Goal: Transaction & Acquisition: Book appointment/travel/reservation

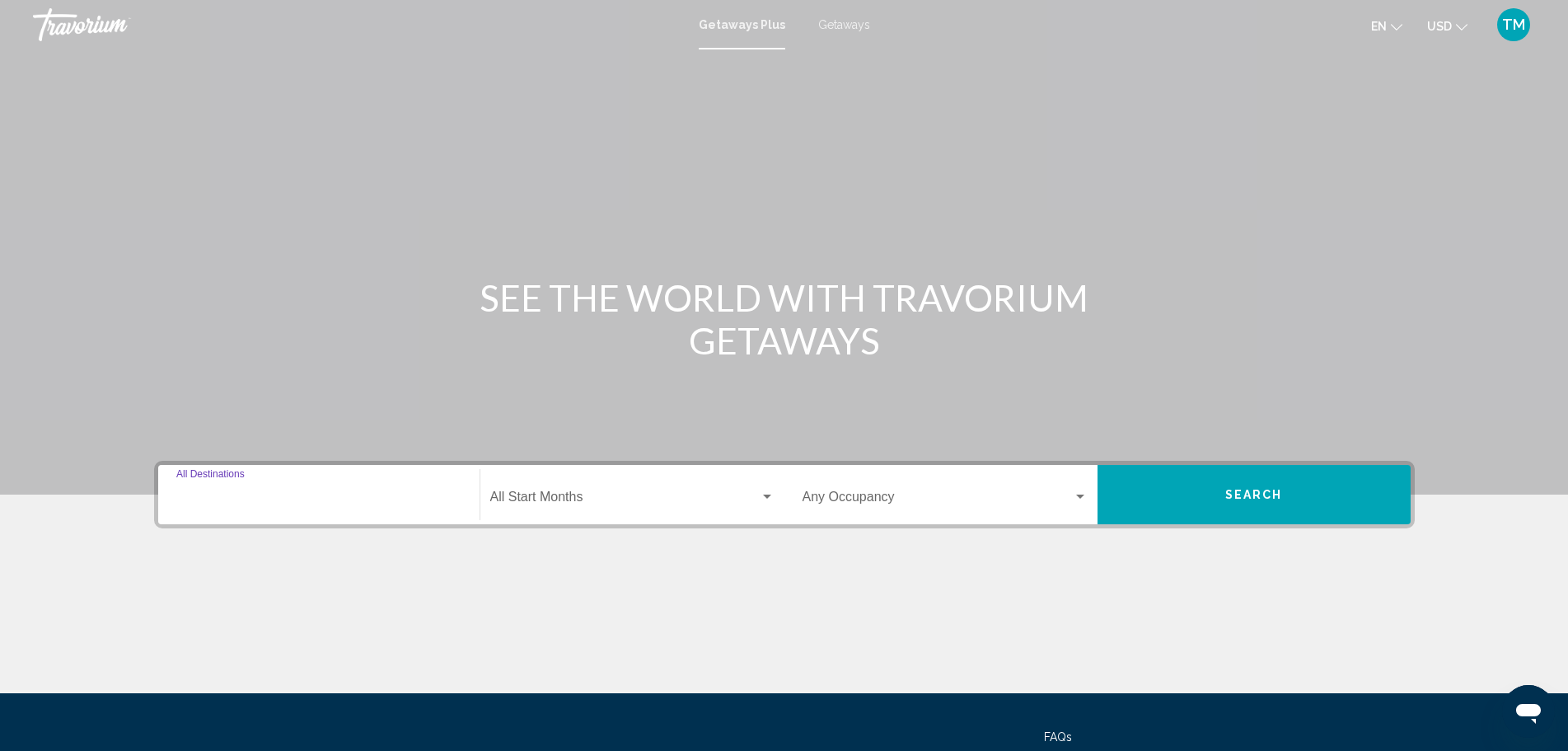
click at [255, 500] on input "Destination All Destinations" at bounding box center [319, 500] width 285 height 15
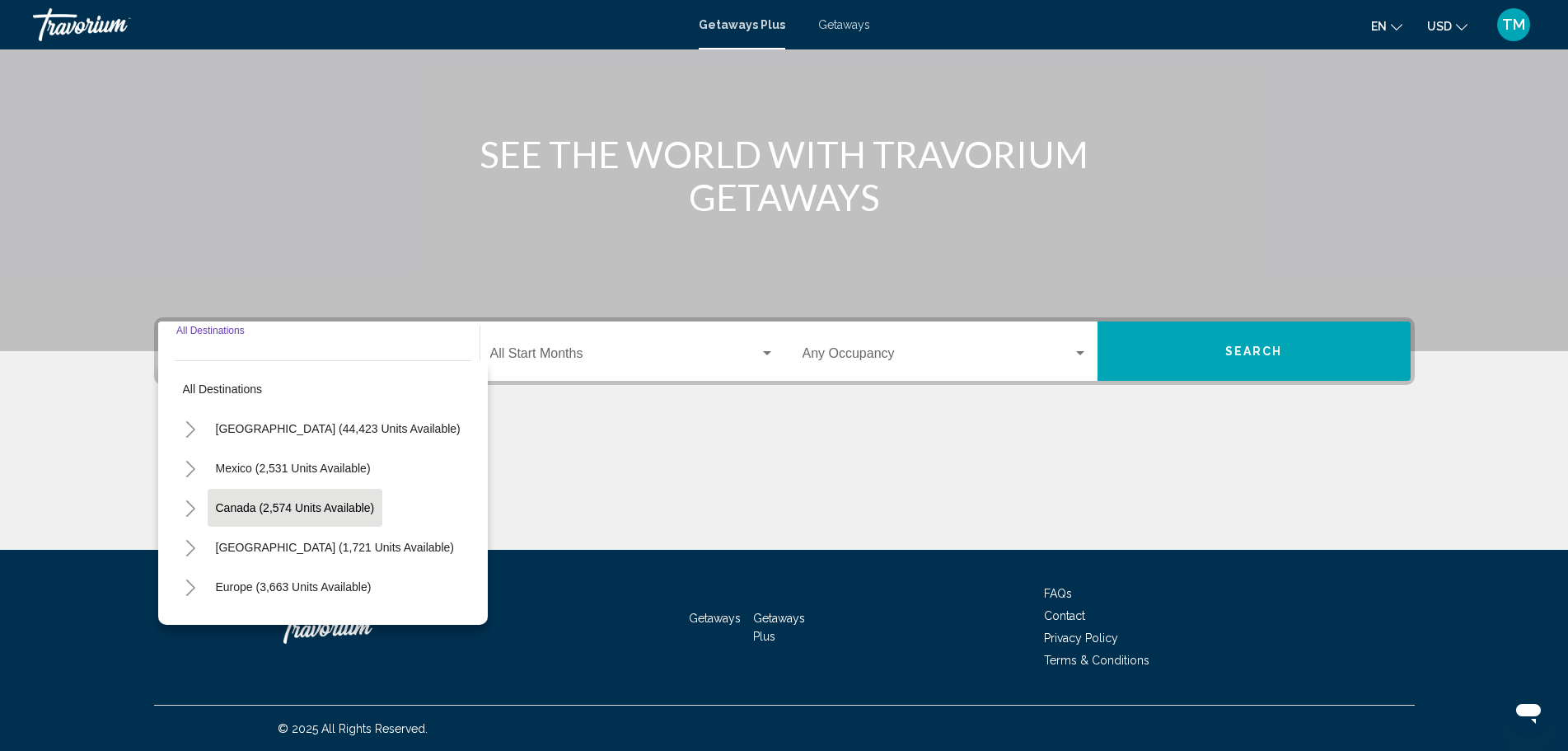
scroll to position [144, 0]
click at [189, 432] on icon "Toggle United States (44,423 units available)" at bounding box center [191, 428] width 13 height 16
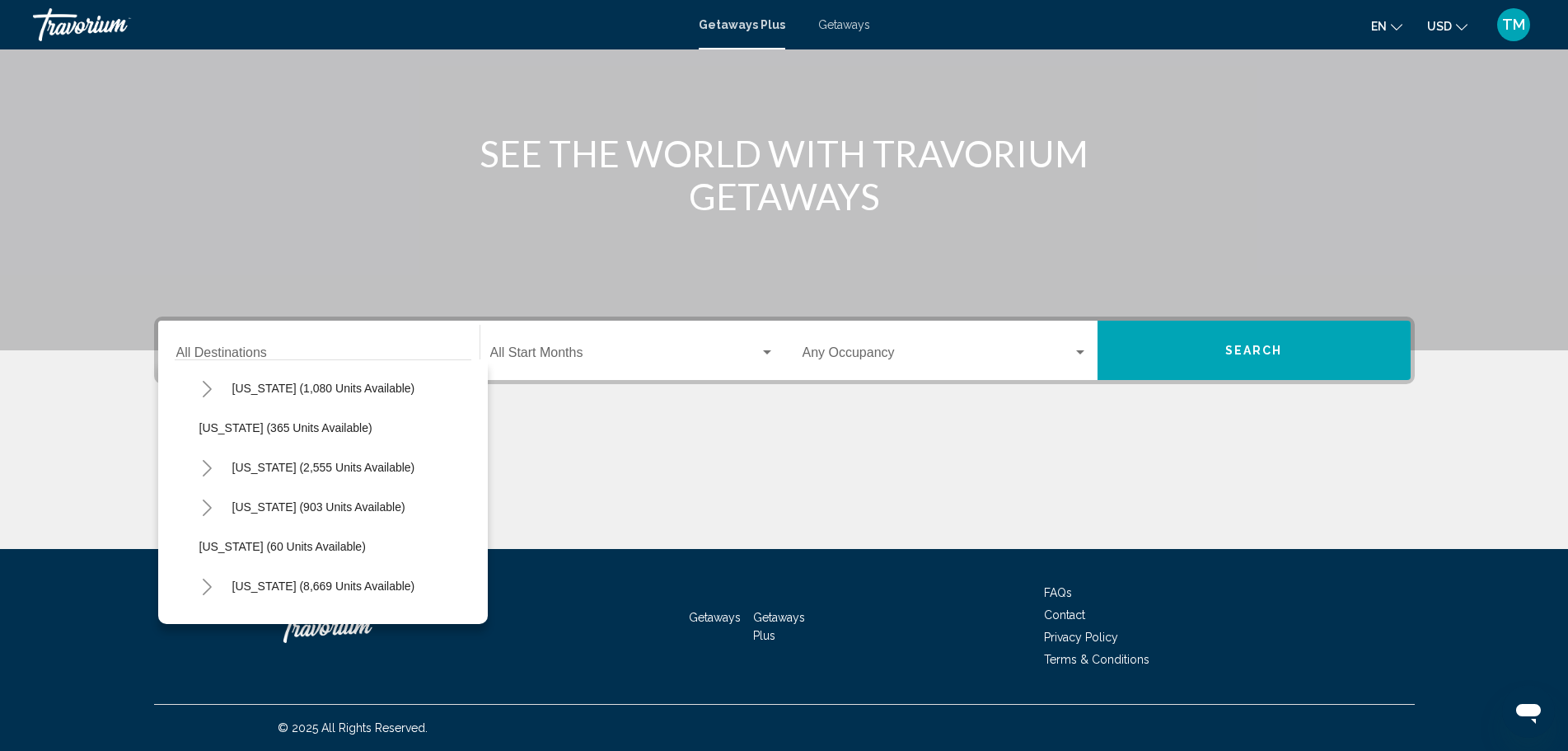
scroll to position [90, 0]
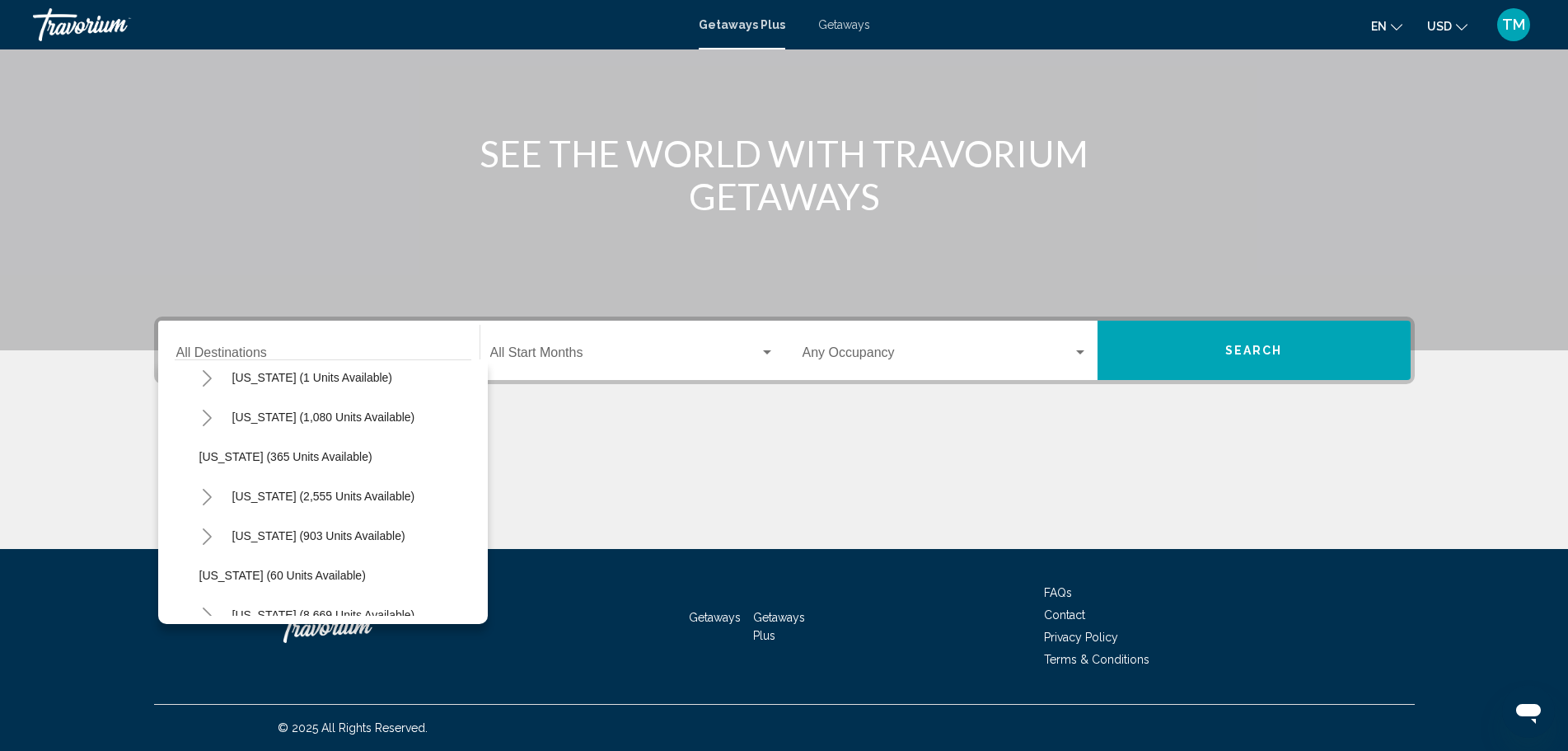
drag, startPoint x: 360, startPoint y: 531, endPoint x: 292, endPoint y: 292, distance: 248.5
click at [292, 292] on div "Main content" at bounding box center [784, 103] width 1568 height 495
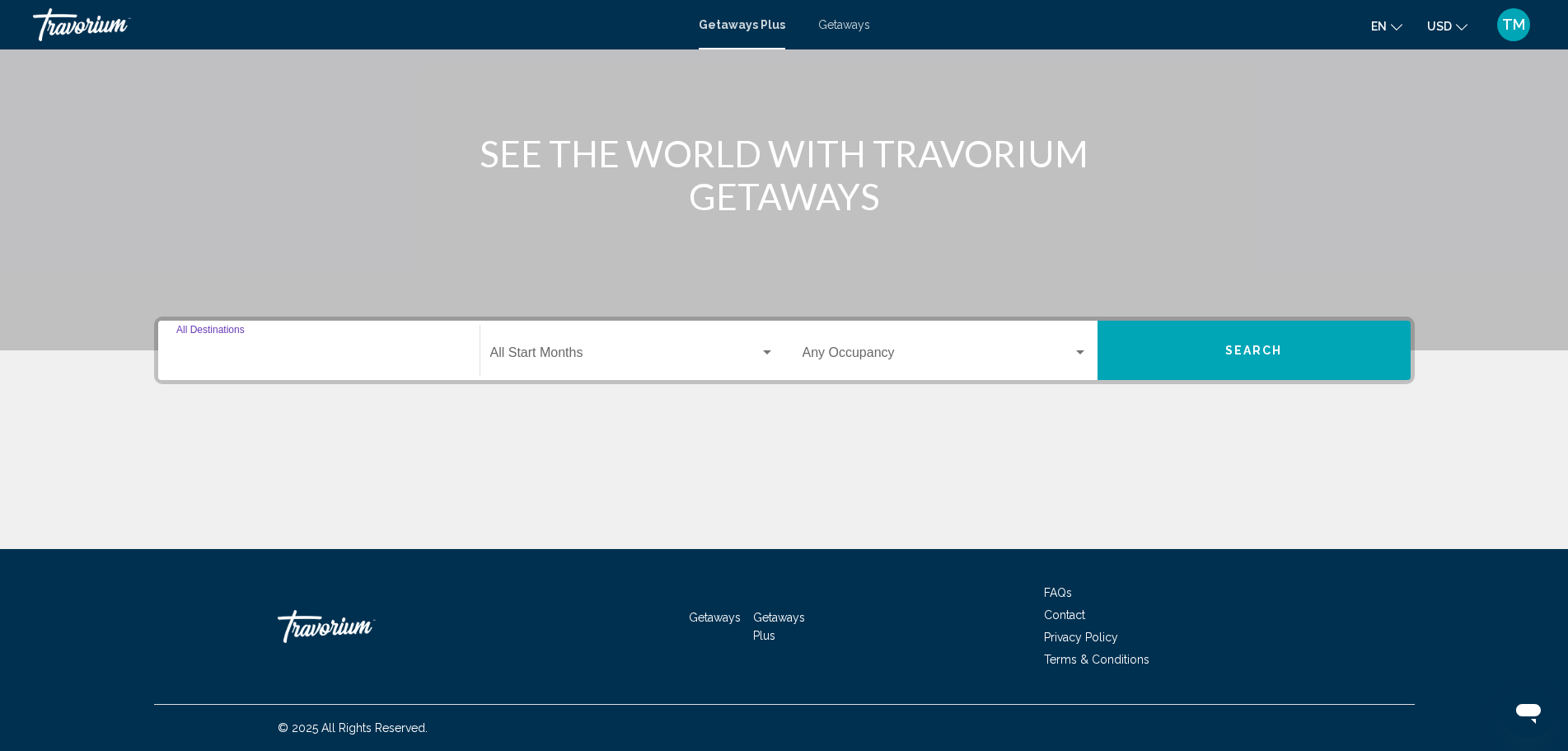
click at [281, 350] on input "Destination All Destinations" at bounding box center [319, 356] width 285 height 15
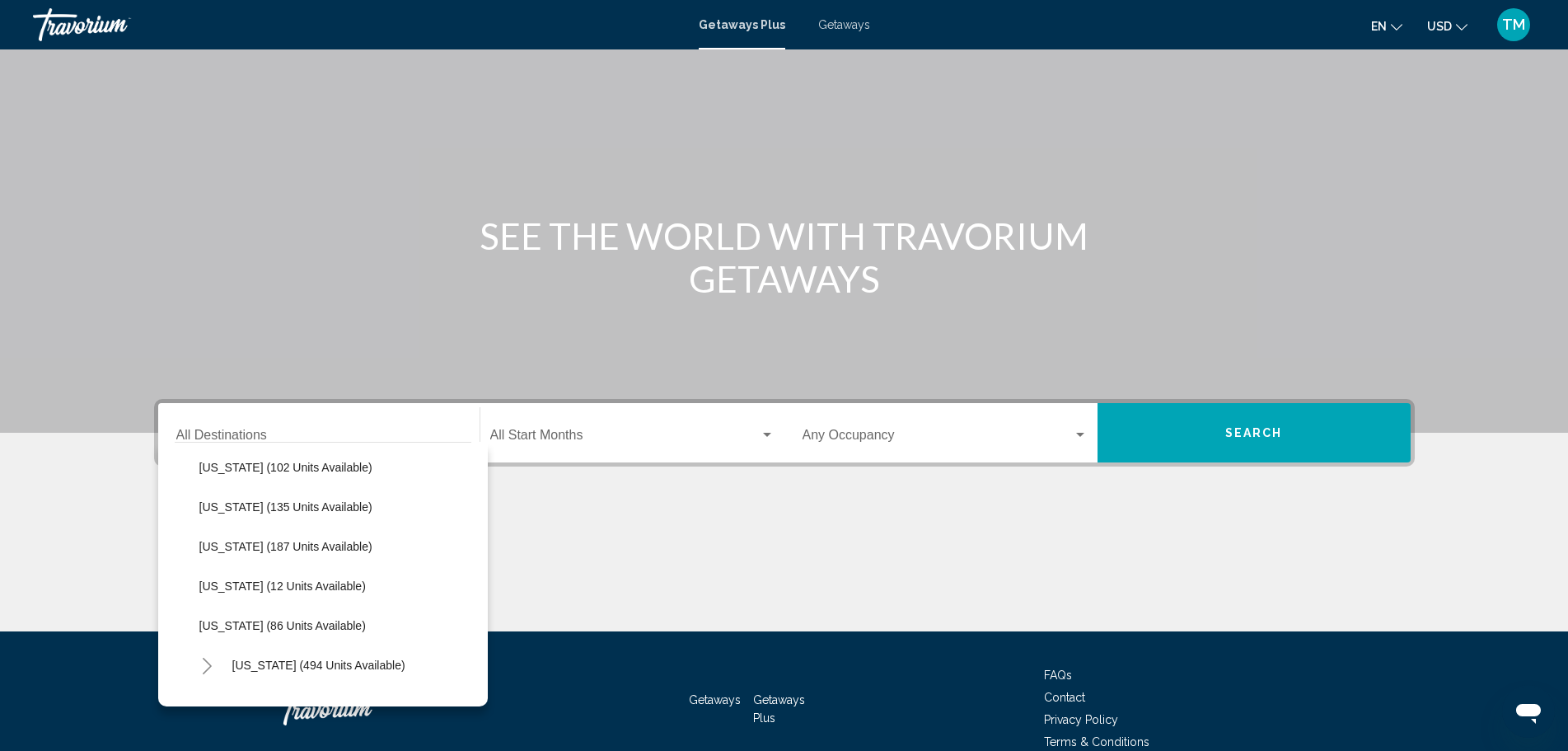
scroll to position [511, 0]
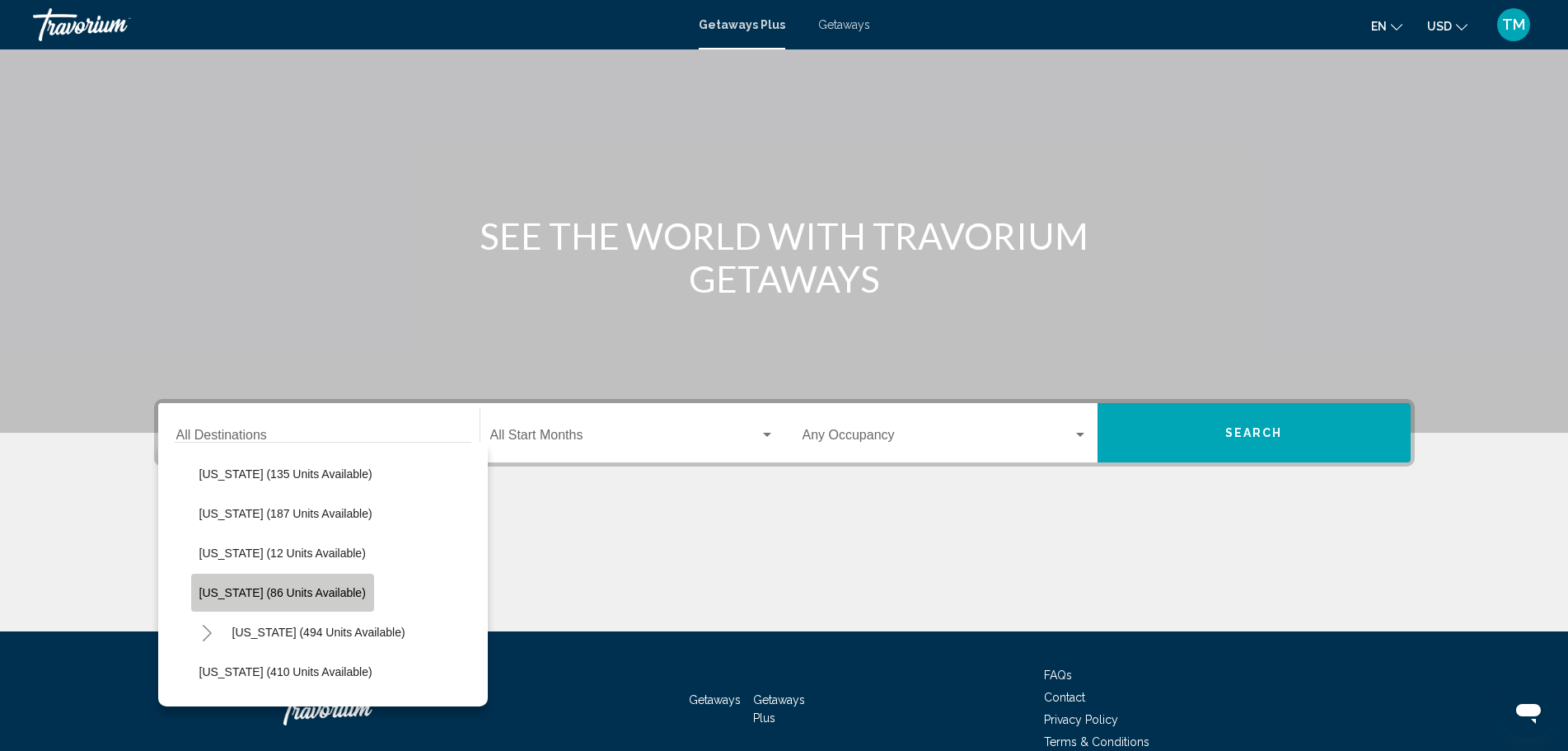
click at [316, 596] on span "Louisiana (86 units available)" at bounding box center [282, 592] width 167 height 13
type input "**********"
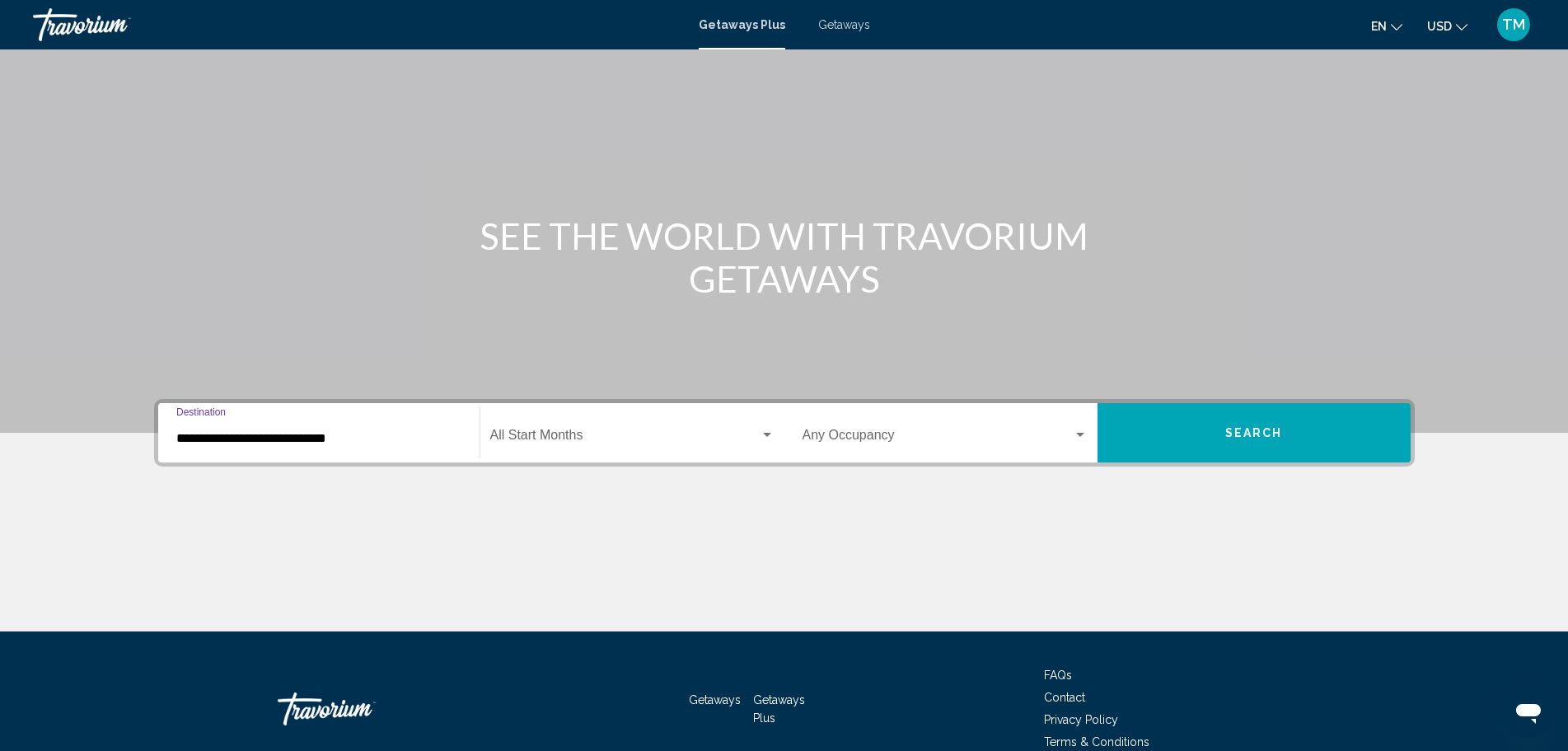
scroll to position [144, 0]
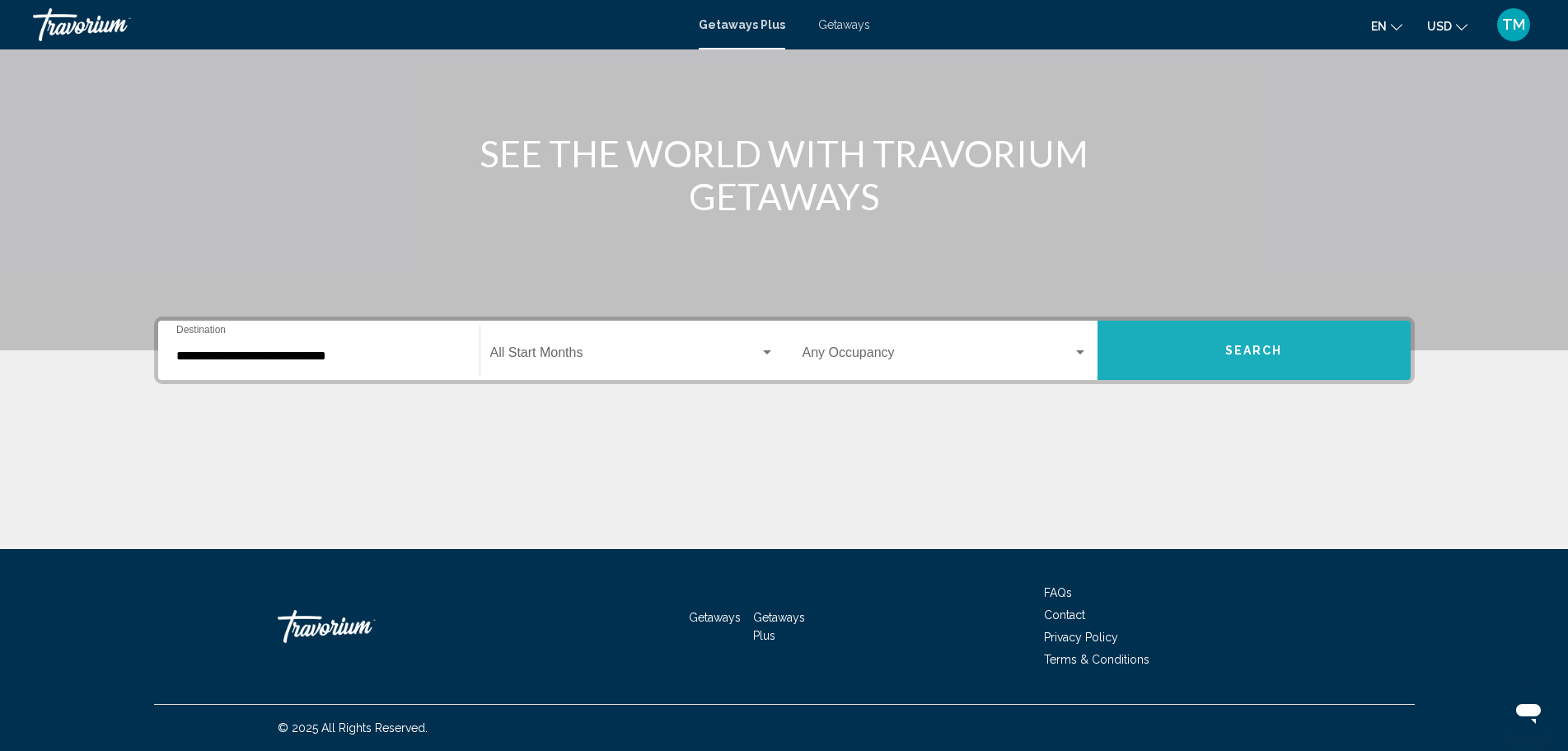
click at [1235, 345] on span "Search" at bounding box center [1254, 351] width 57 height 13
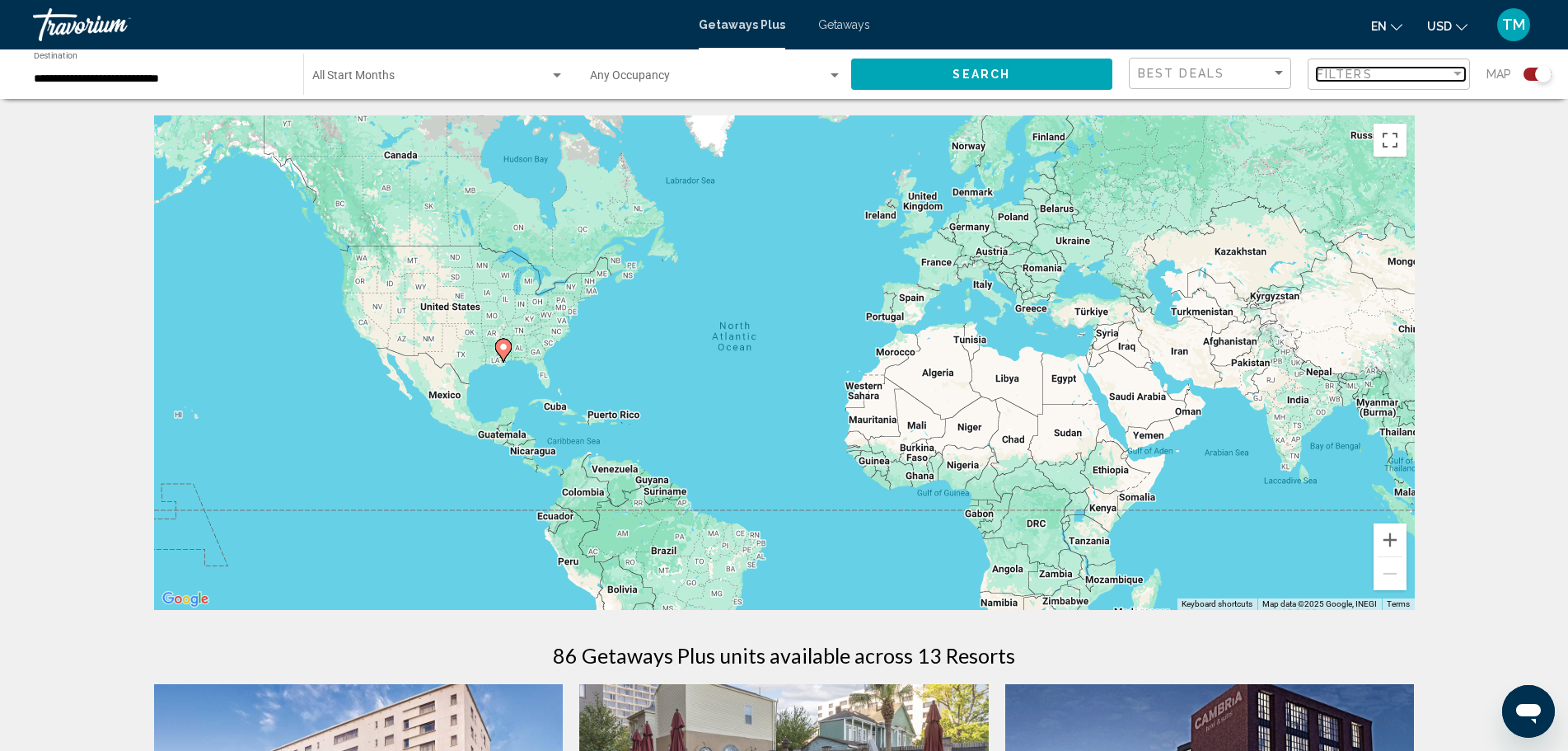
click at [1441, 80] on div "Filters" at bounding box center [1384, 74] width 134 height 13
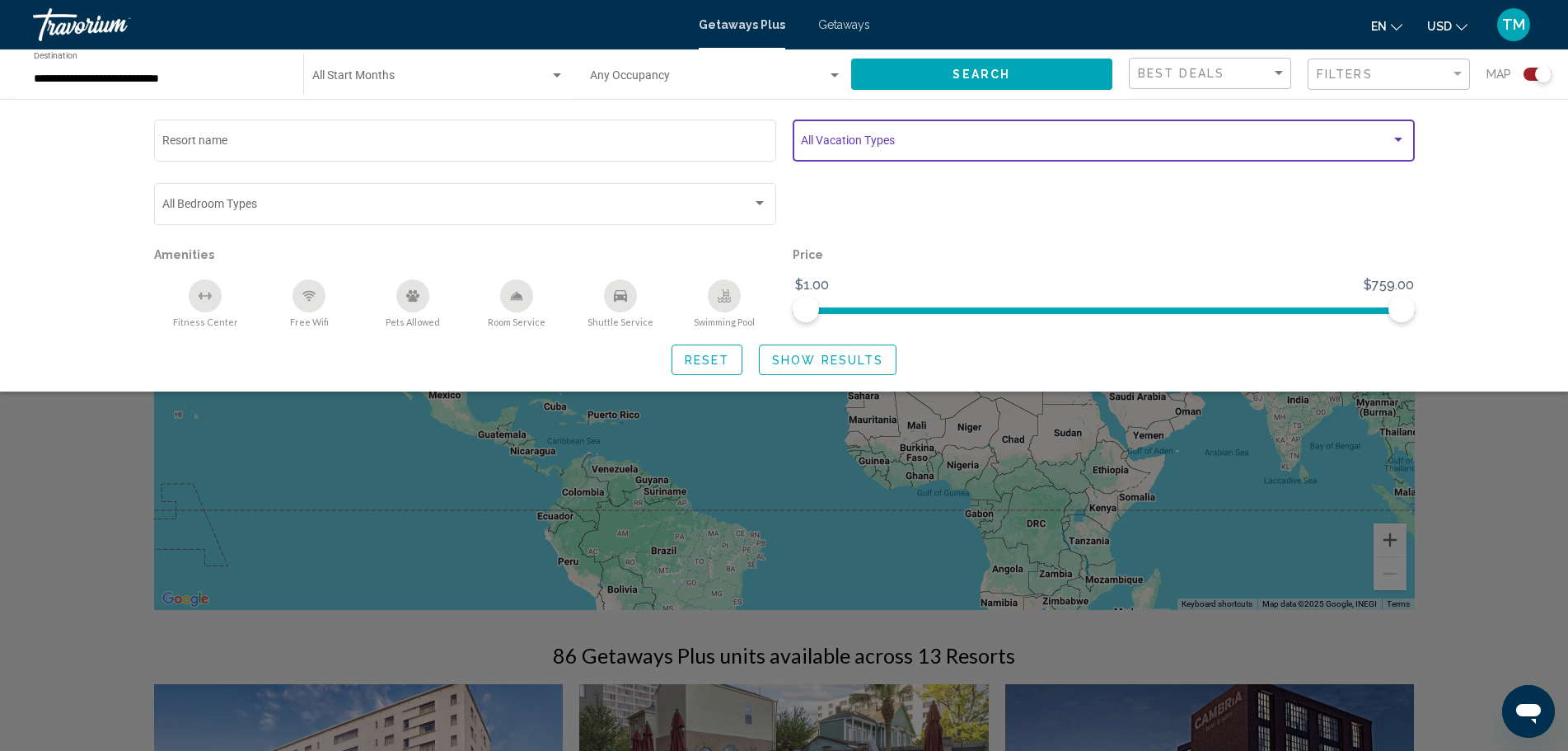
click at [1403, 148] on div "Search widget" at bounding box center [1103, 143] width 605 height 13
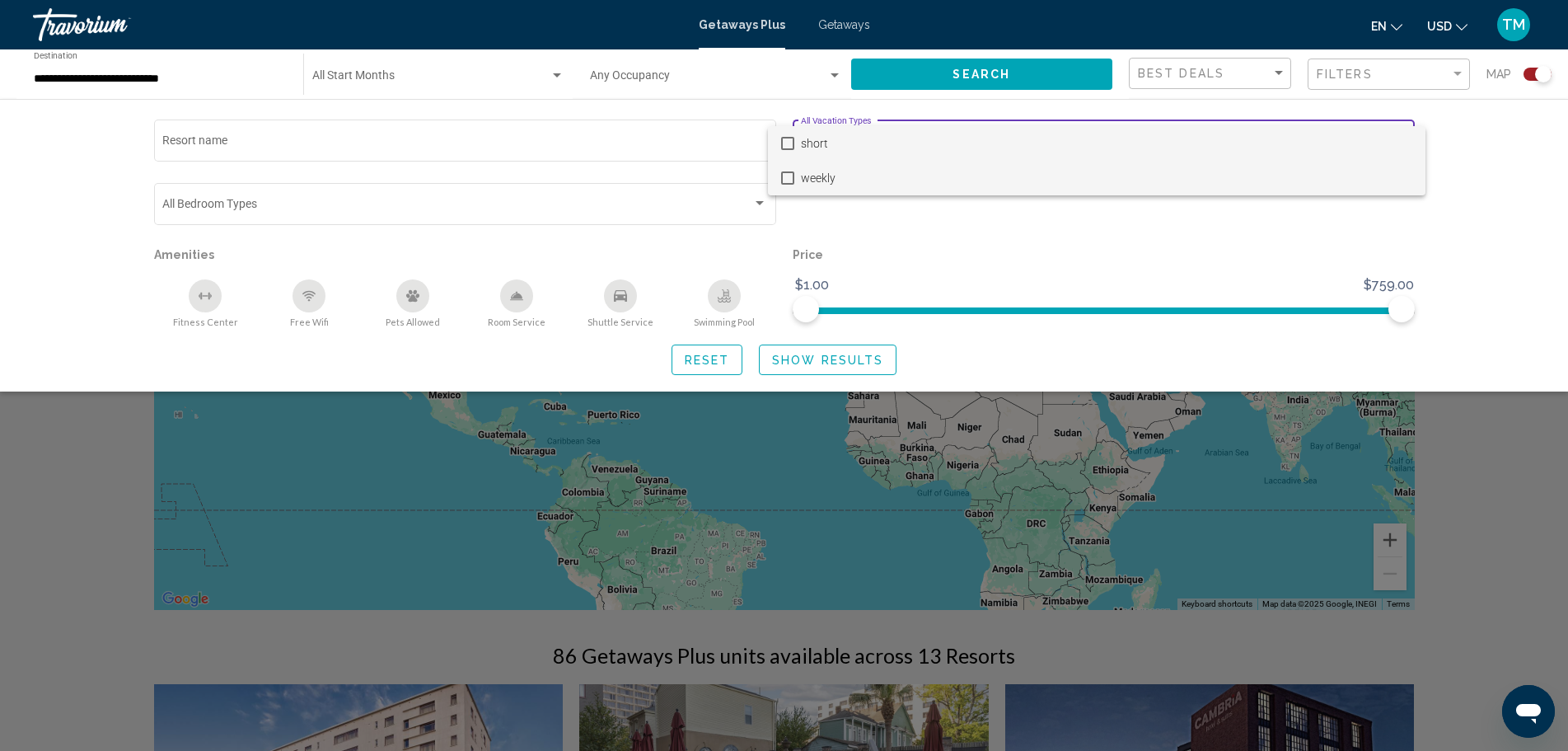
click at [792, 179] on mat-pseudo-checkbox at bounding box center [788, 178] width 13 height 13
click at [1118, 246] on div at bounding box center [784, 376] width 1568 height 751
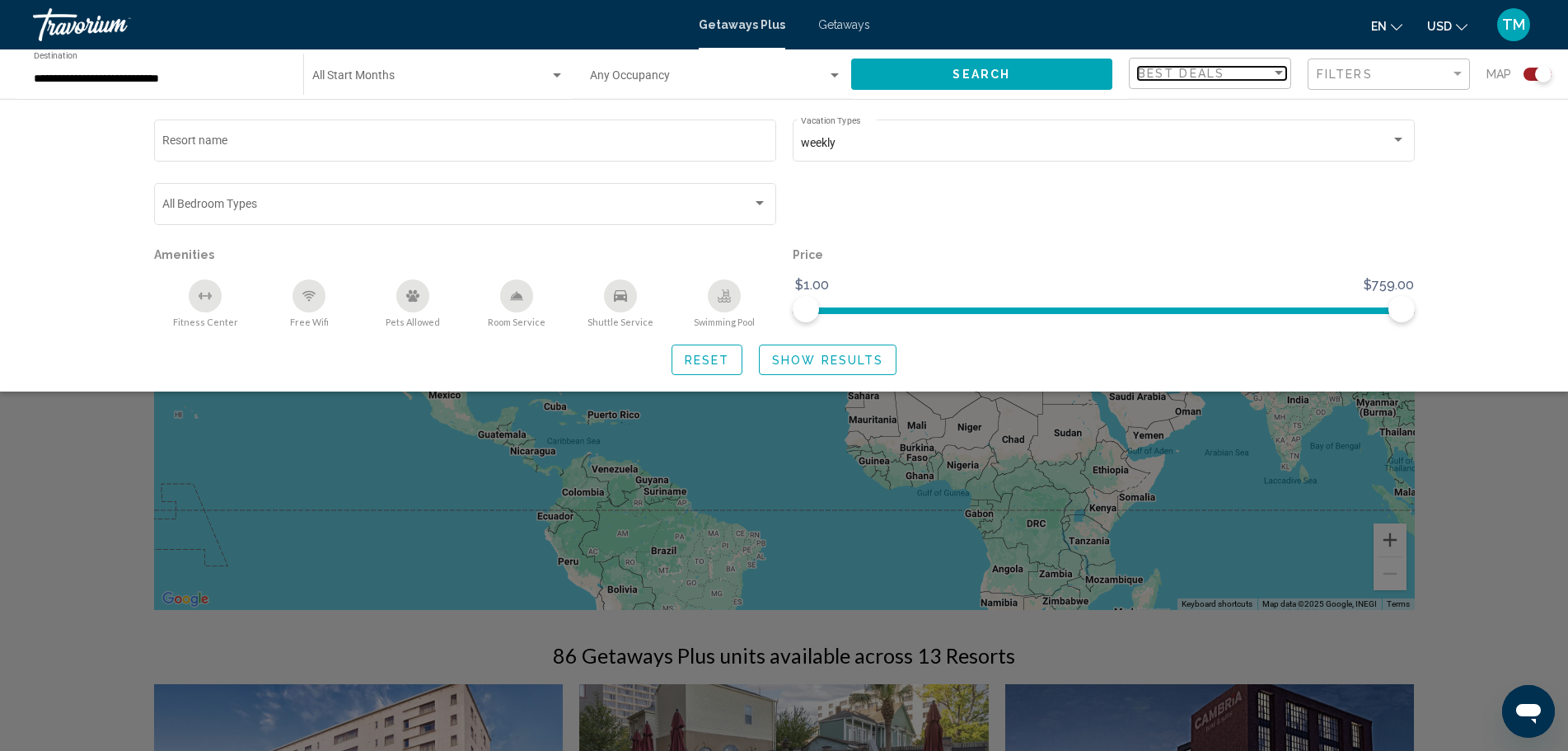
click at [1209, 76] on span "Best Deals" at bounding box center [1181, 73] width 87 height 13
click at [1251, 116] on span "Lowest Price" at bounding box center [1212, 108] width 149 height 35
click at [850, 365] on span "Show Results" at bounding box center [828, 360] width 111 height 13
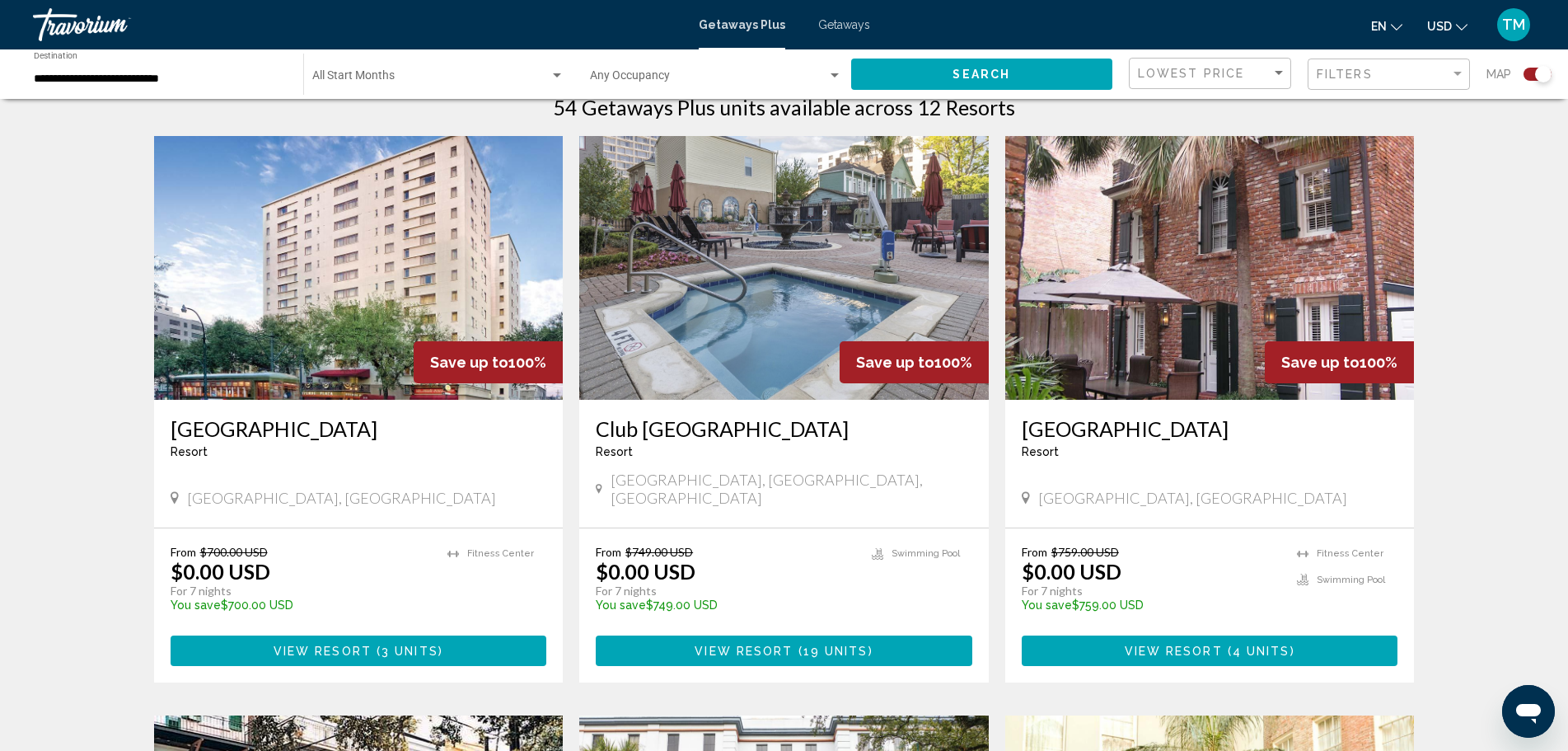
scroll to position [577, 0]
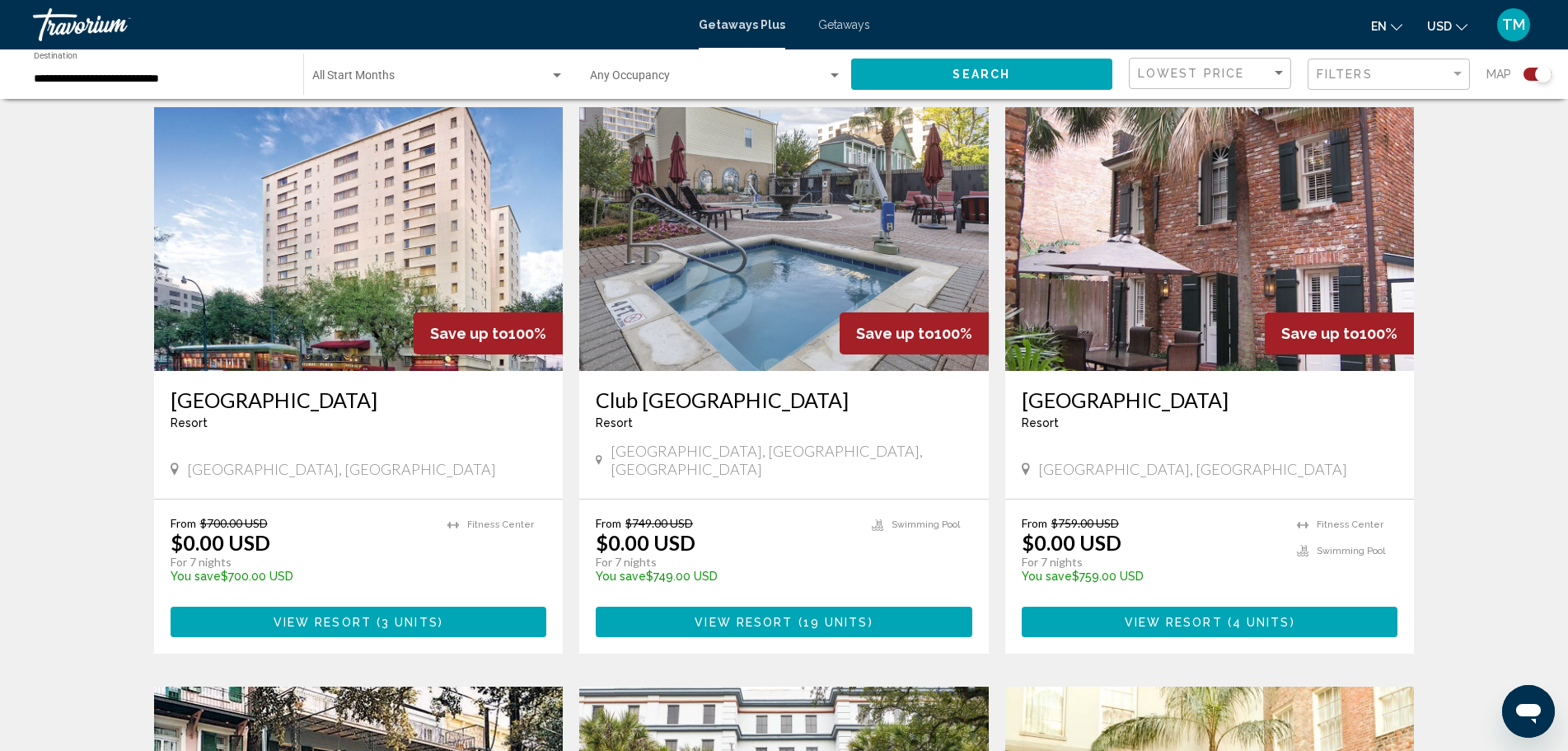
drag, startPoint x: 1516, startPoint y: 422, endPoint x: 1521, endPoint y: 448, distance: 26.5
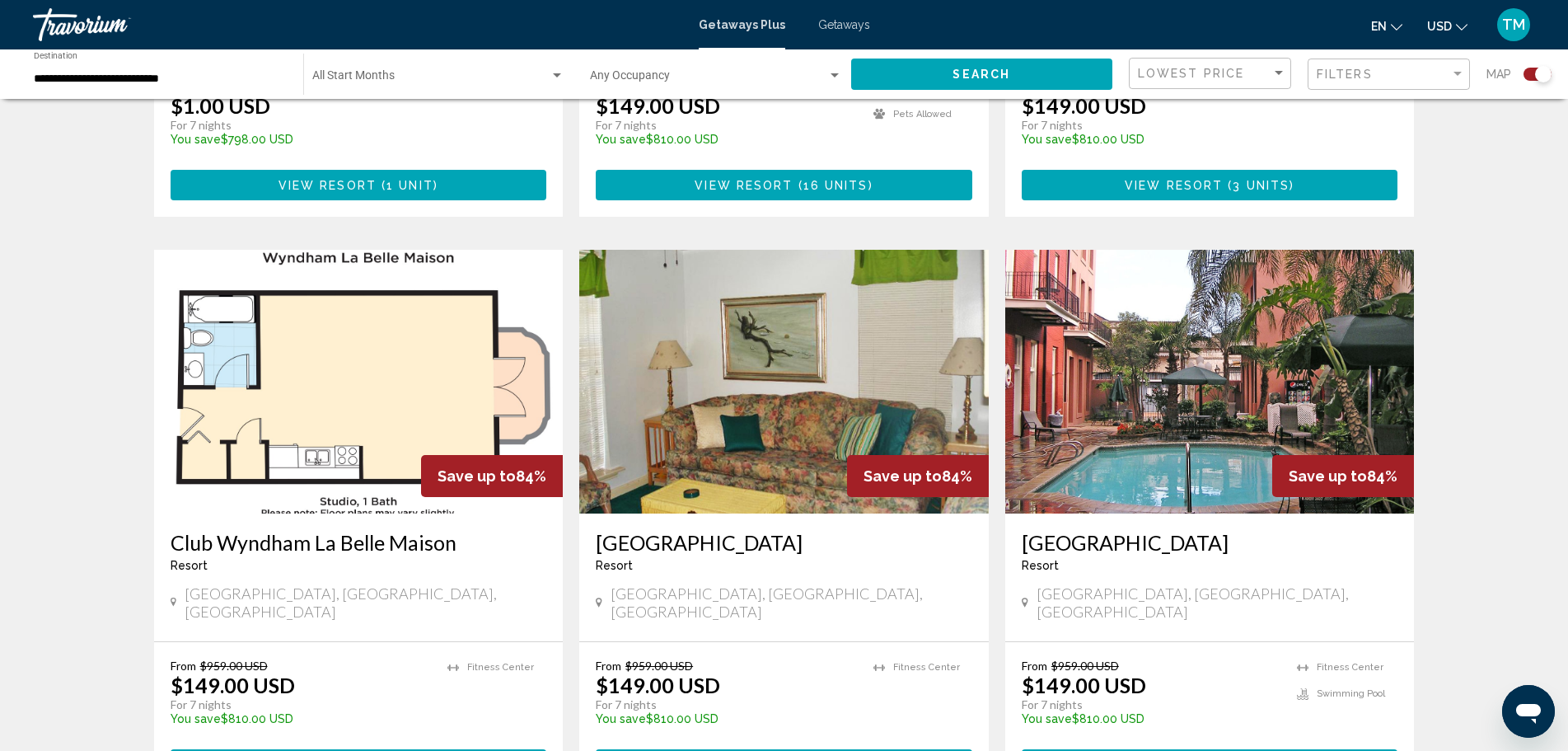
scroll to position [2180, 0]
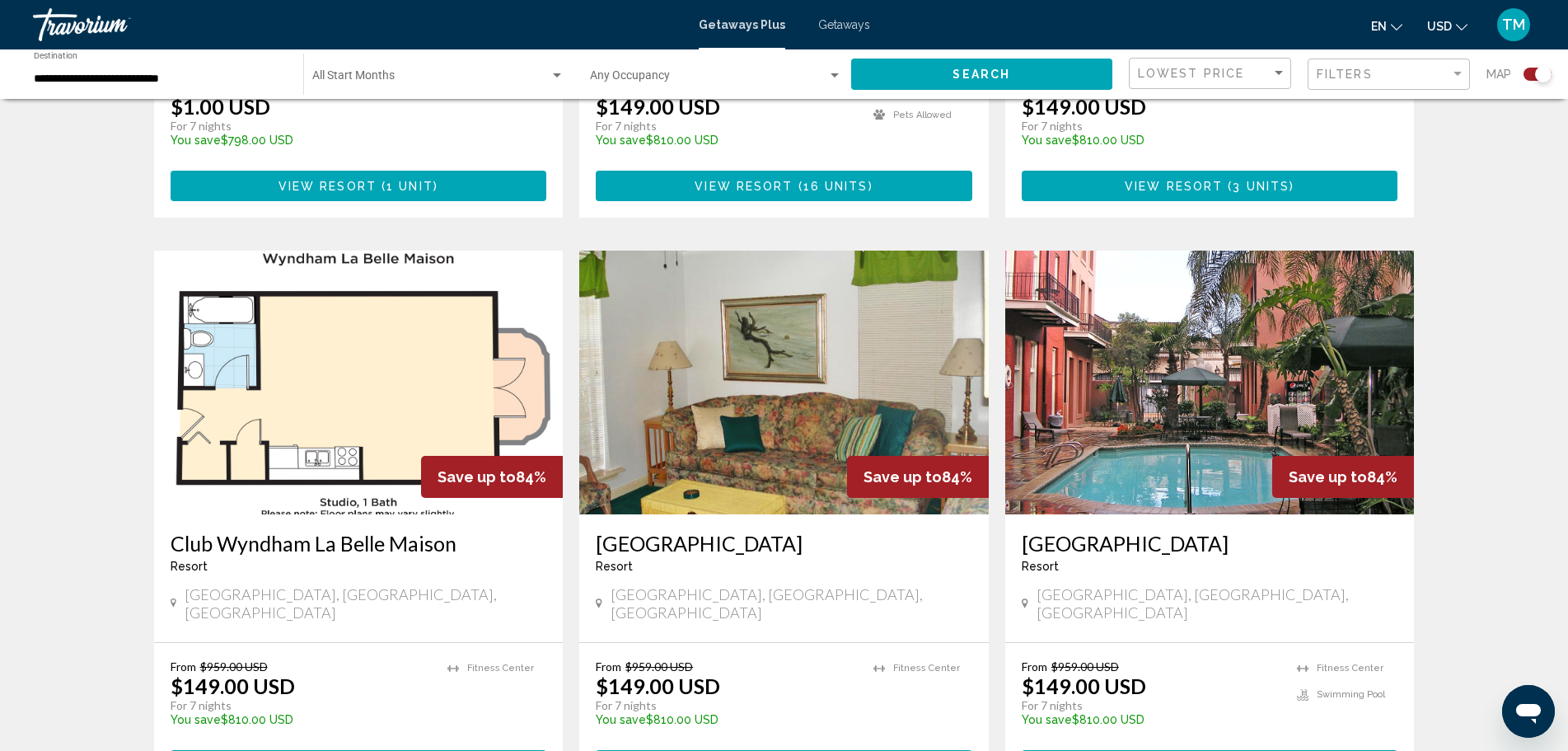
click at [220, 80] on input "**********" at bounding box center [160, 79] width 253 height 13
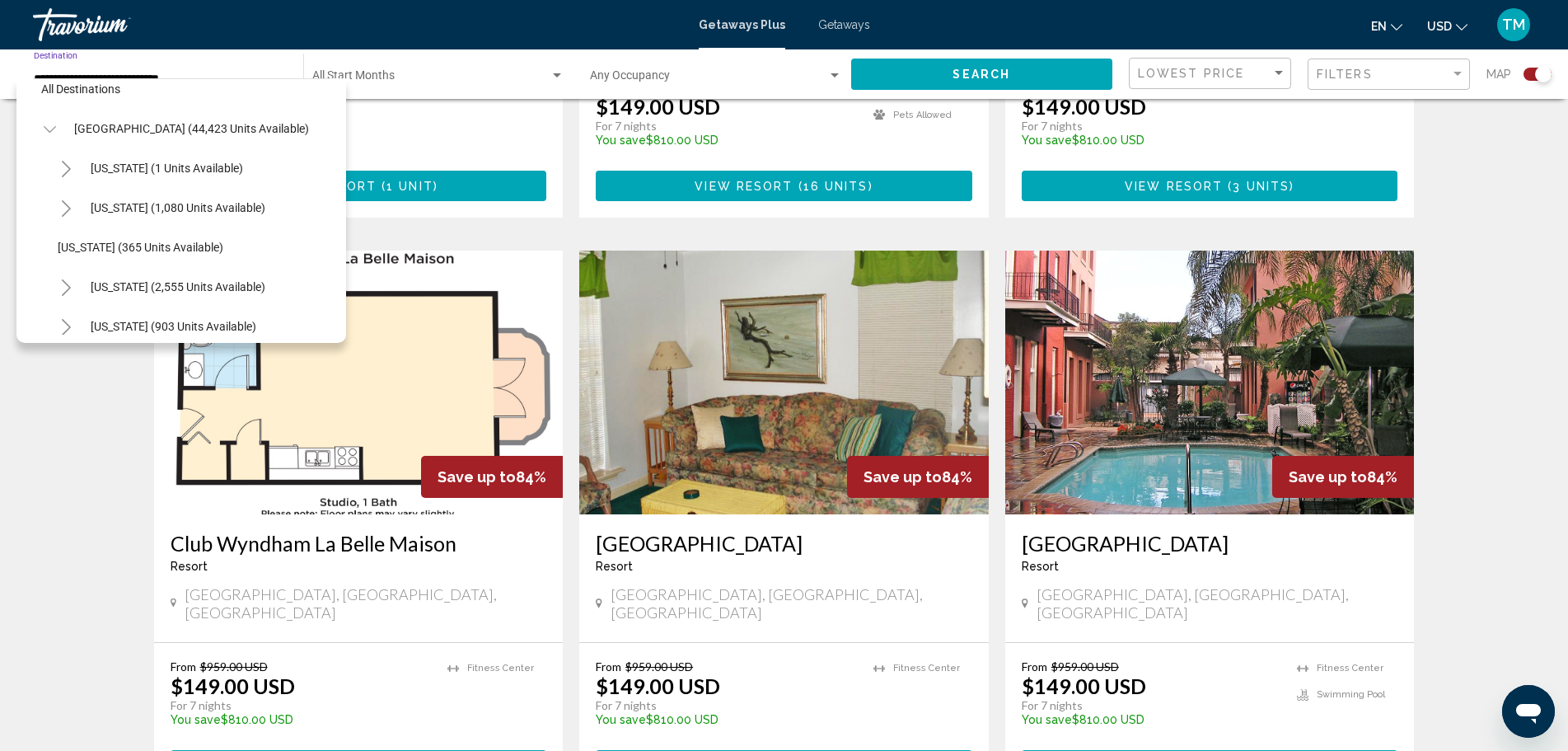
scroll to position [0, 0]
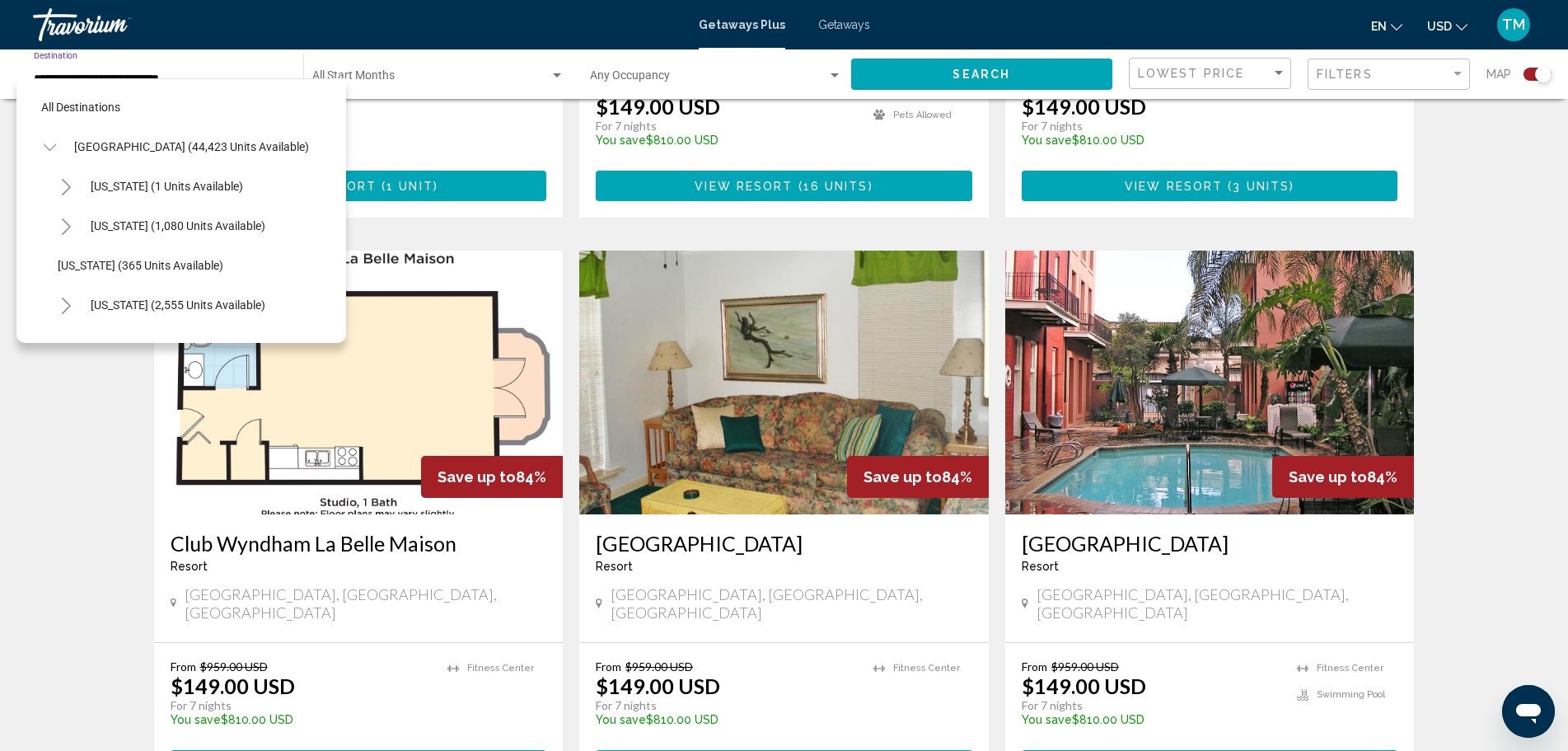
click at [53, 144] on icon "Toggle United States (44,423 units available)" at bounding box center [50, 148] width 13 height 16
click at [230, 265] on span "[GEOGRAPHIC_DATA] (1,721 units available)" at bounding box center [188, 265] width 229 height 13
type input "**********"
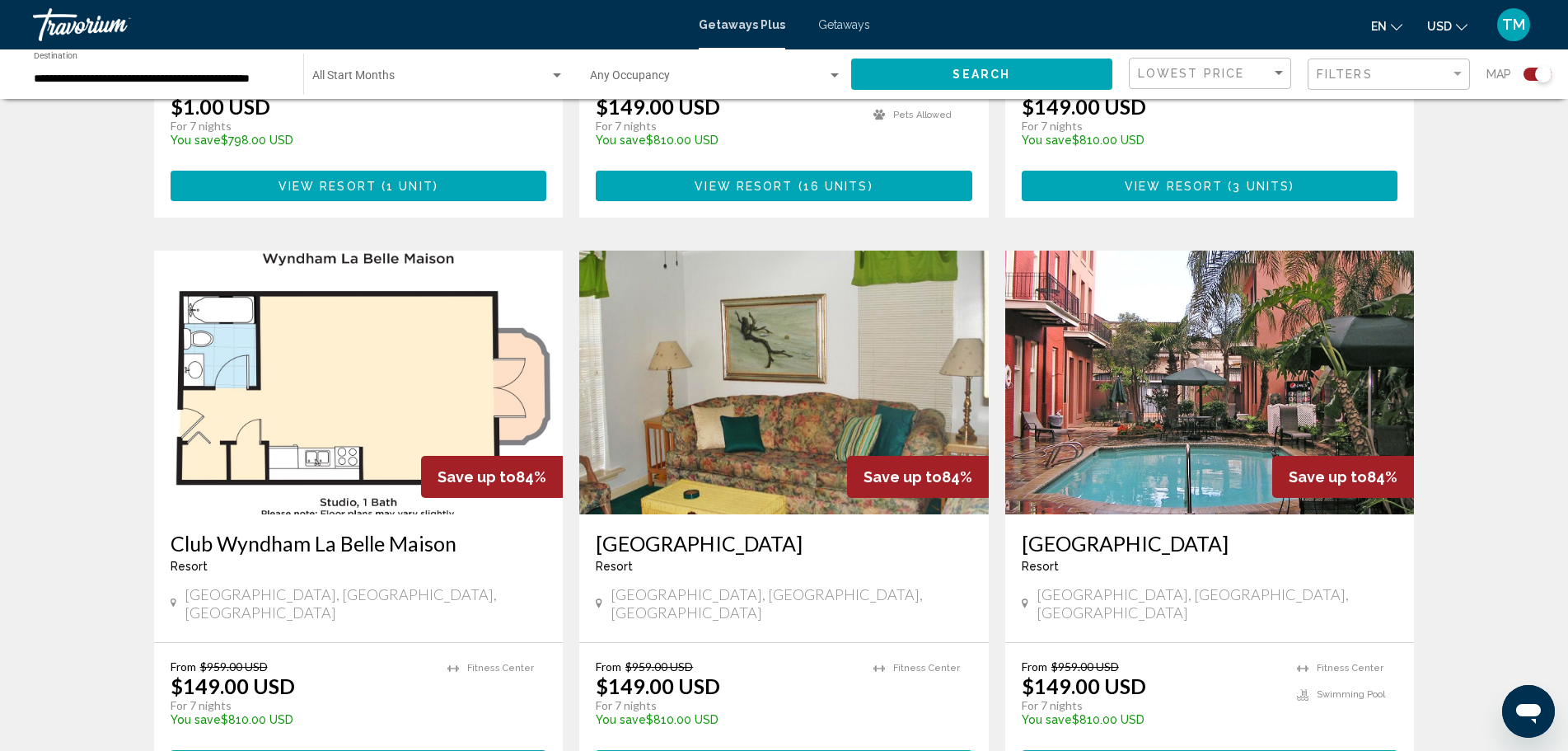
click at [813, 71] on div "Occupancy Any Occupancy" at bounding box center [717, 75] width 253 height 46
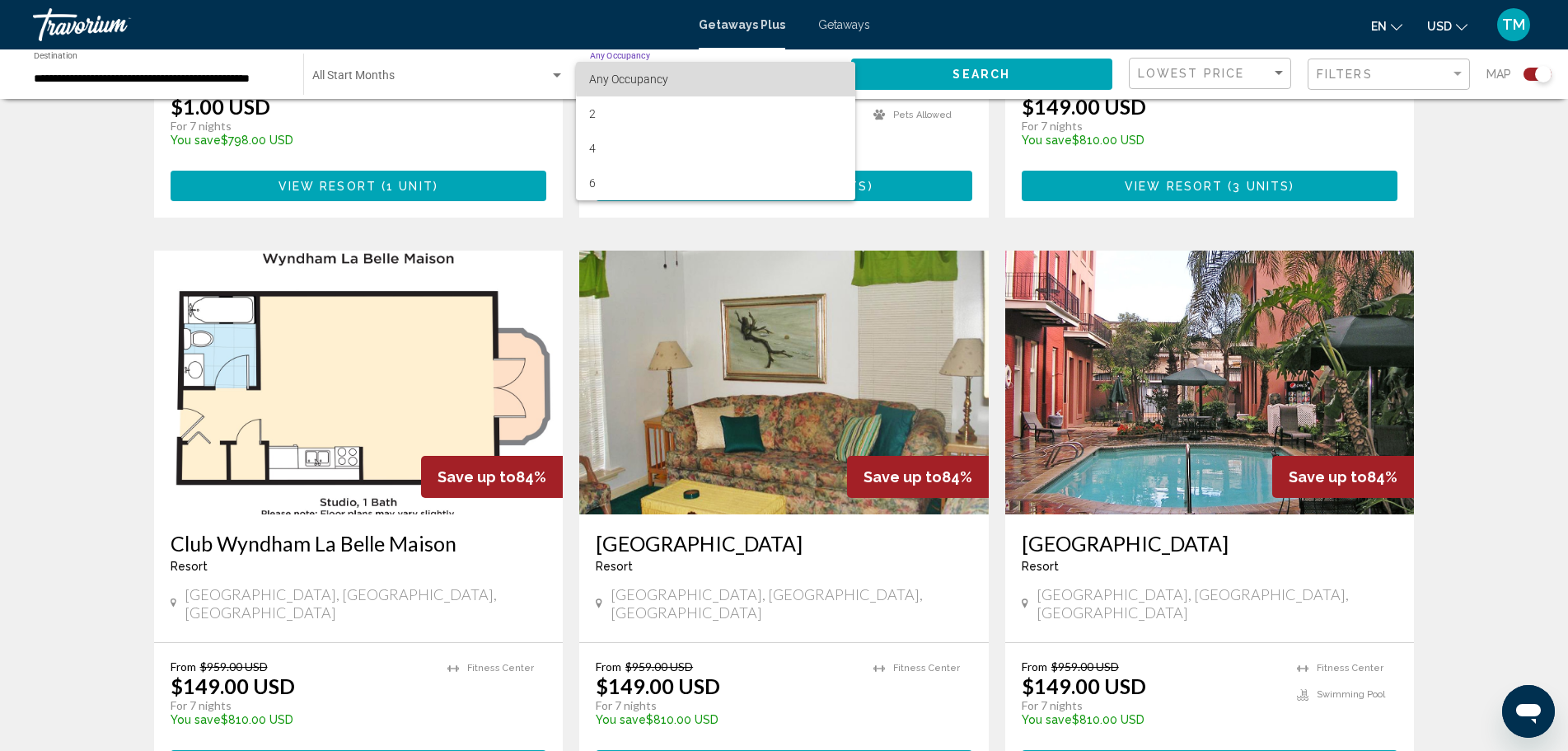
click at [808, 71] on span "Any Occupancy" at bounding box center [715, 79] width 252 height 35
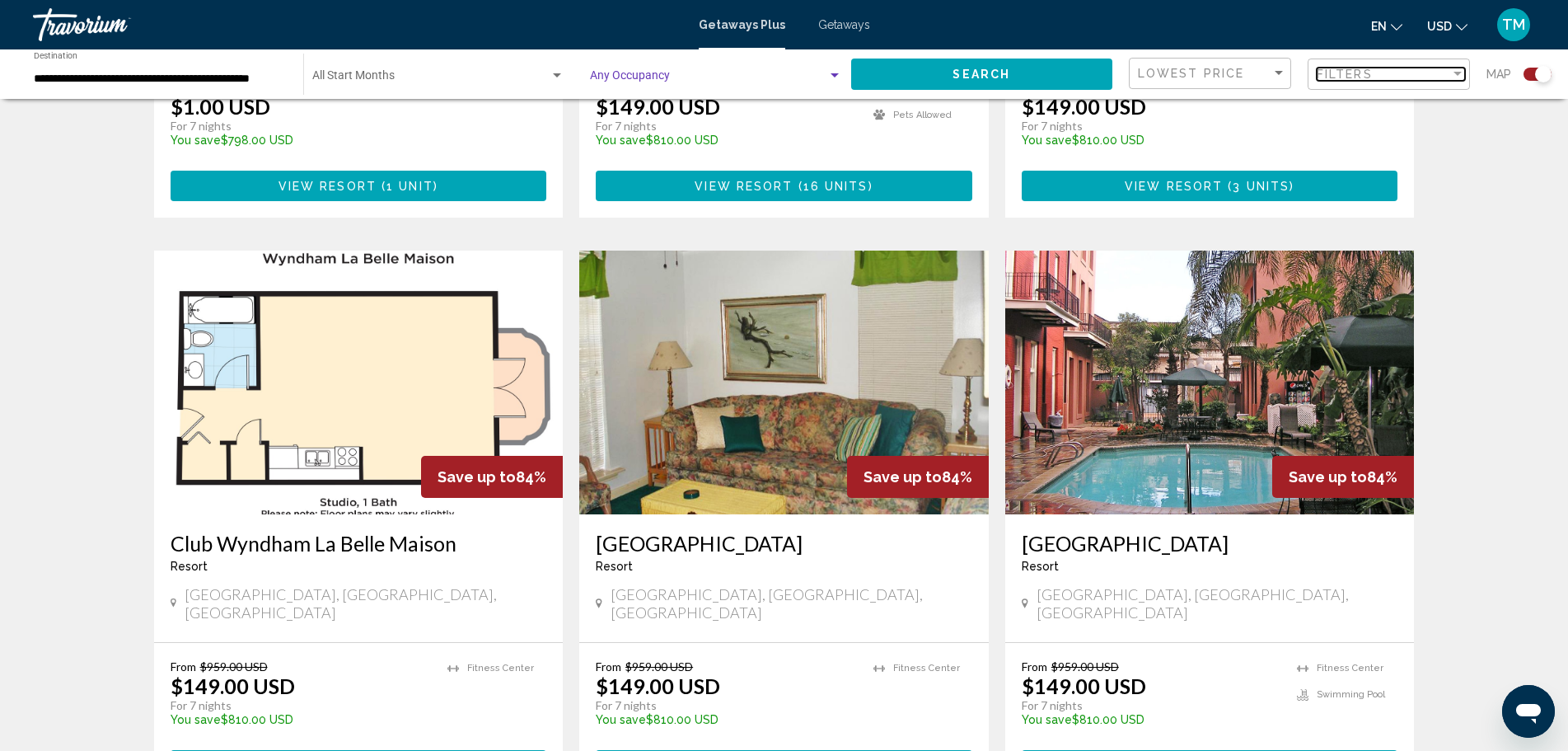
click at [1351, 77] on span "Filters" at bounding box center [1346, 74] width 56 height 13
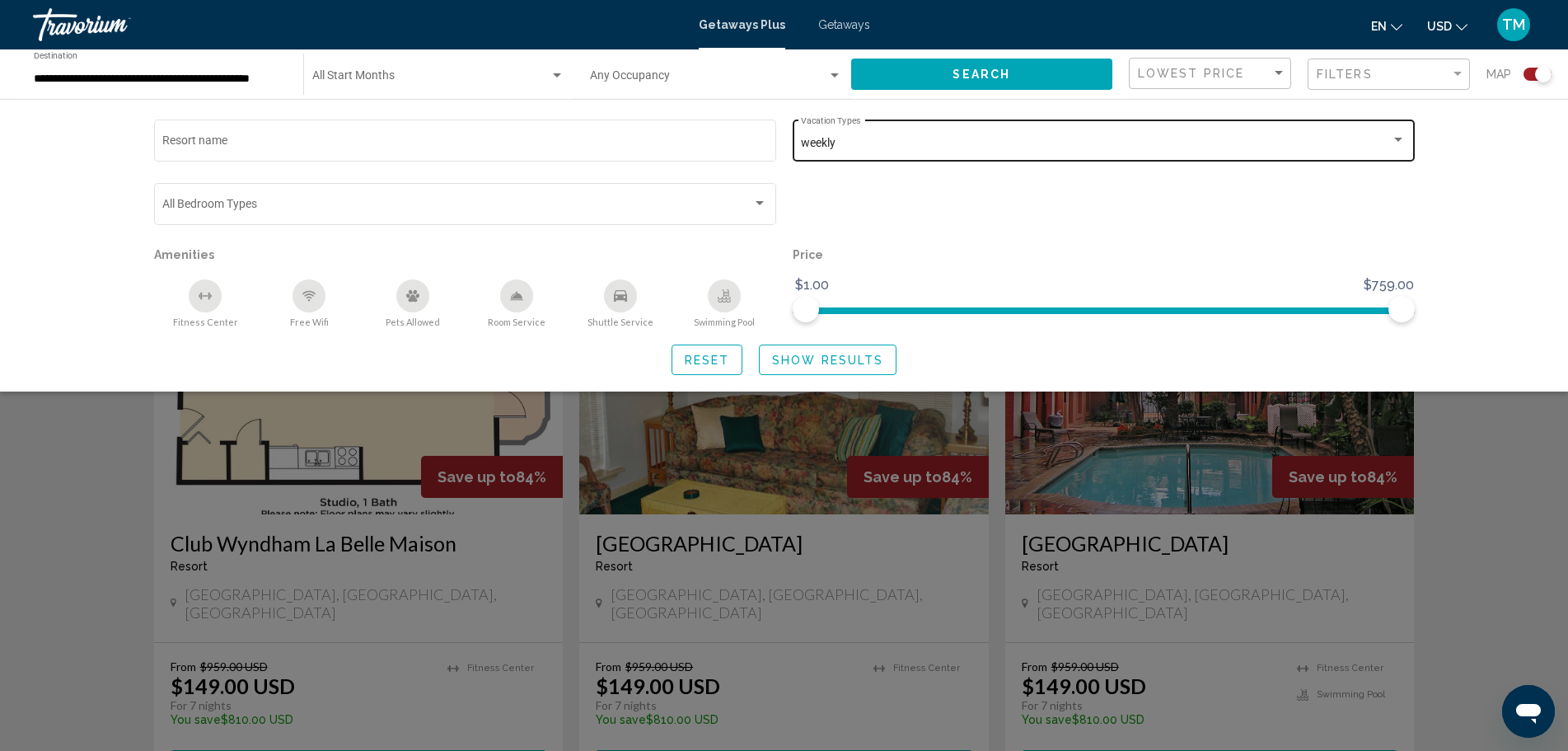
click at [1360, 137] on div "weekly" at bounding box center [1096, 143] width 590 height 13
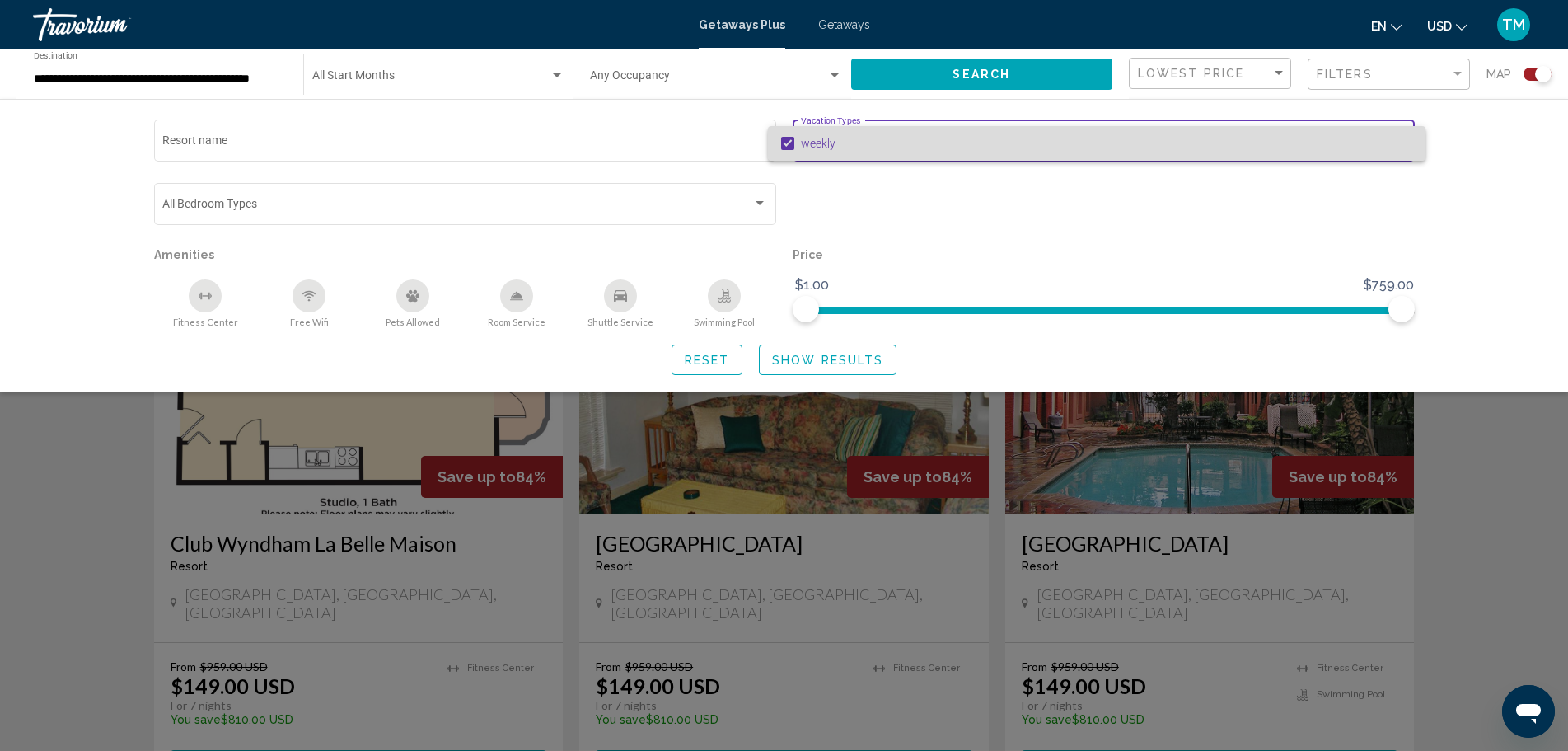
click at [1398, 152] on span "weekly" at bounding box center [1106, 143] width 611 height 35
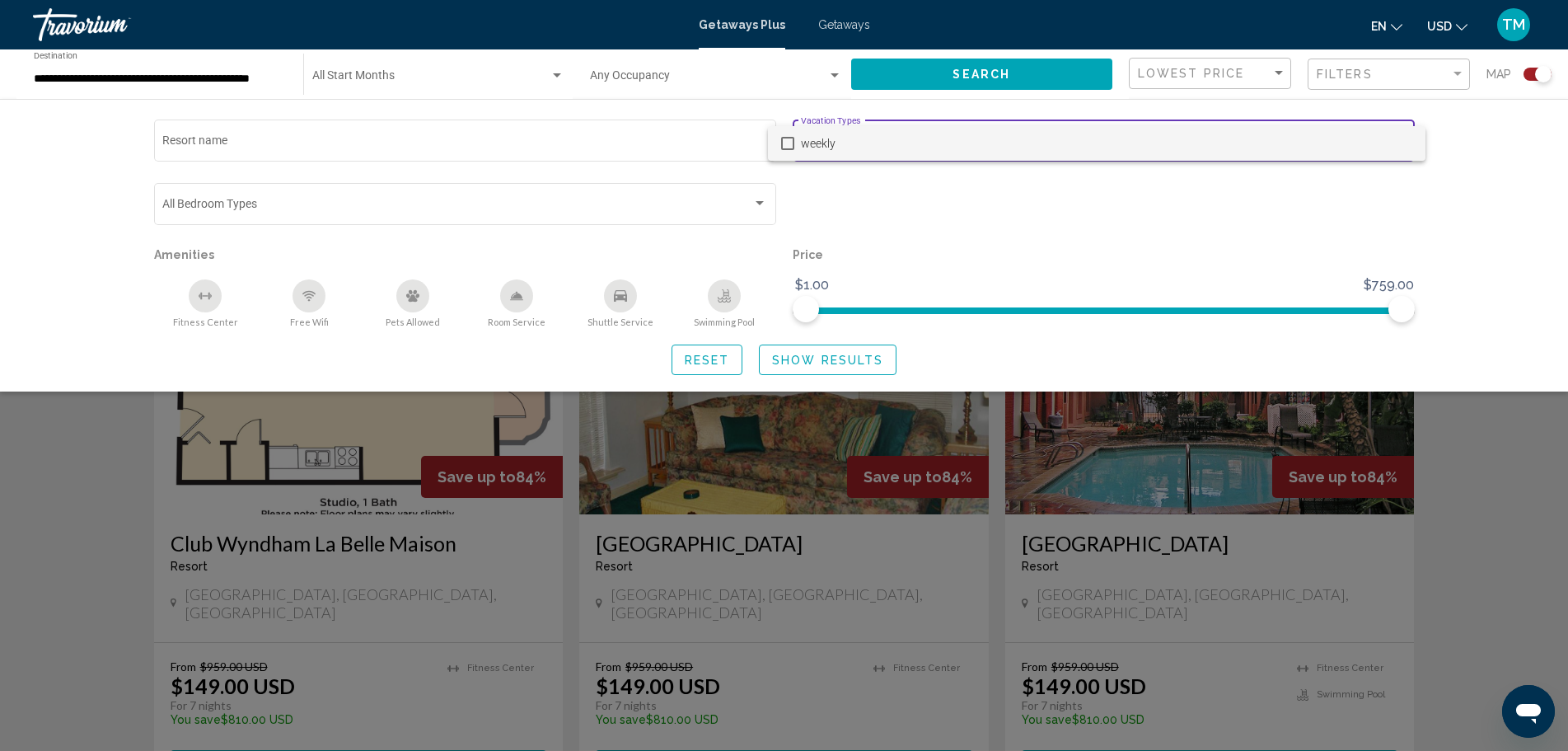
click at [1476, 159] on div at bounding box center [784, 376] width 1568 height 751
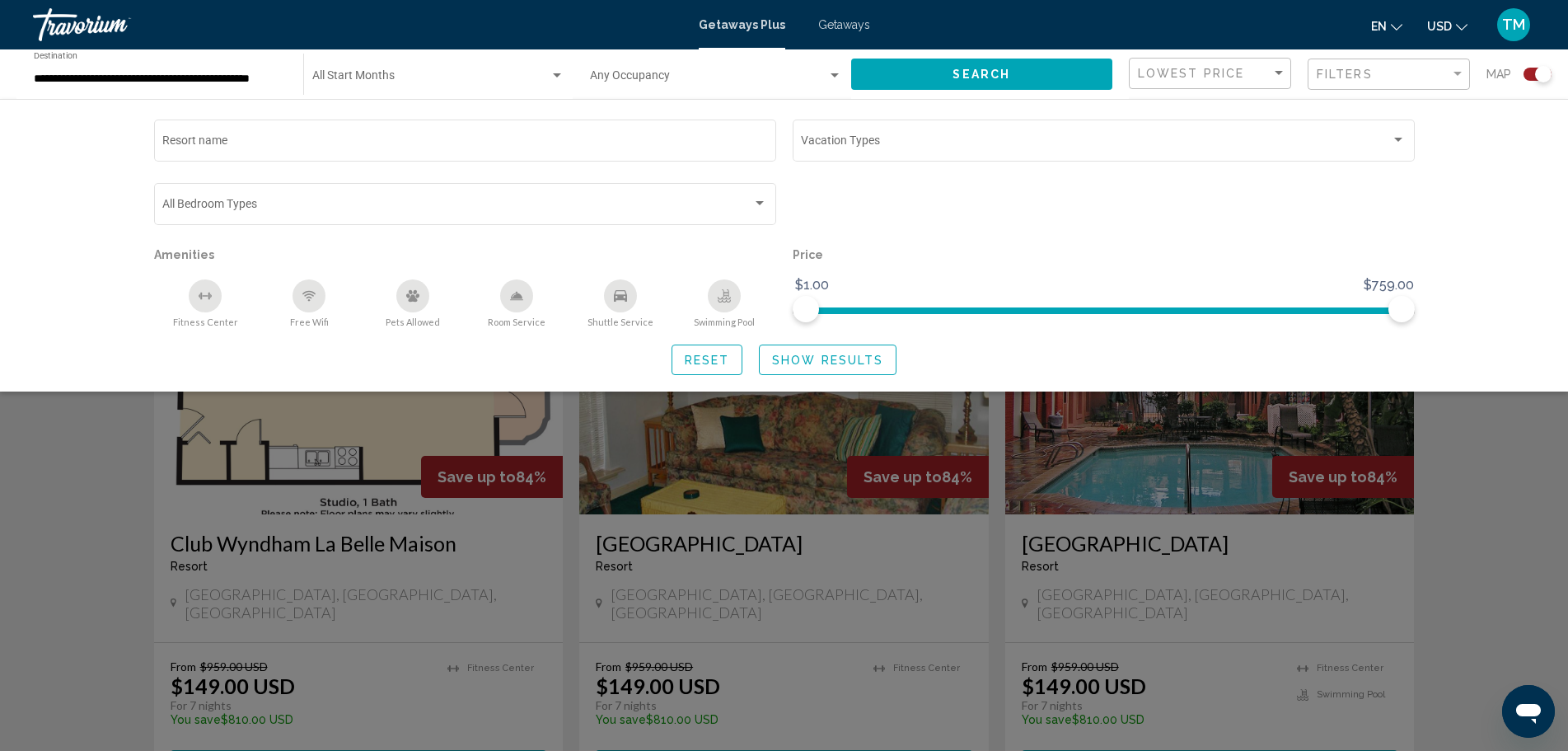
click at [1029, 64] on button "Search" at bounding box center [982, 73] width 262 height 30
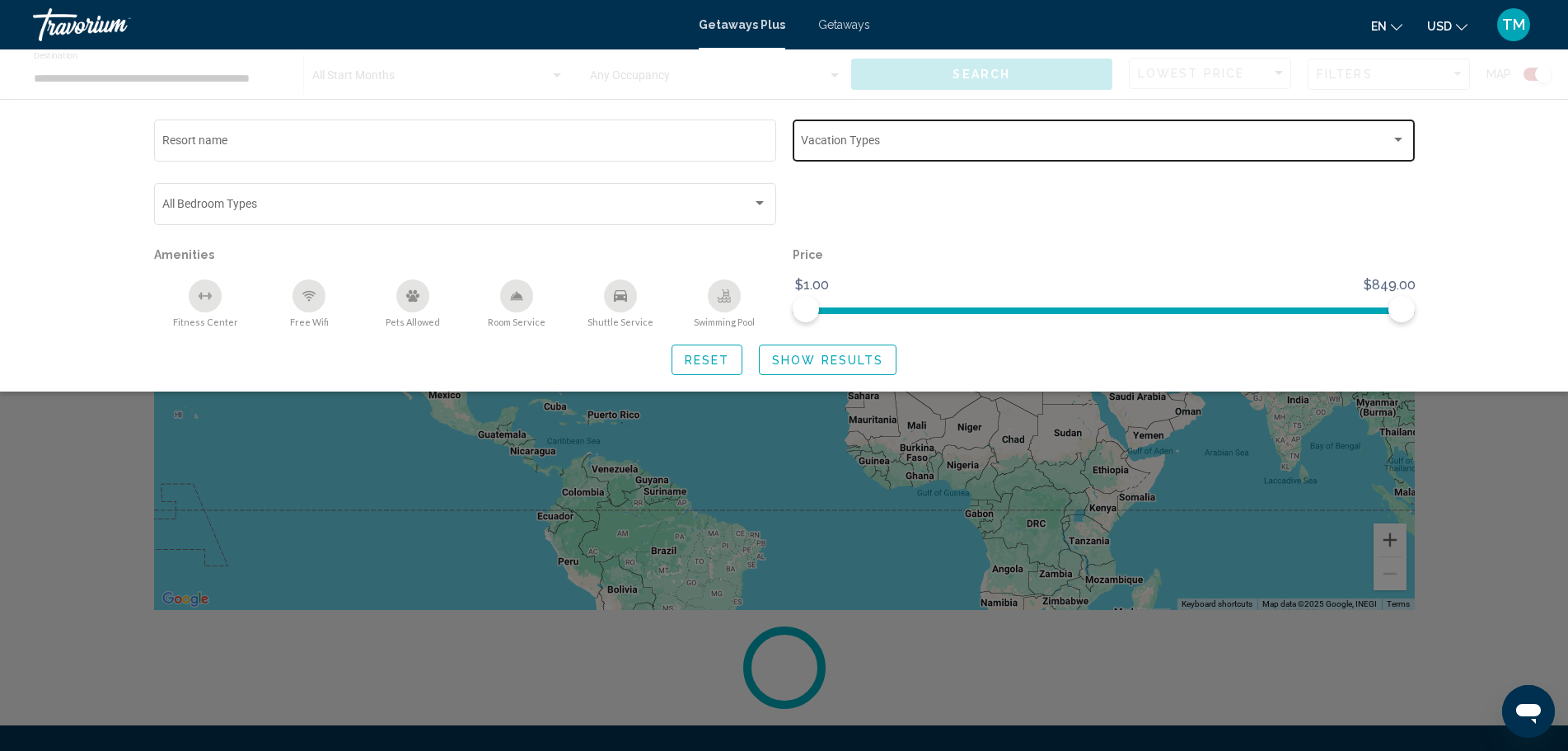
click at [1390, 144] on span "Search widget" at bounding box center [1096, 143] width 590 height 13
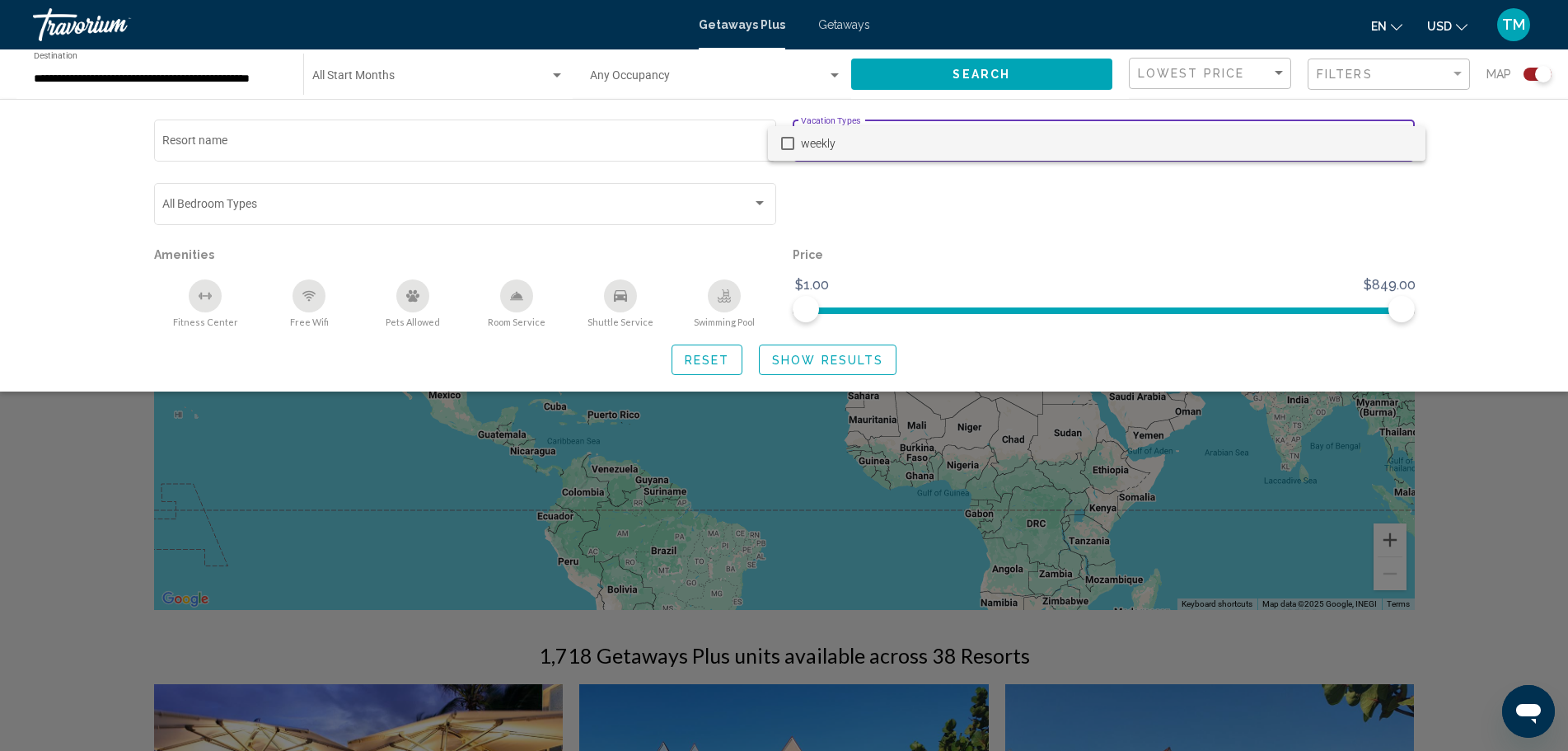
click at [987, 72] on div at bounding box center [784, 376] width 1568 height 751
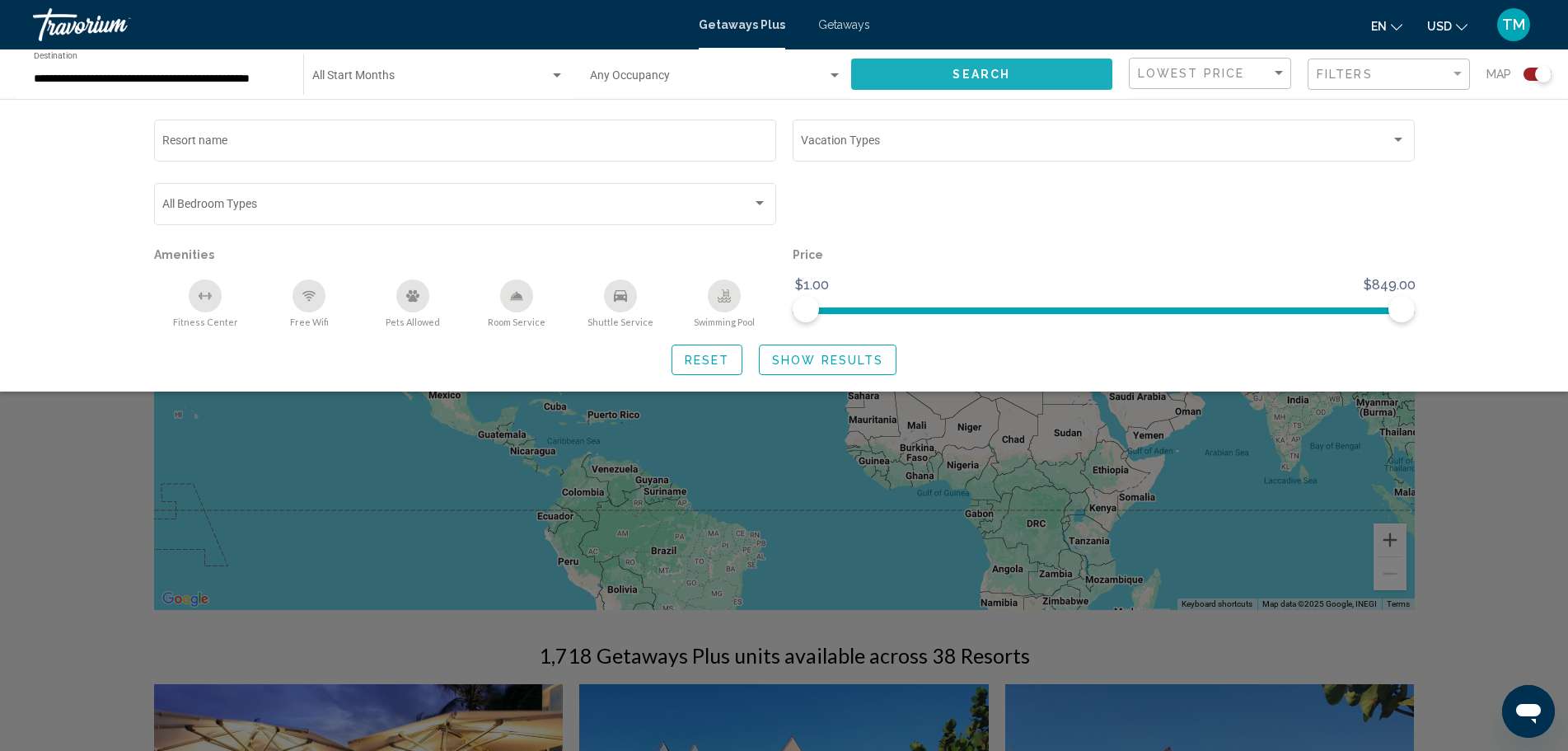
click at [971, 65] on button "Search" at bounding box center [982, 73] width 262 height 30
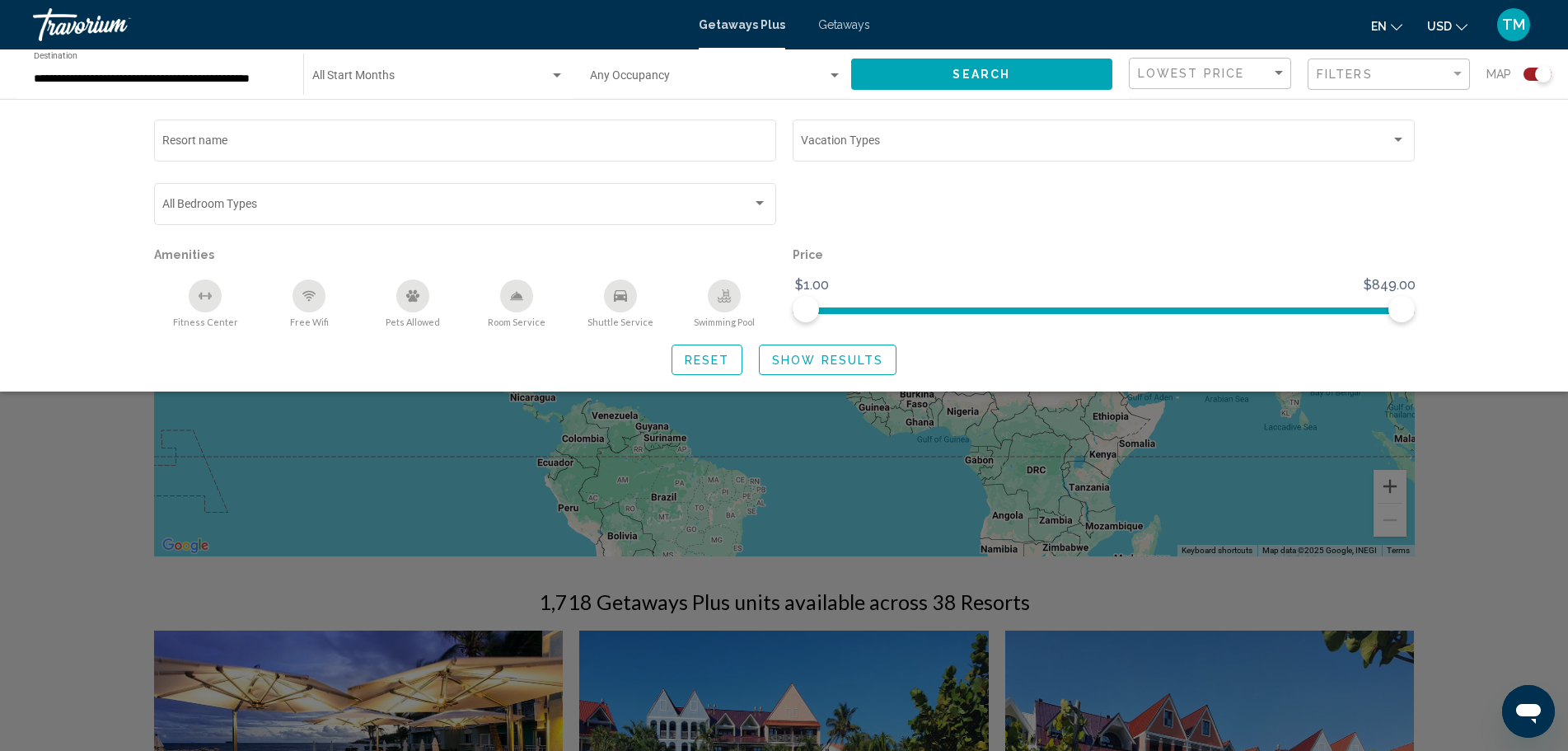
scroll to position [82, 0]
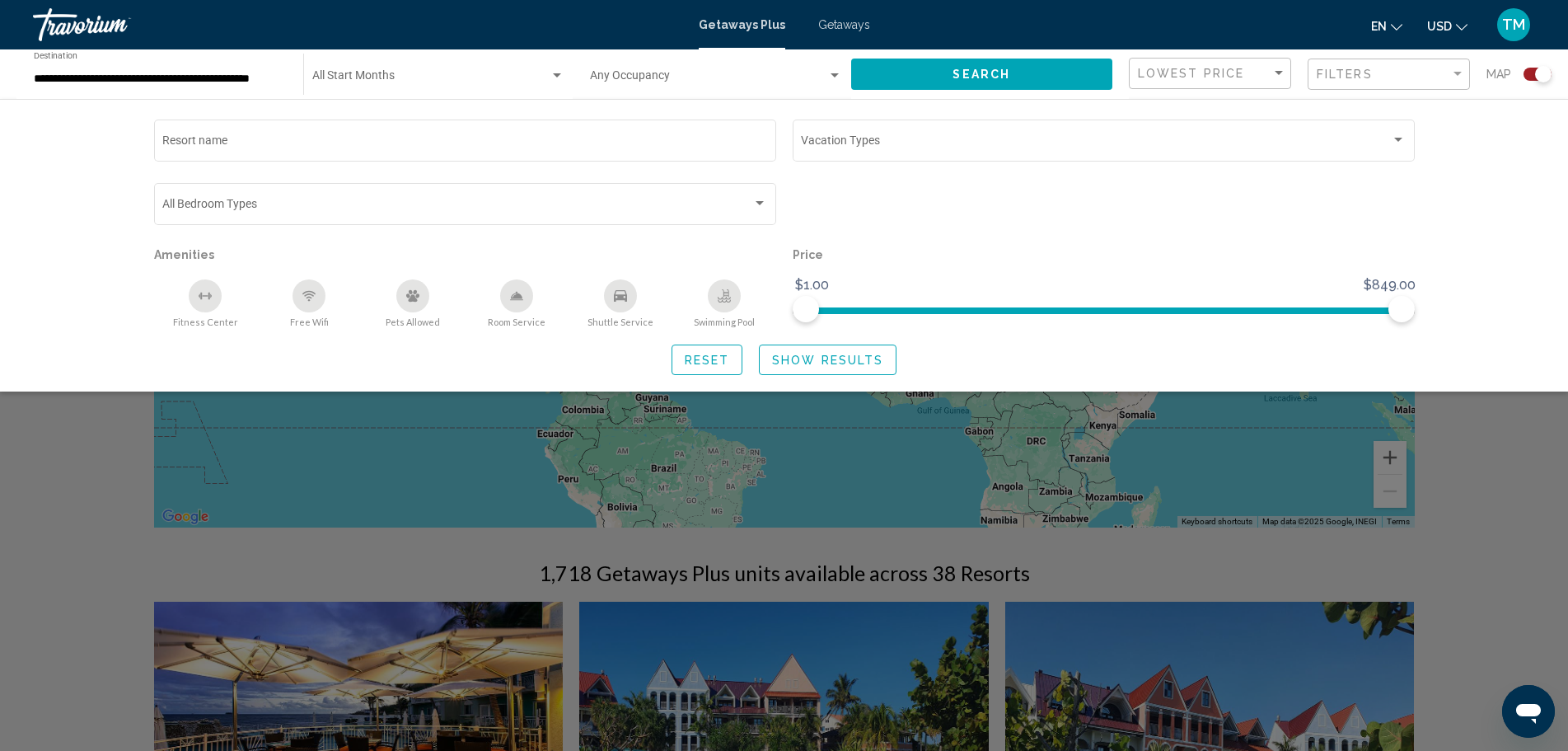
click at [1517, 417] on div "Search widget" at bounding box center [784, 499] width 1568 height 504
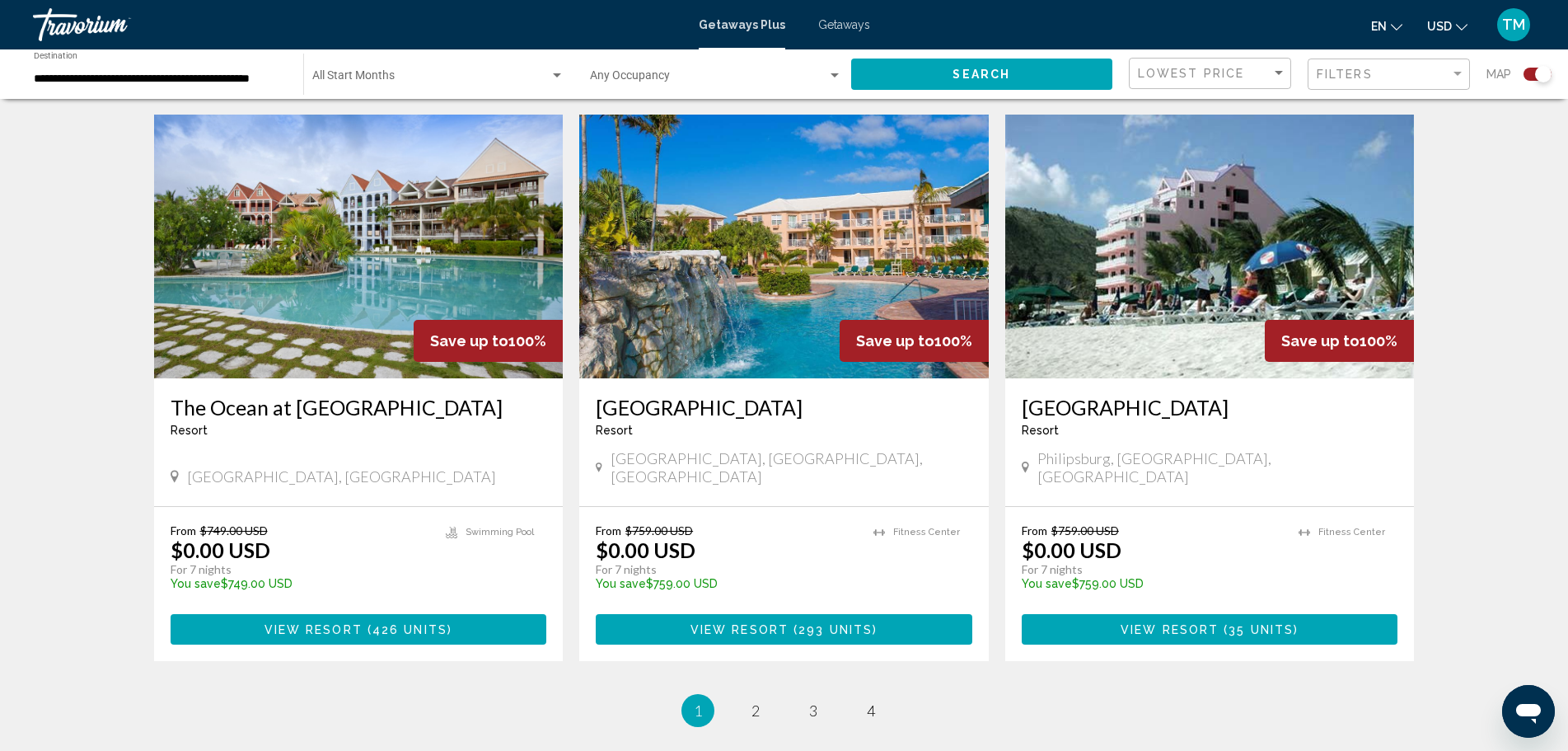
scroll to position [2391, 0]
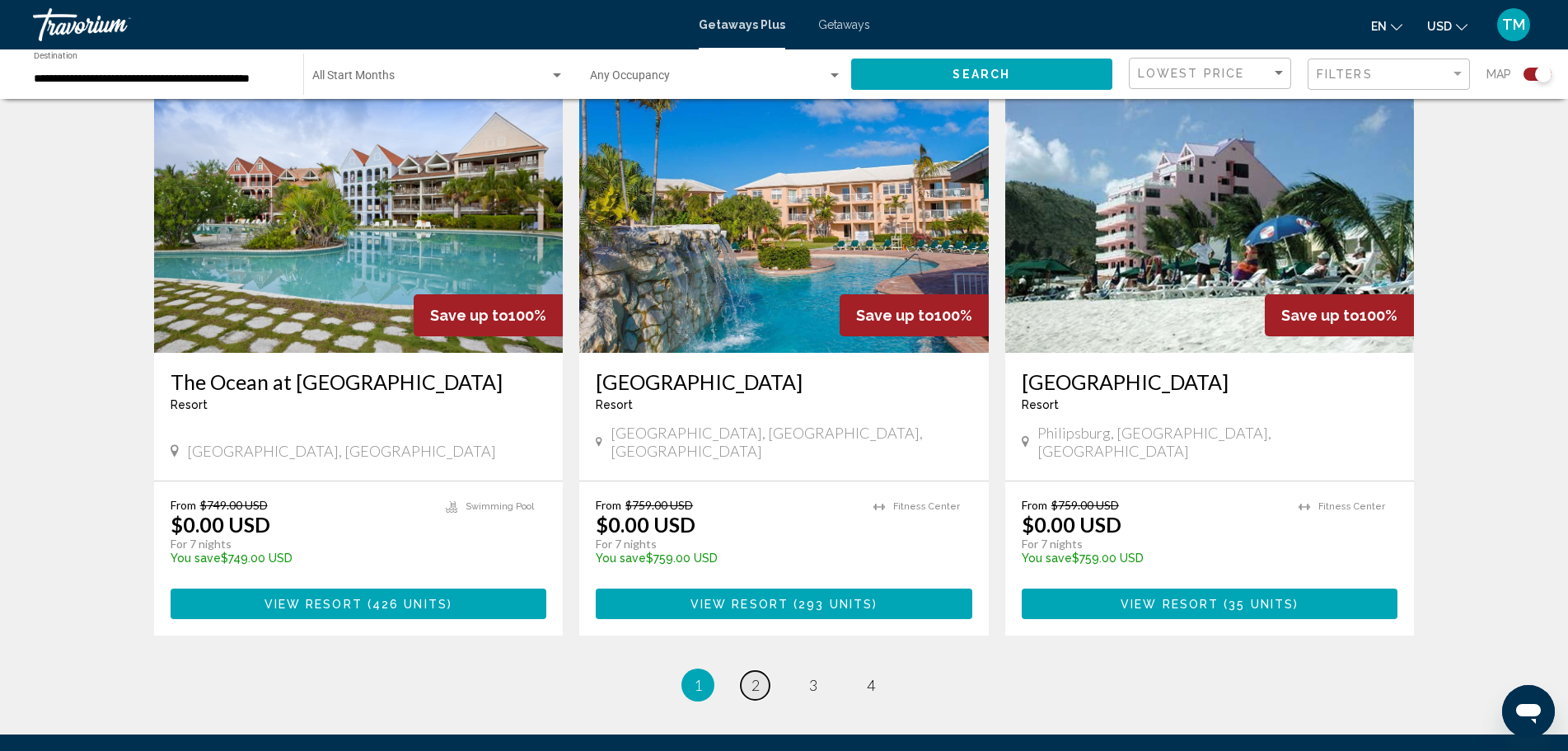
click at [764, 671] on link "page 2" at bounding box center [755, 685] width 29 height 29
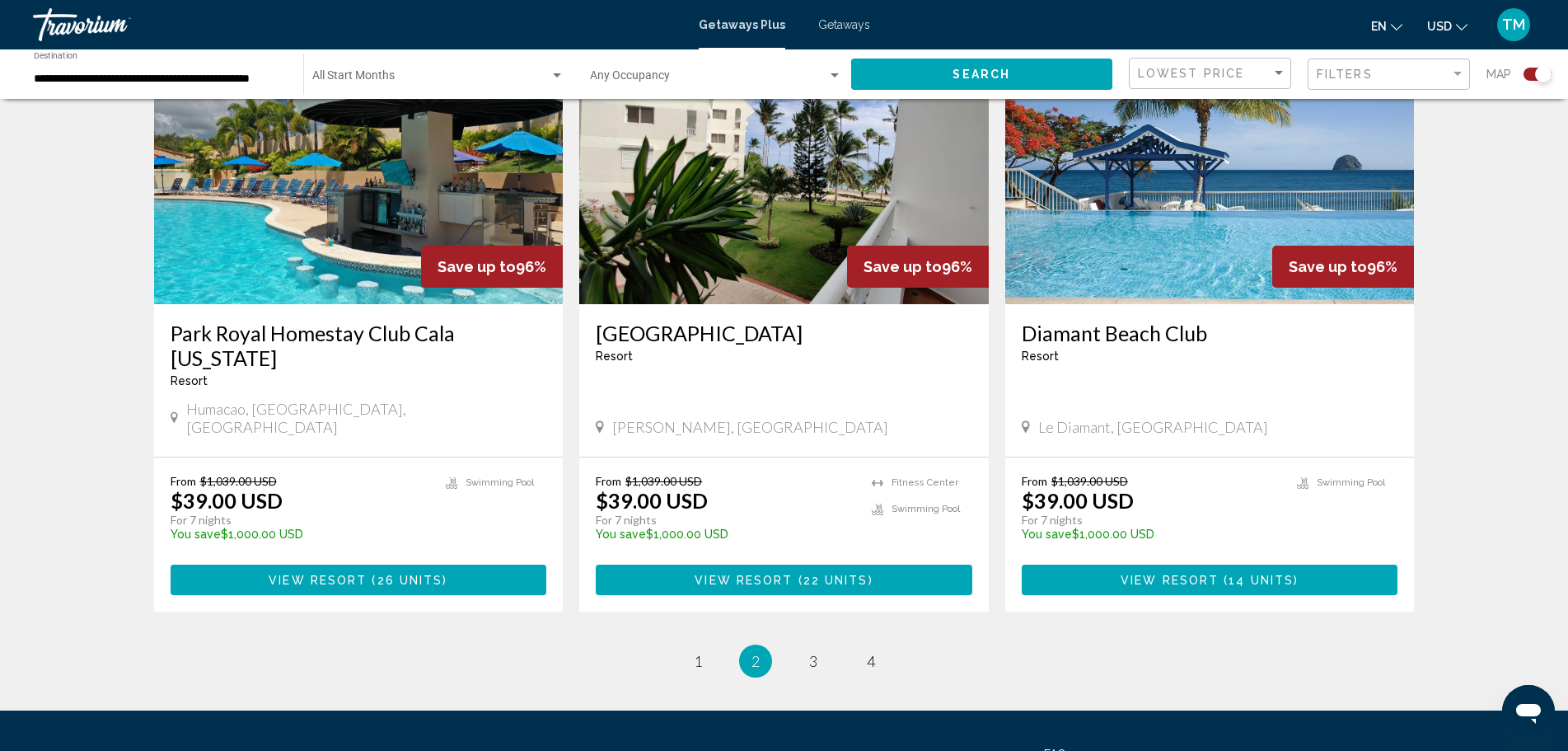
scroll to position [2473, 0]
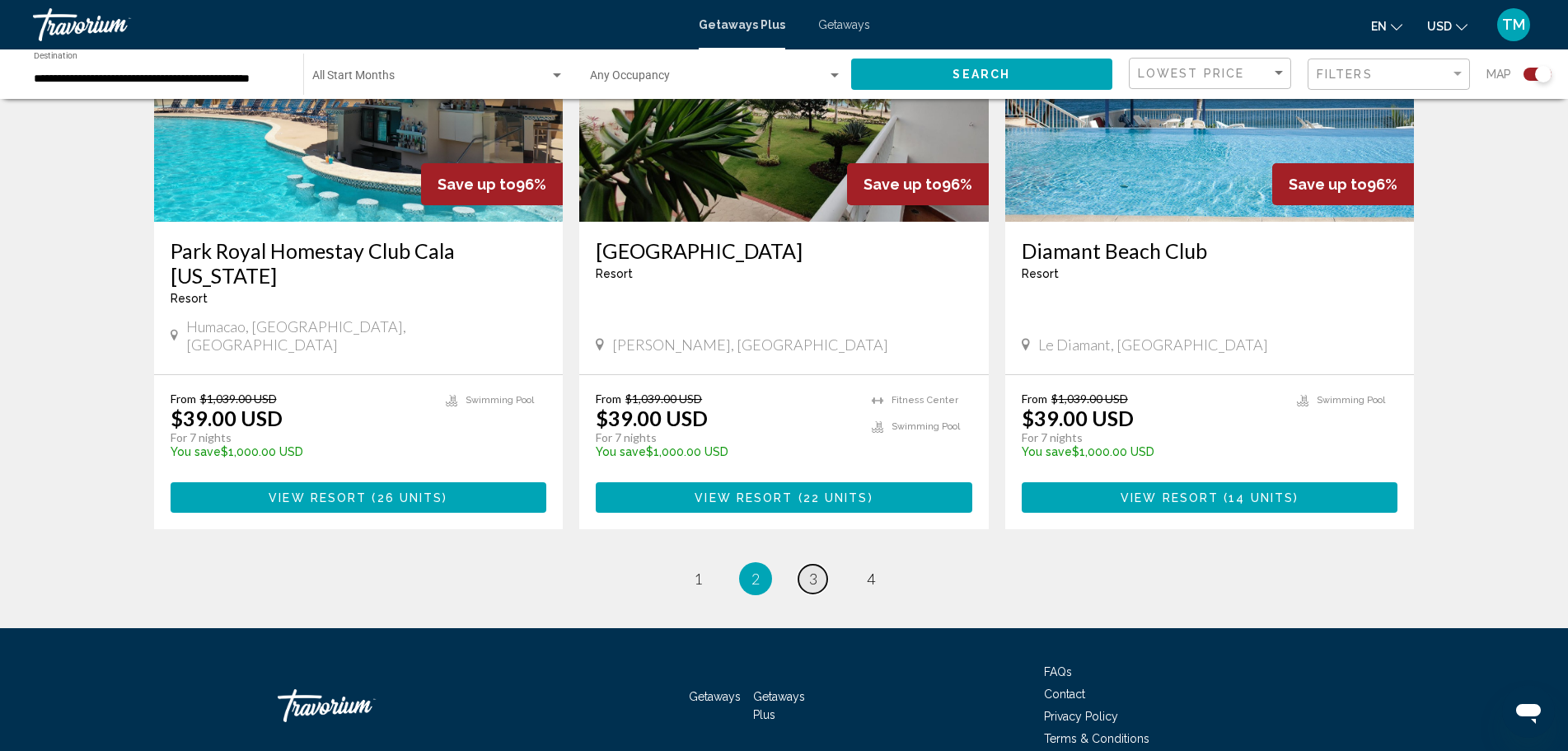
click at [819, 565] on link "page 3" at bounding box center [814, 580] width 29 height 29
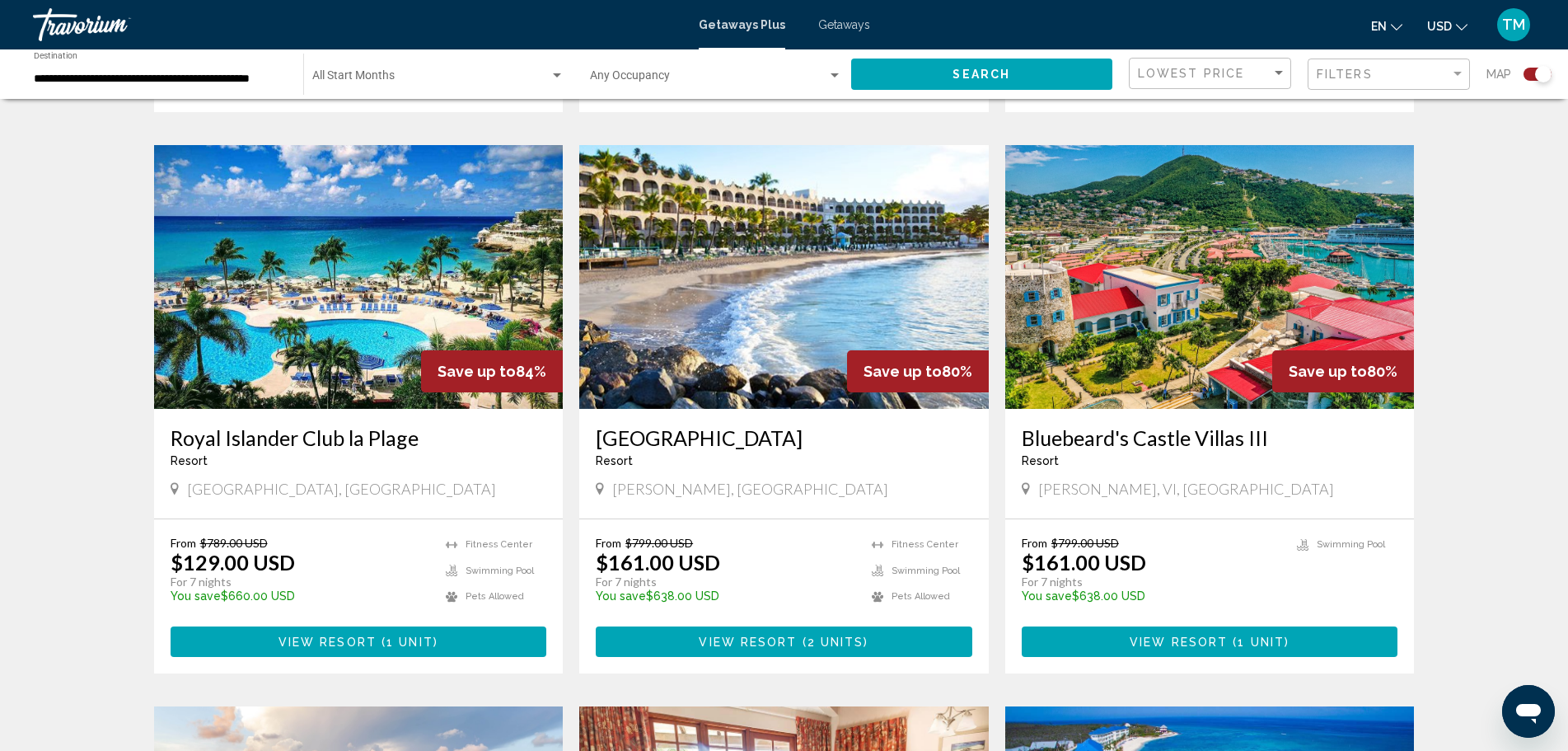
scroll to position [1623, 0]
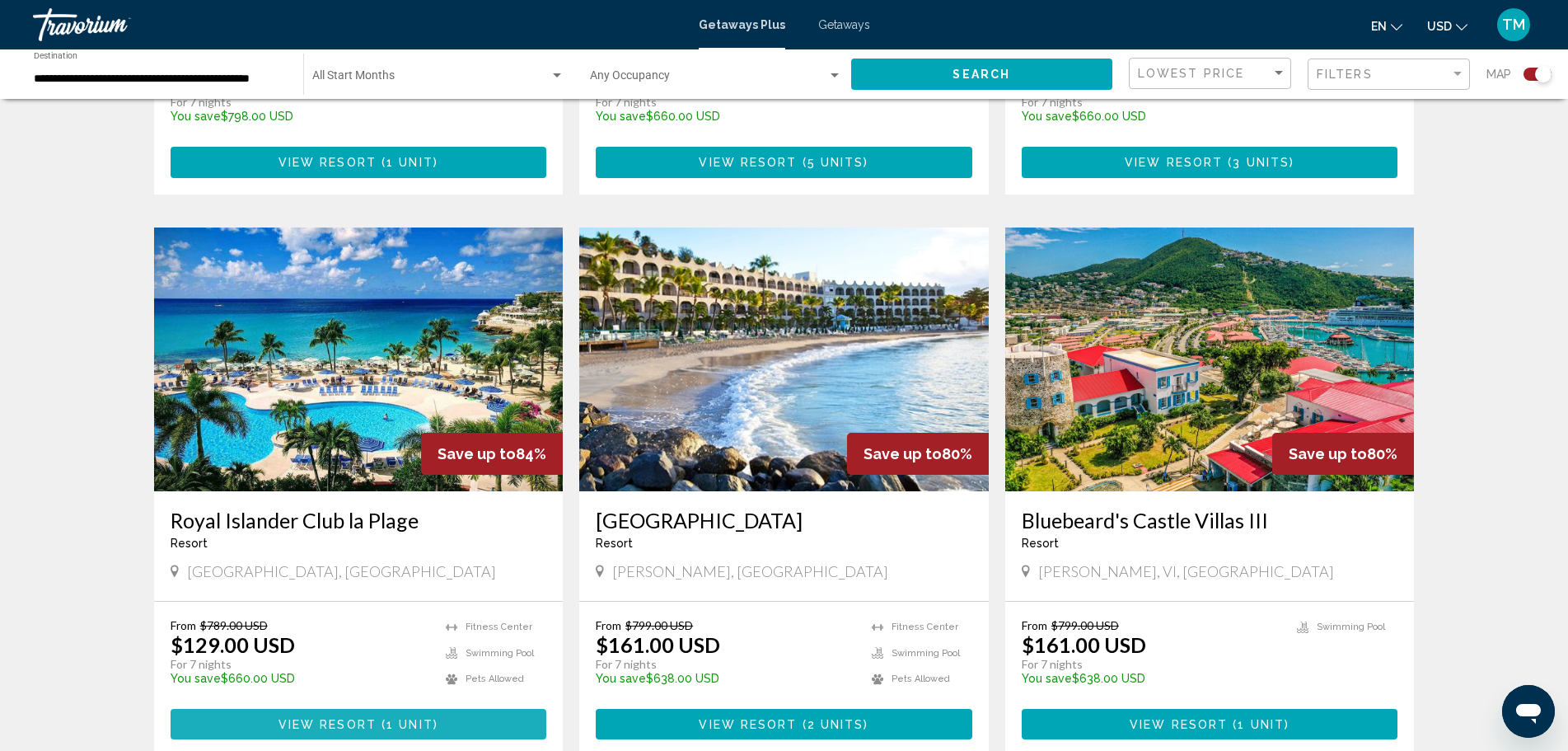
click at [371, 718] on span "View Resort" at bounding box center [328, 725] width 98 height 13
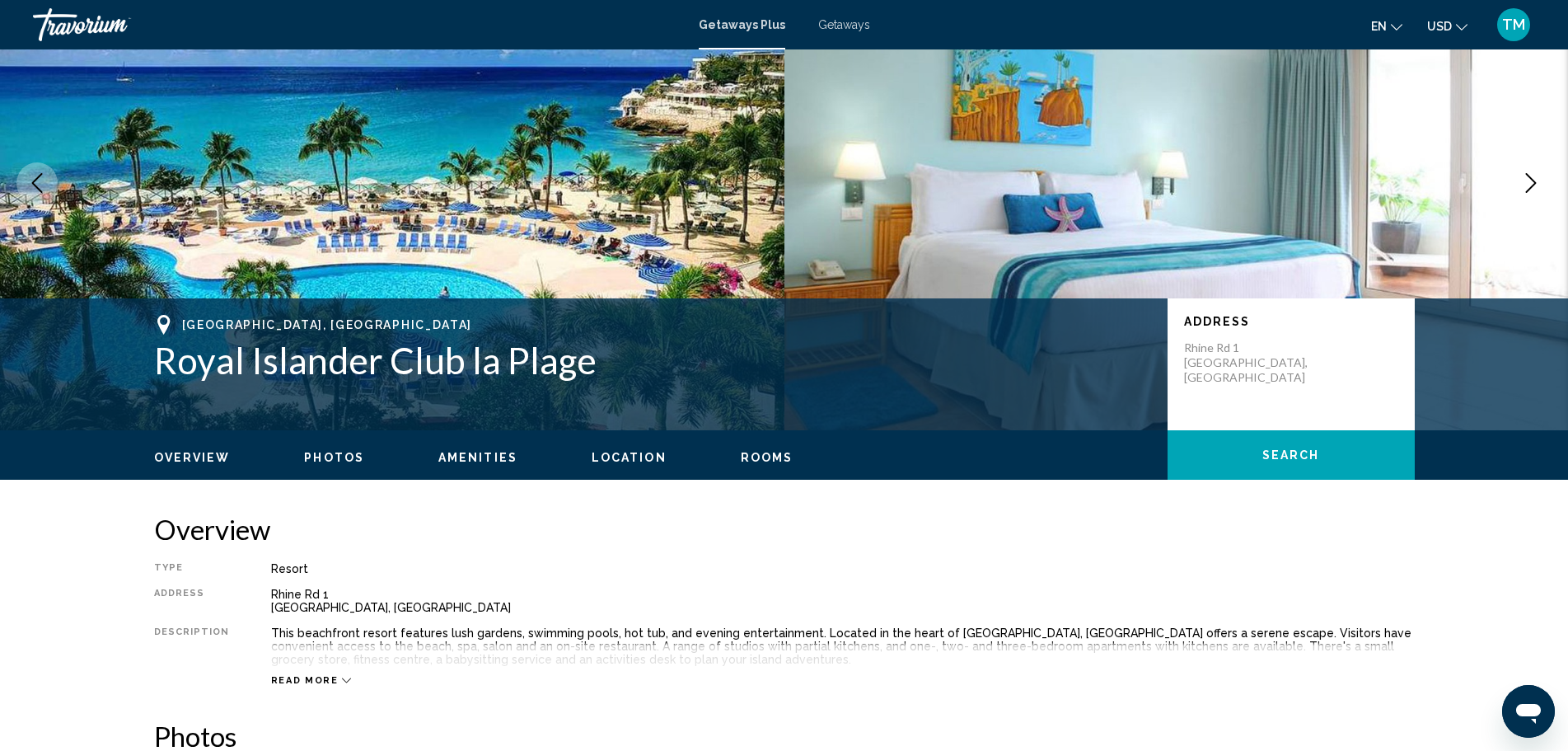
scroll to position [31, 0]
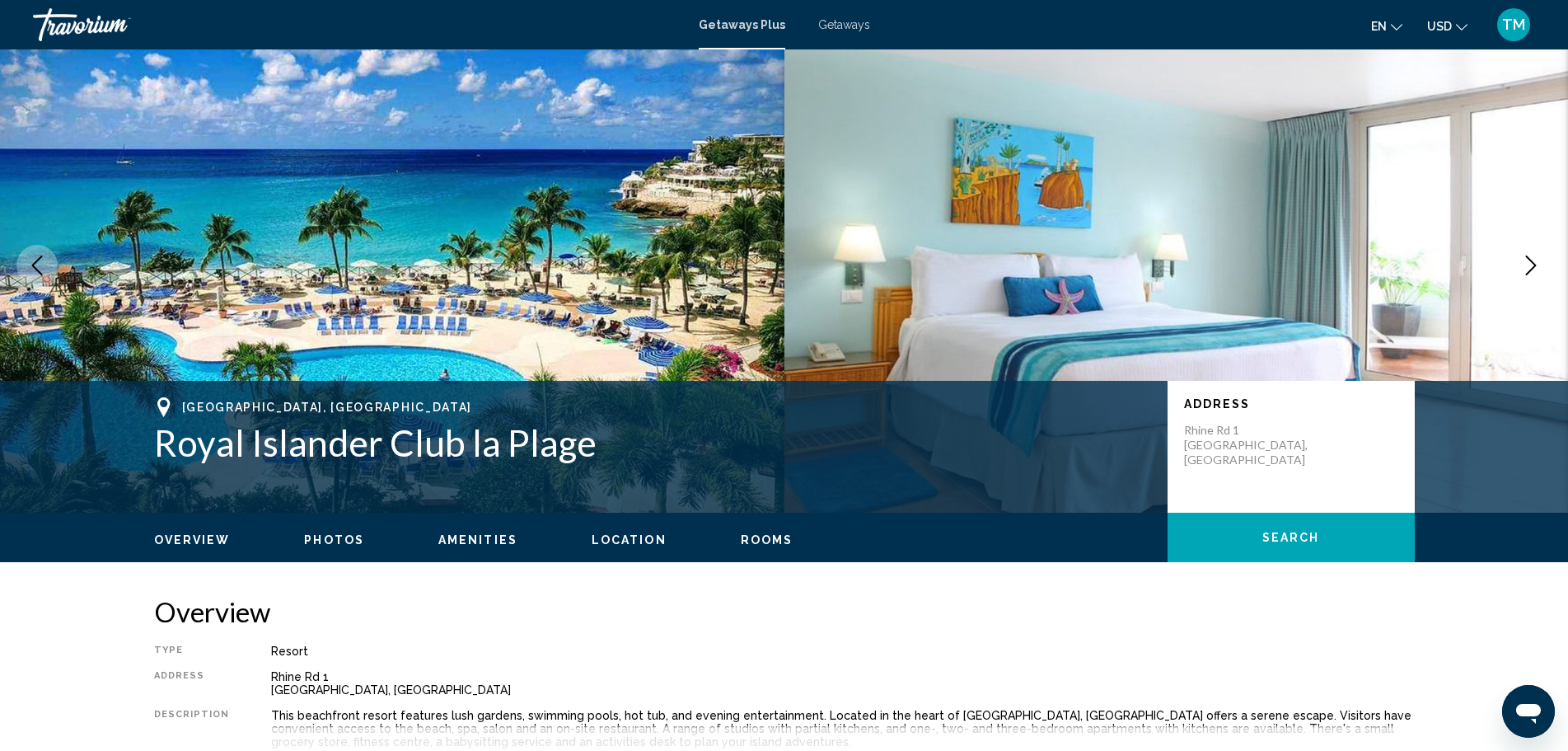
click at [764, 539] on span "Rooms" at bounding box center [767, 540] width 53 height 13
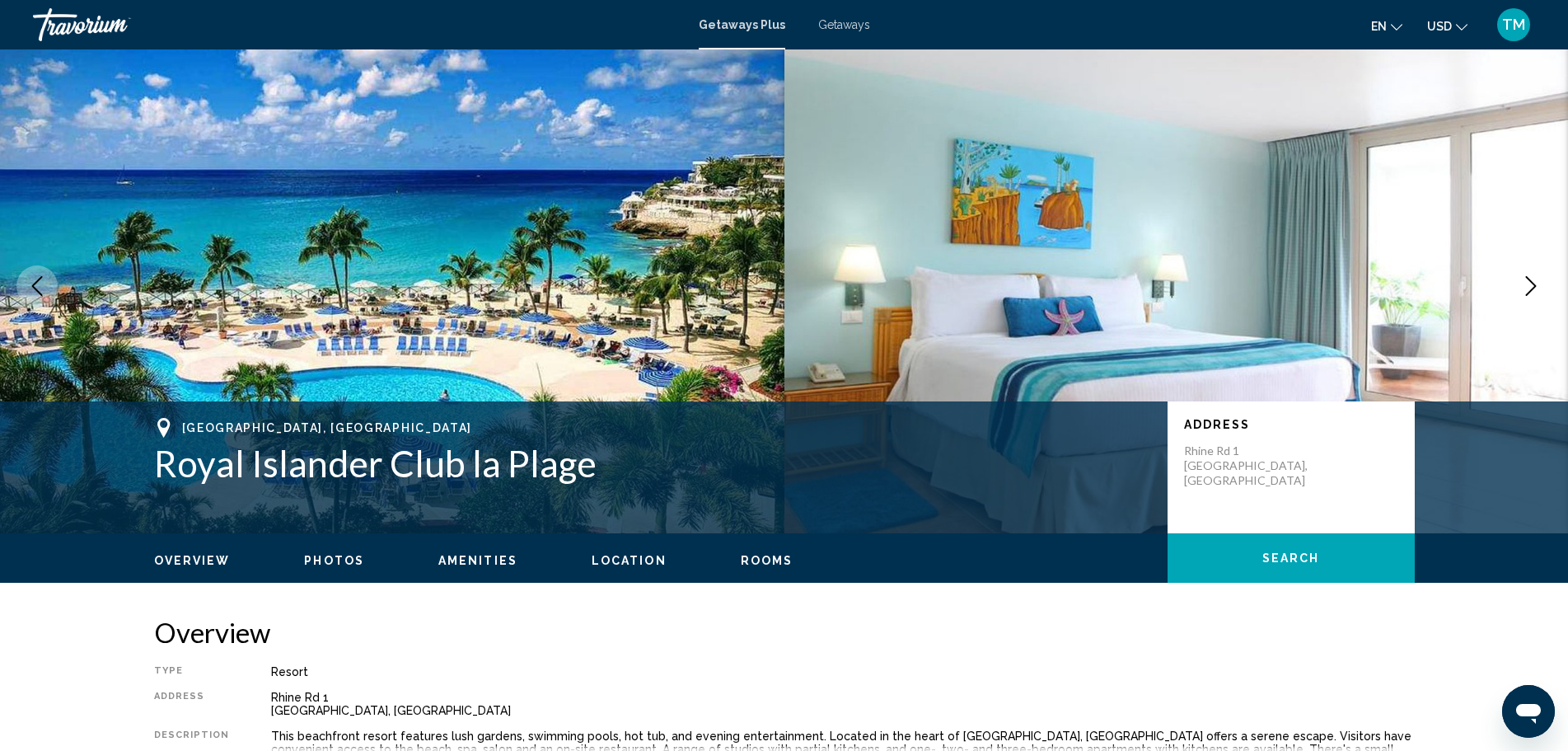
scroll to position [0, 0]
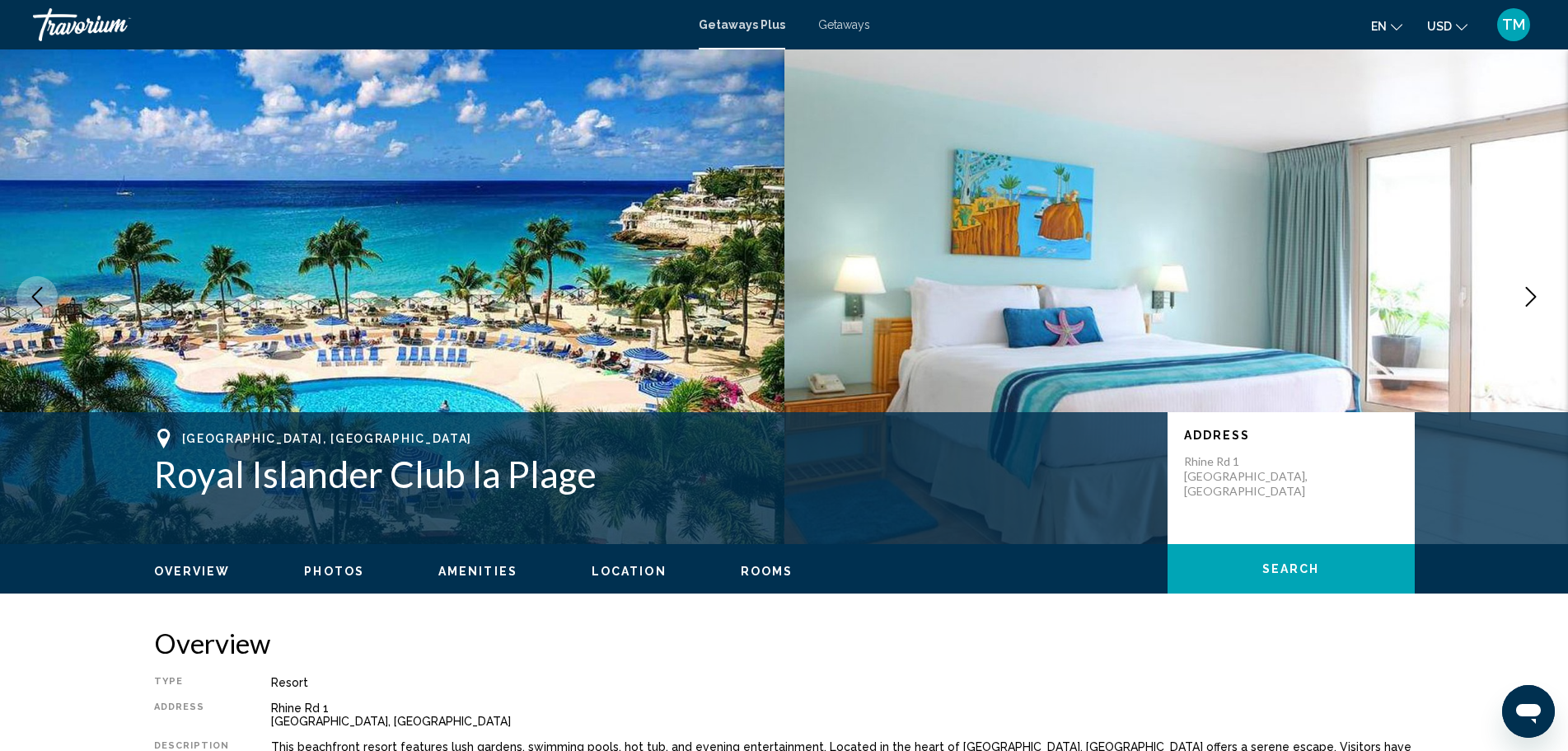
click at [1337, 566] on button "Search" at bounding box center [1291, 569] width 247 height 49
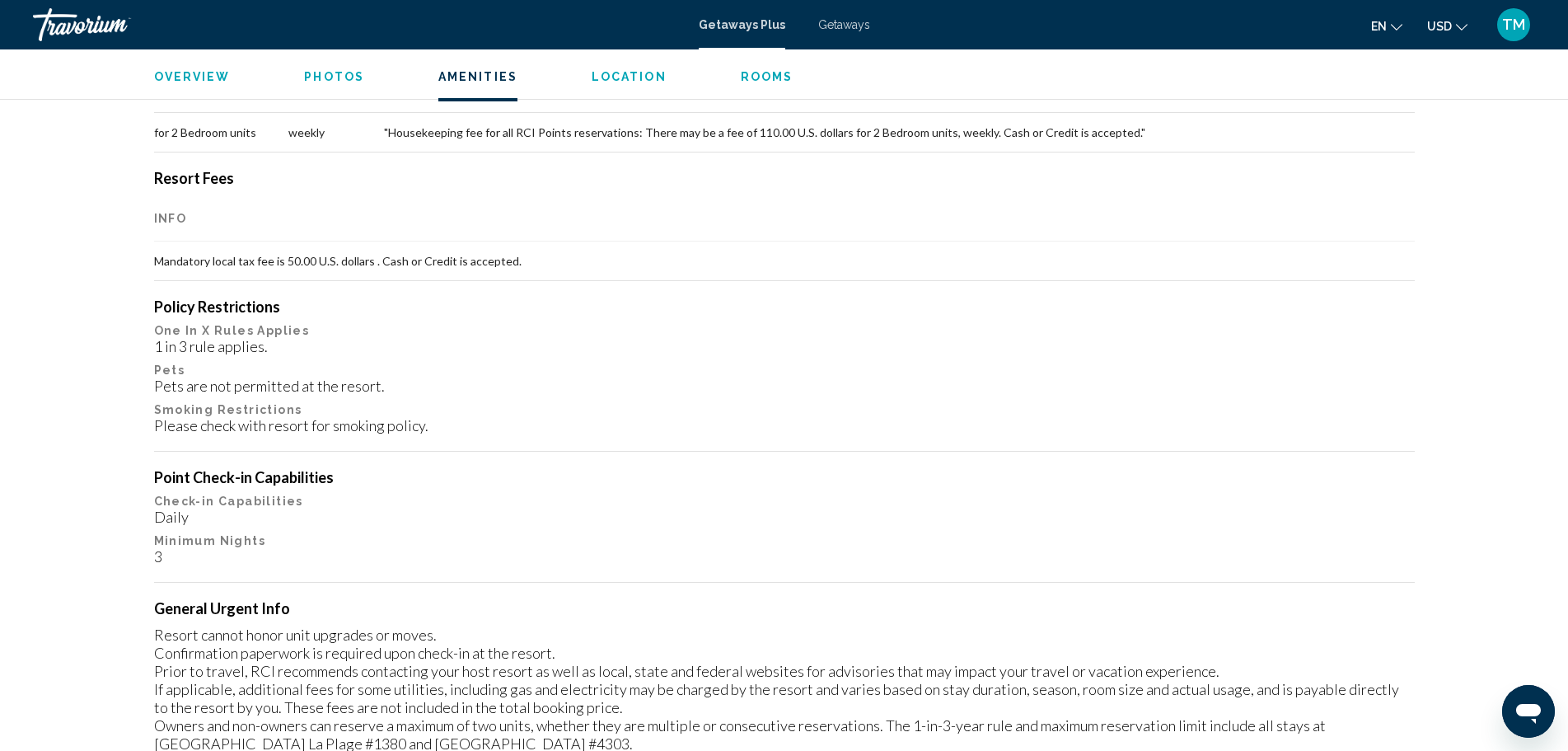
scroll to position [1432, 0]
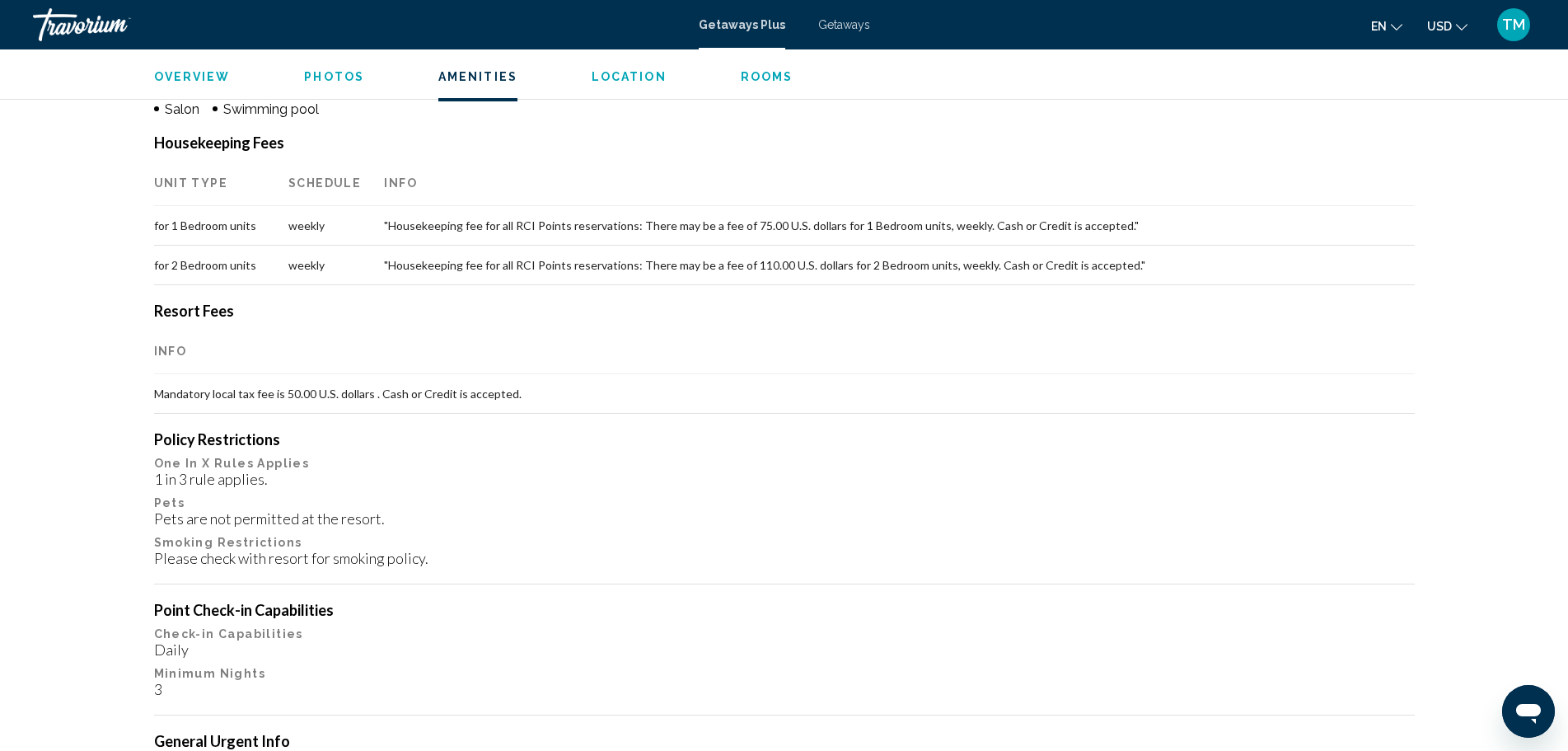
click at [594, 83] on button "Location" at bounding box center [629, 77] width 75 height 15
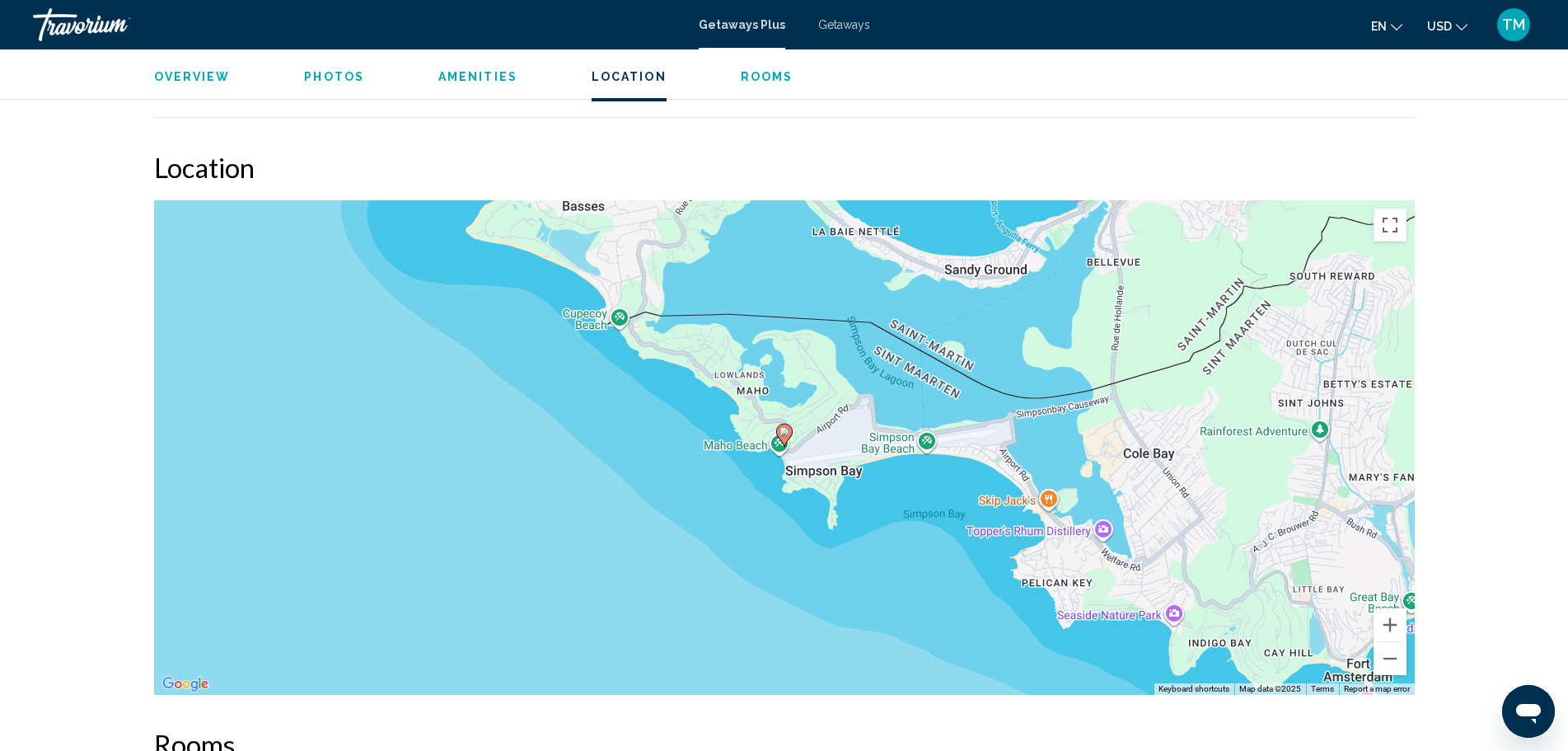
scroll to position [2360, 0]
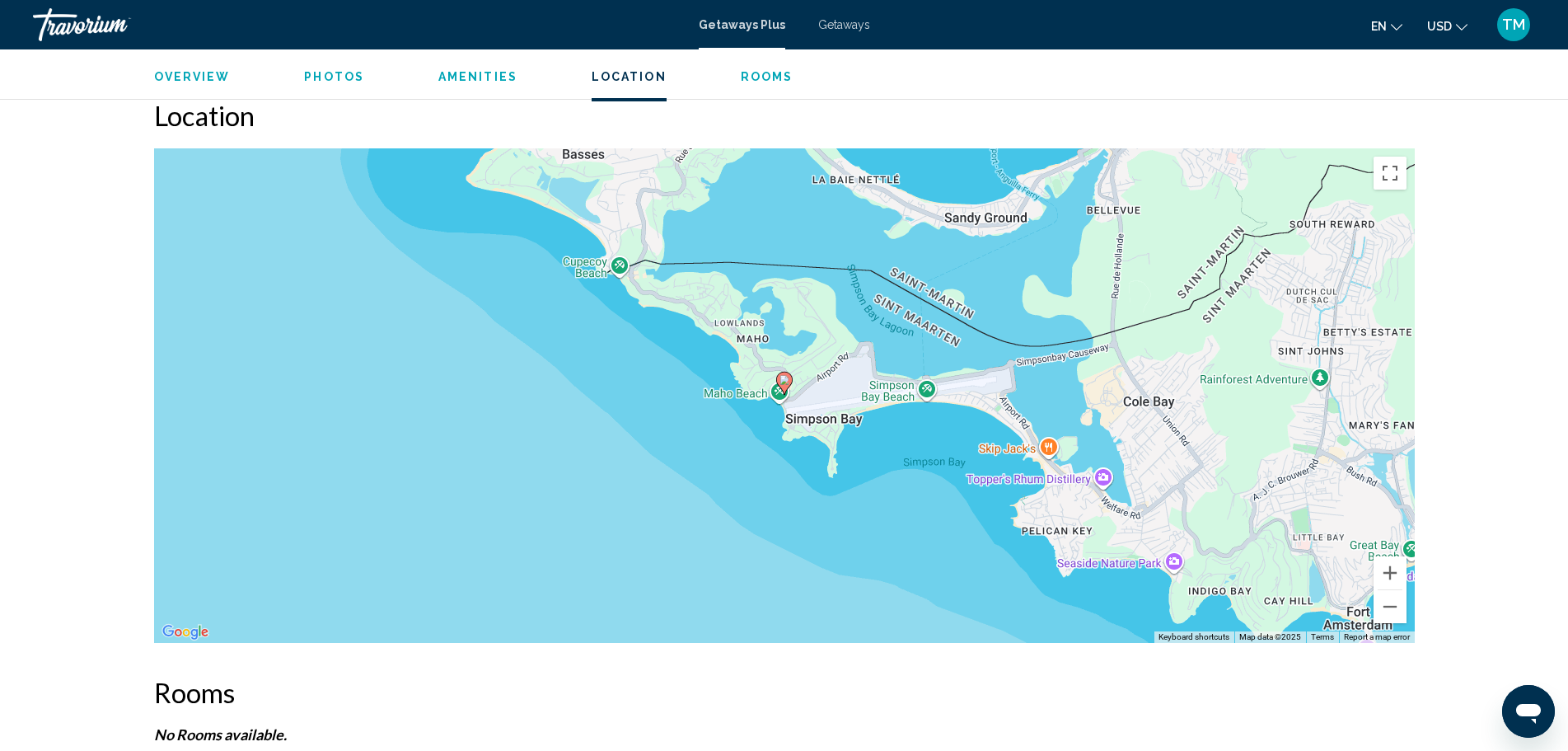
click at [217, 78] on span "Overview" at bounding box center [192, 77] width 77 height 13
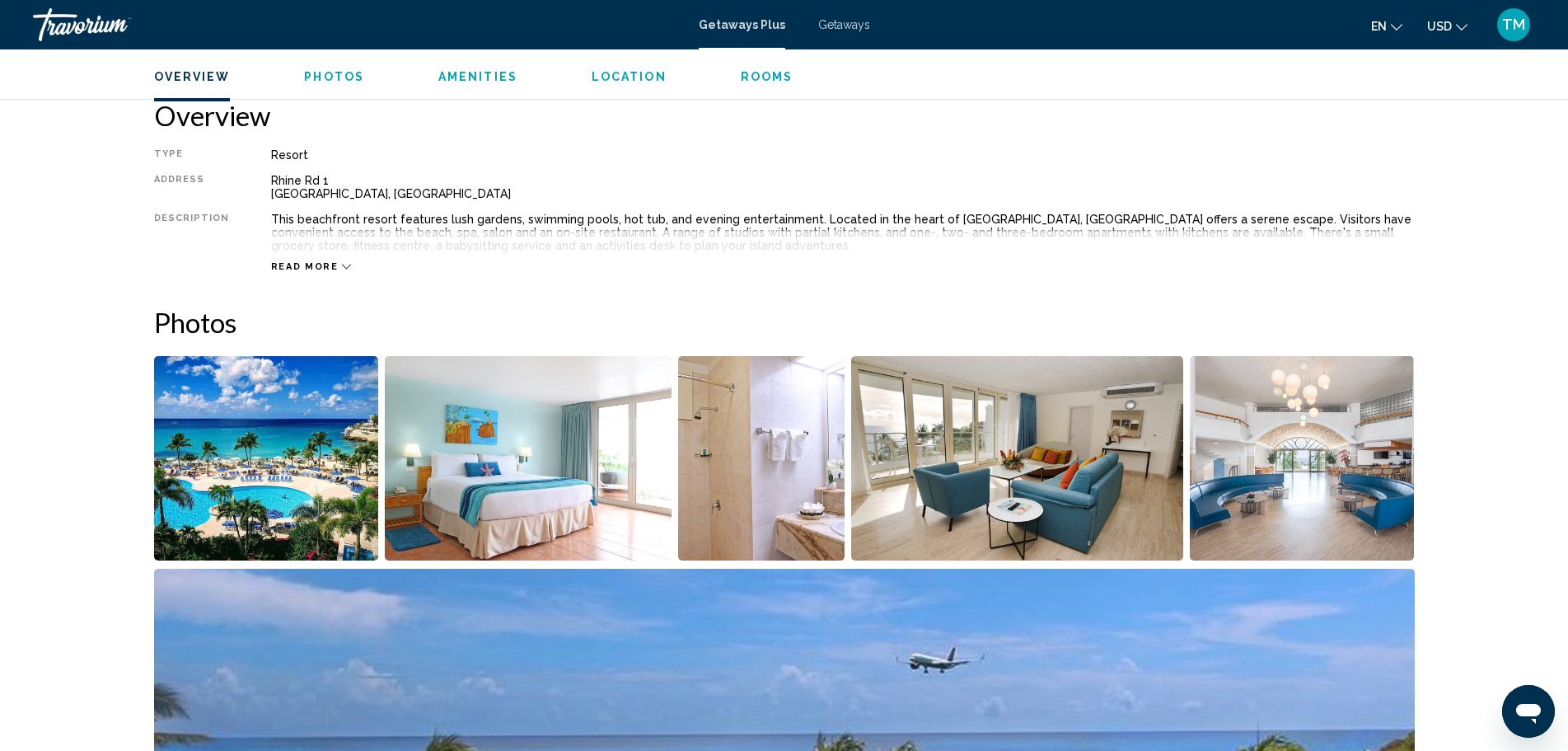
click at [350, 74] on span "Photos" at bounding box center [334, 77] width 60 height 13
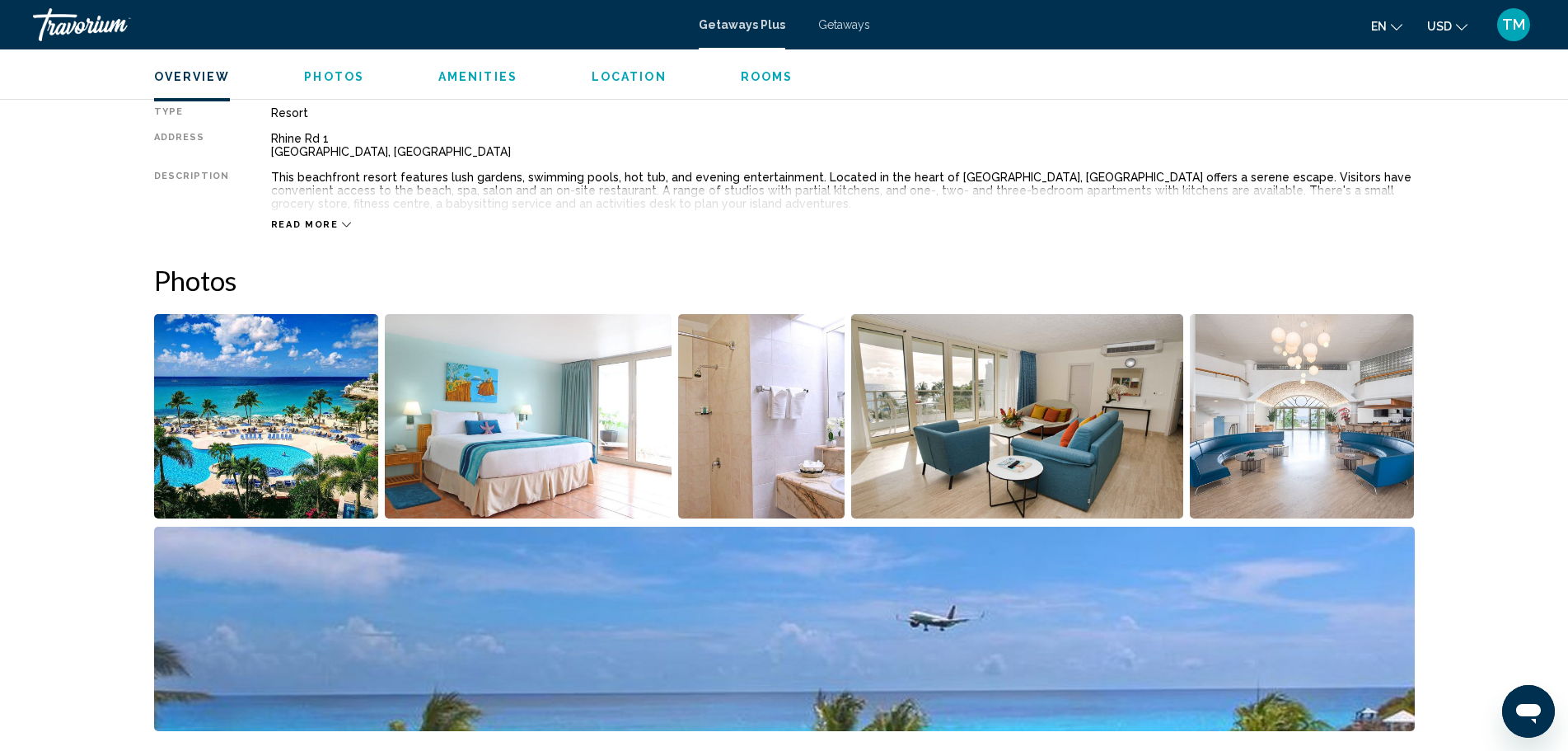
scroll to position [489, 0]
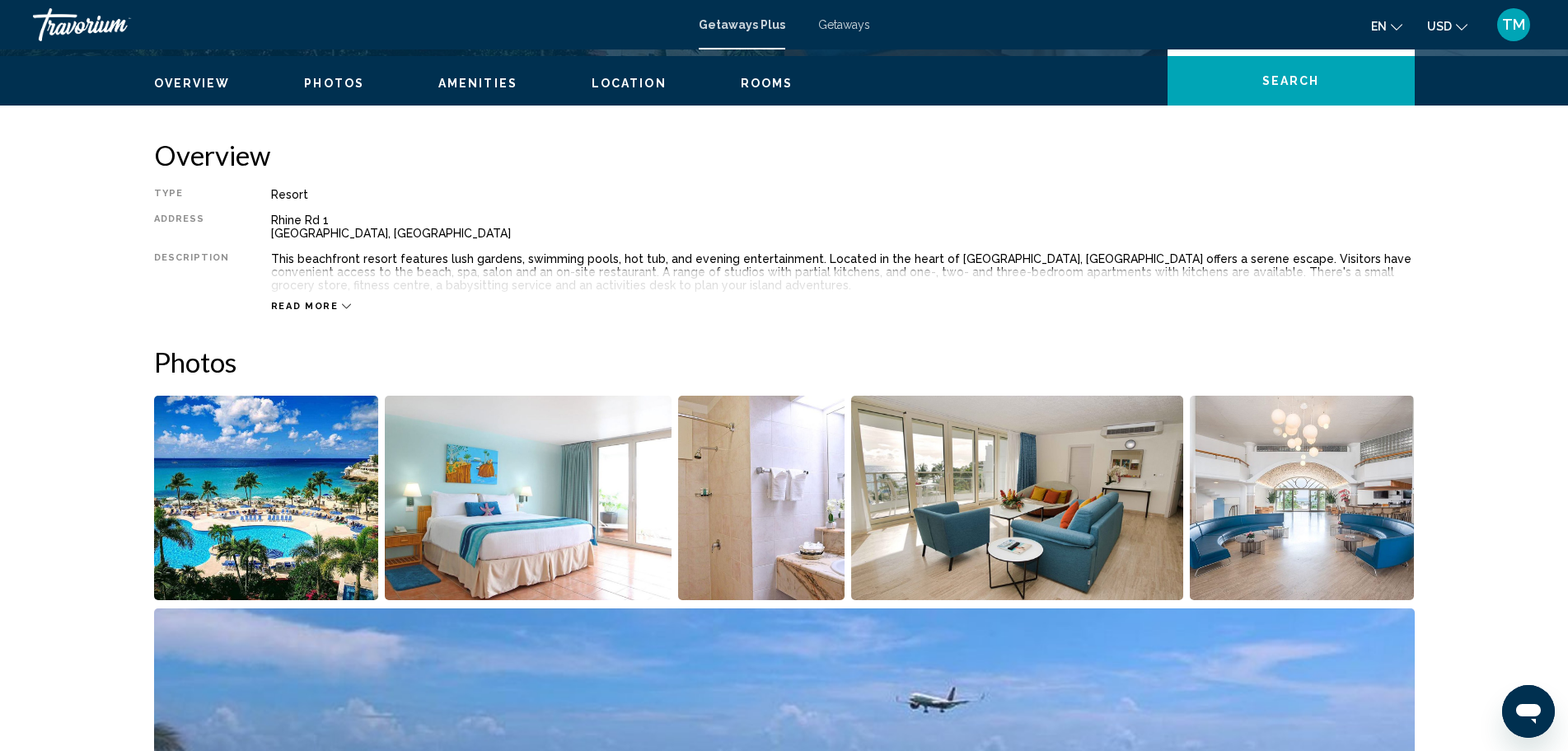
click at [321, 312] on button "Read more" at bounding box center [312, 306] width 81 height 13
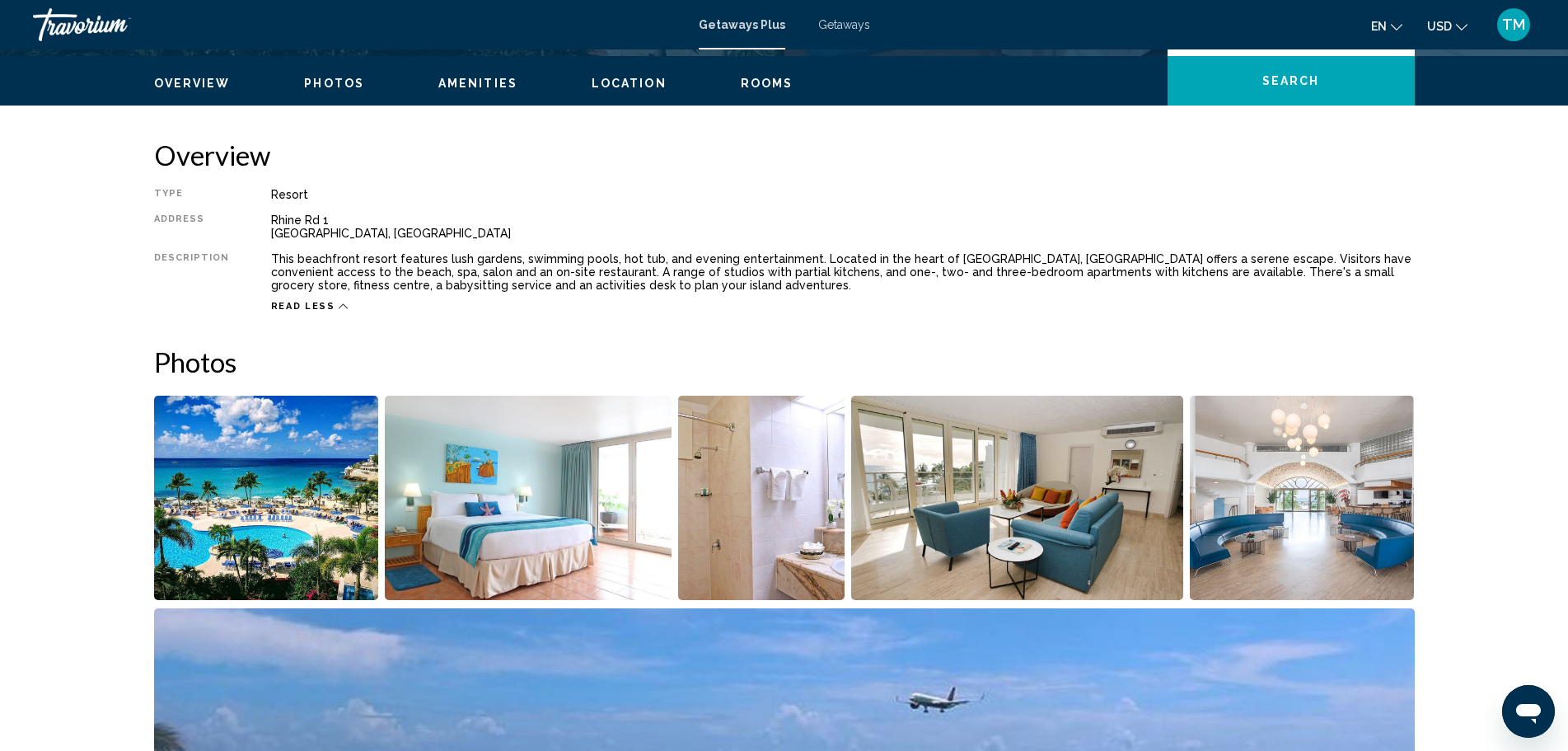
click at [851, 33] on div "Getaways Plus Getaways en English Español Français Italiano Português русский U…" at bounding box center [784, 25] width 1568 height 35
click at [836, 24] on span "Getaways" at bounding box center [844, 25] width 52 height 13
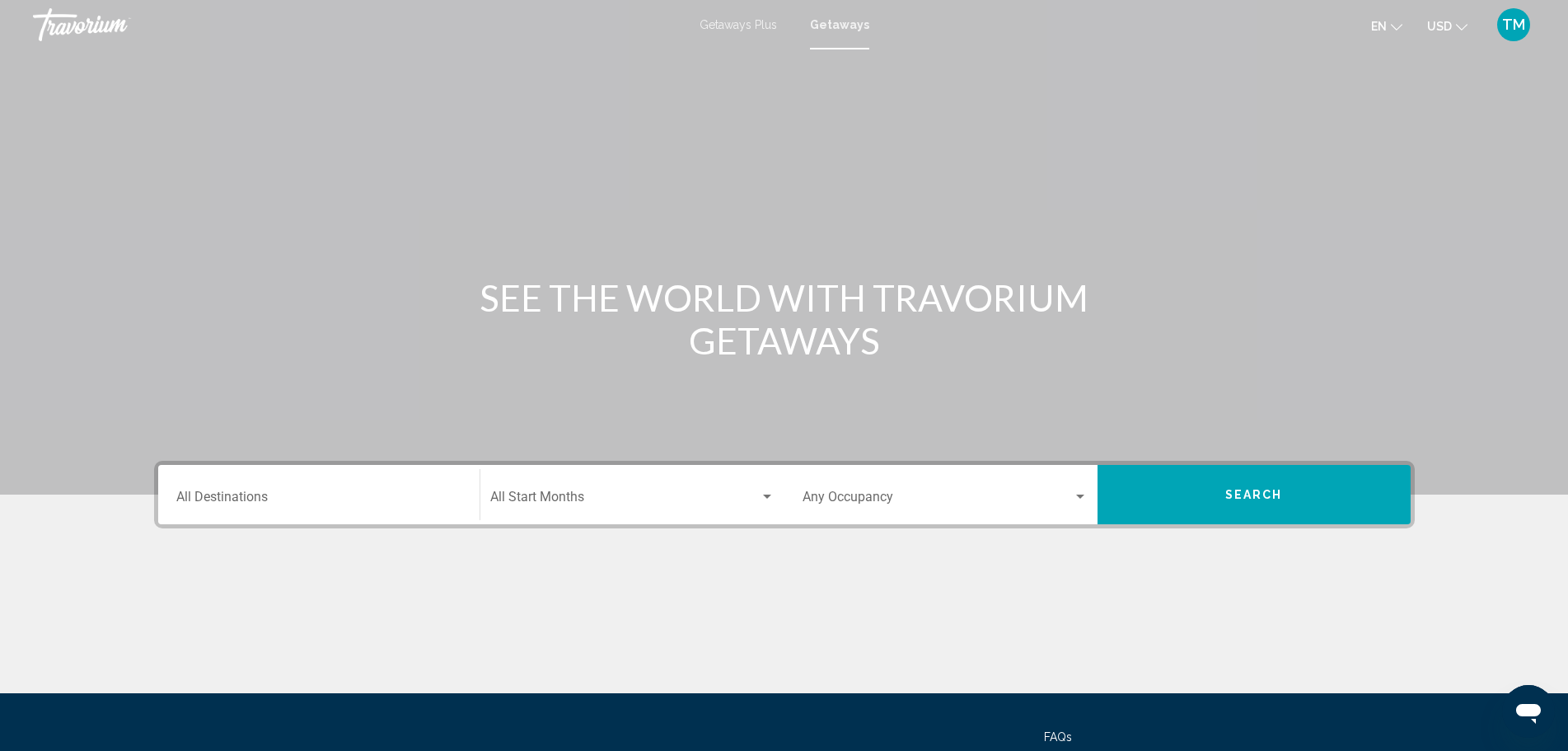
scroll to position [615, 0]
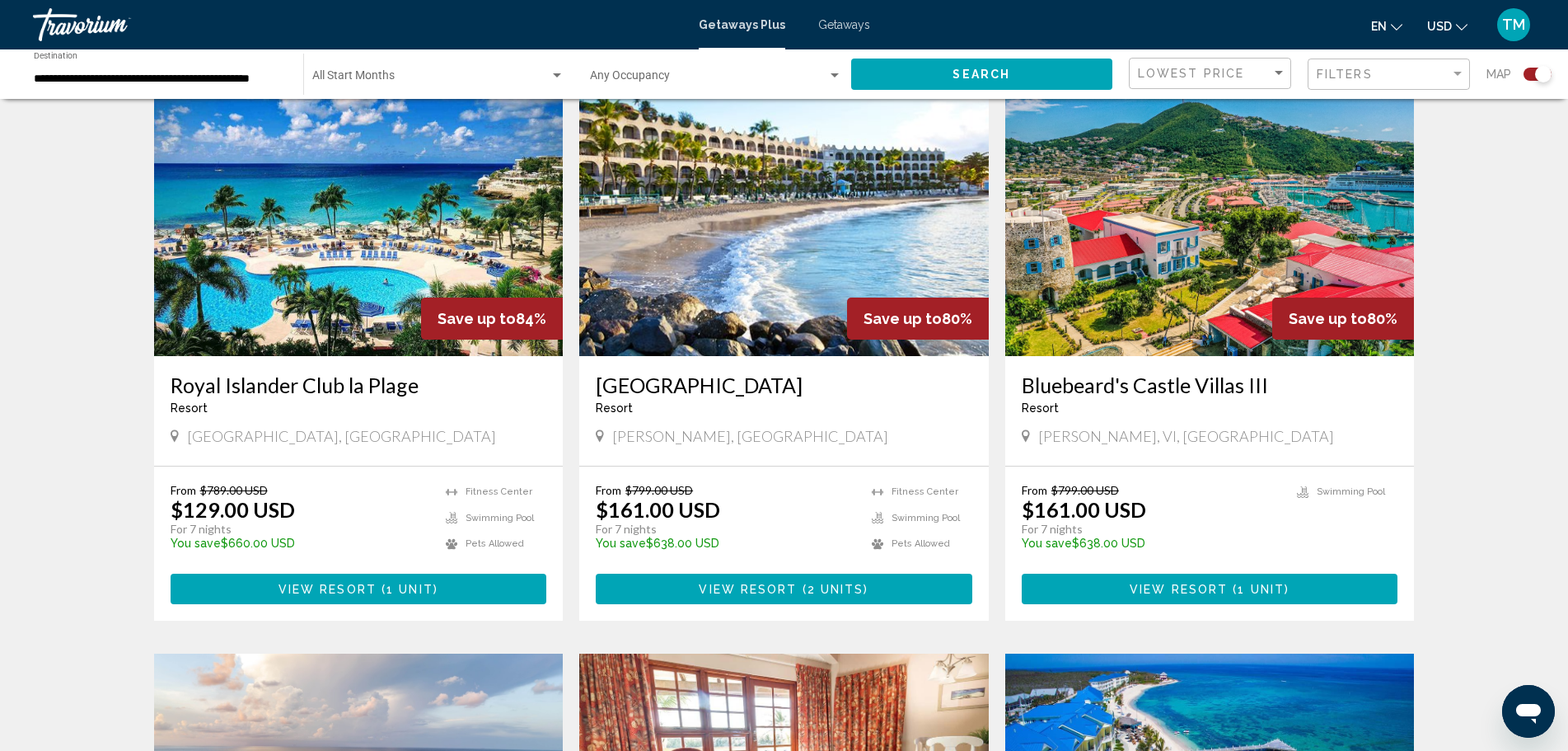
scroll to position [1788, 0]
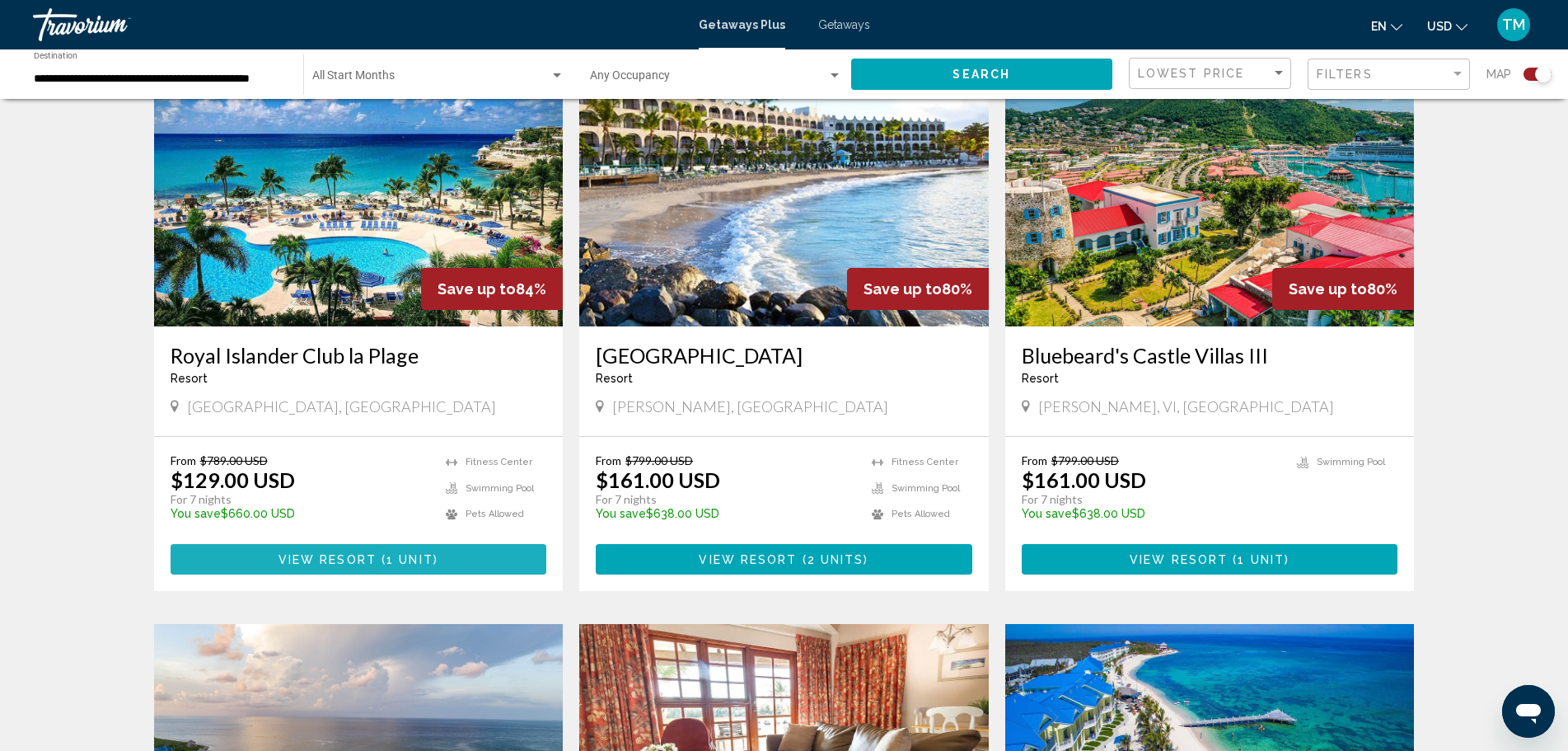
click at [516, 544] on button "View Resort ( 1 unit )" at bounding box center [358, 559] width 376 height 30
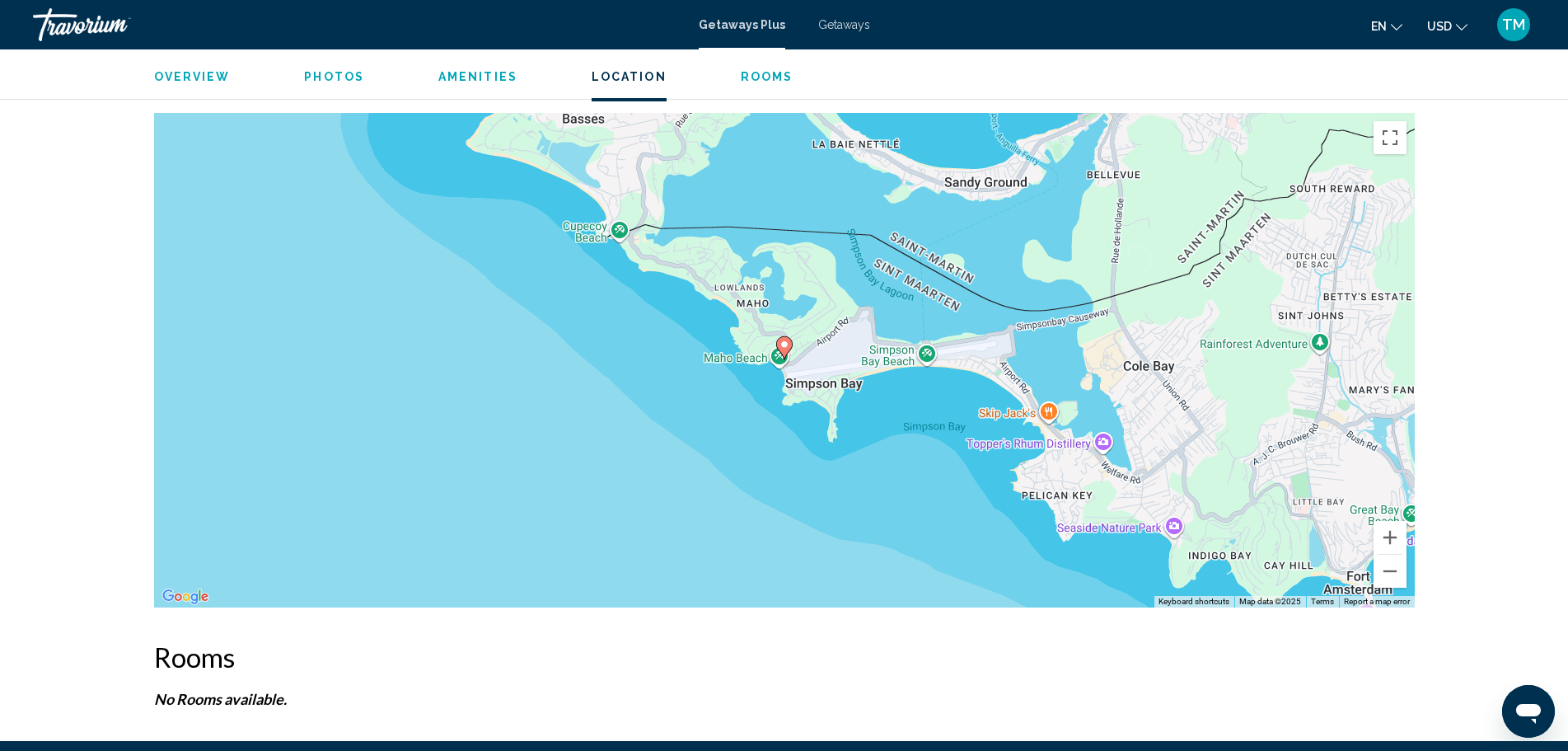
scroll to position [2175, 0]
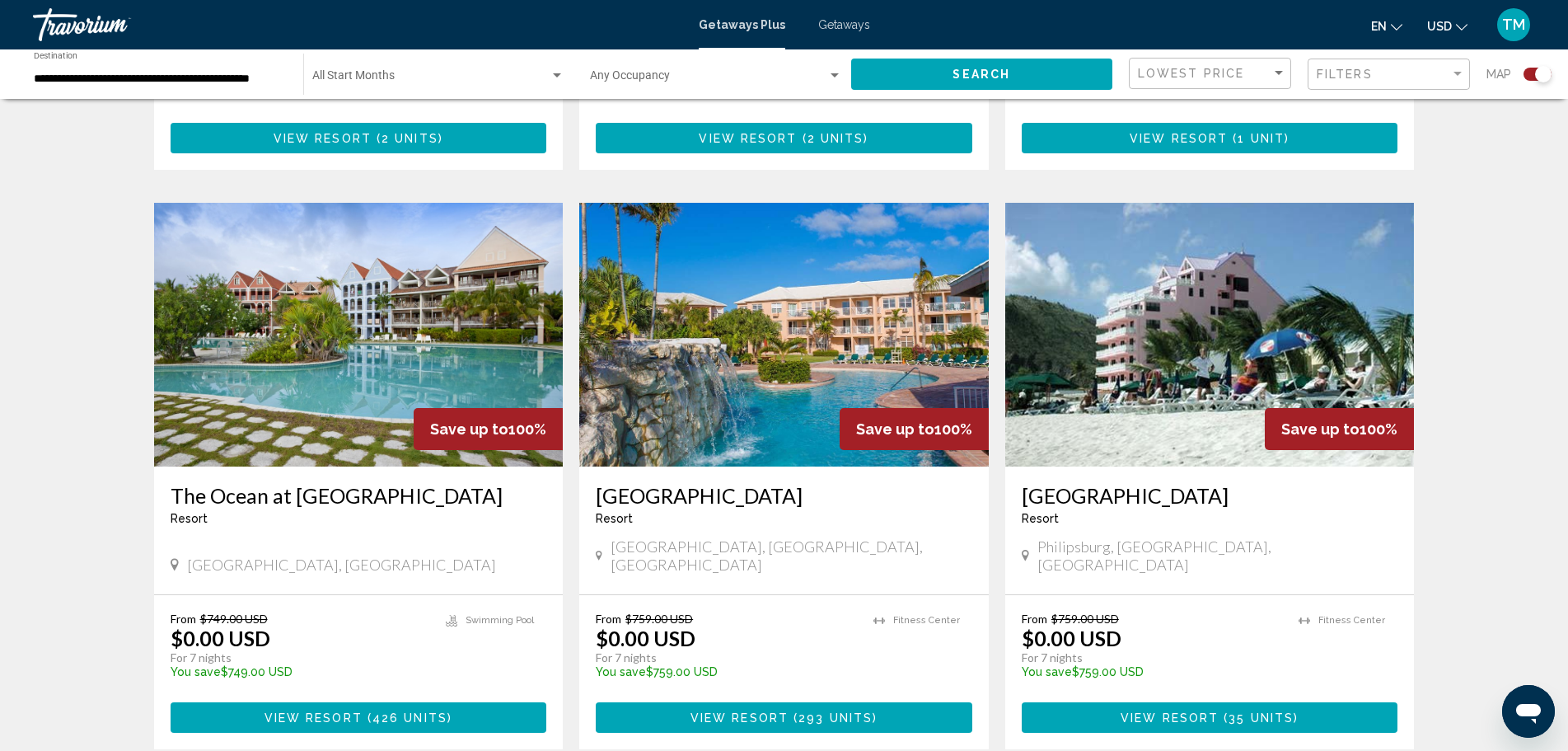
scroll to position [2473, 0]
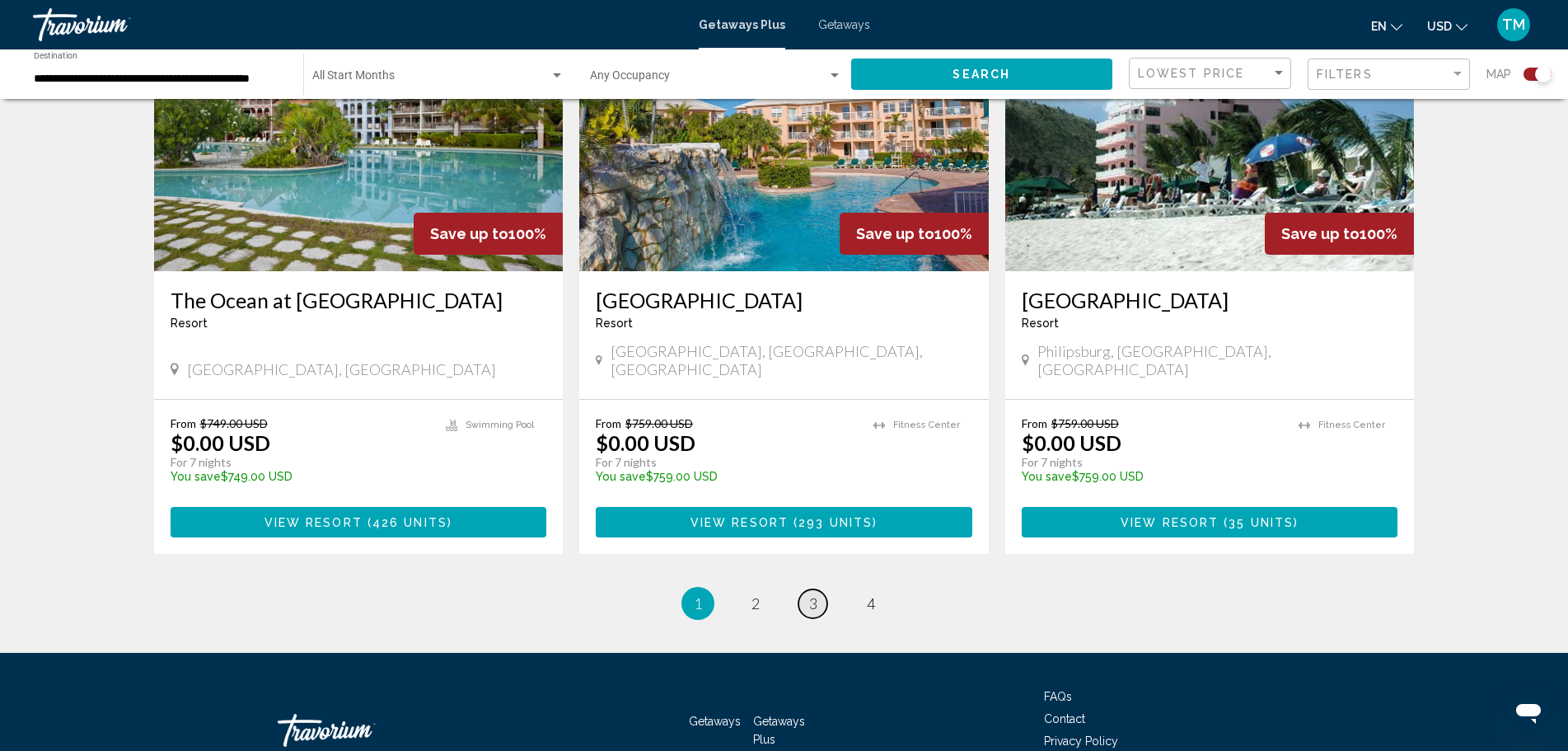
click at [811, 594] on span "3" at bounding box center [813, 603] width 8 height 18
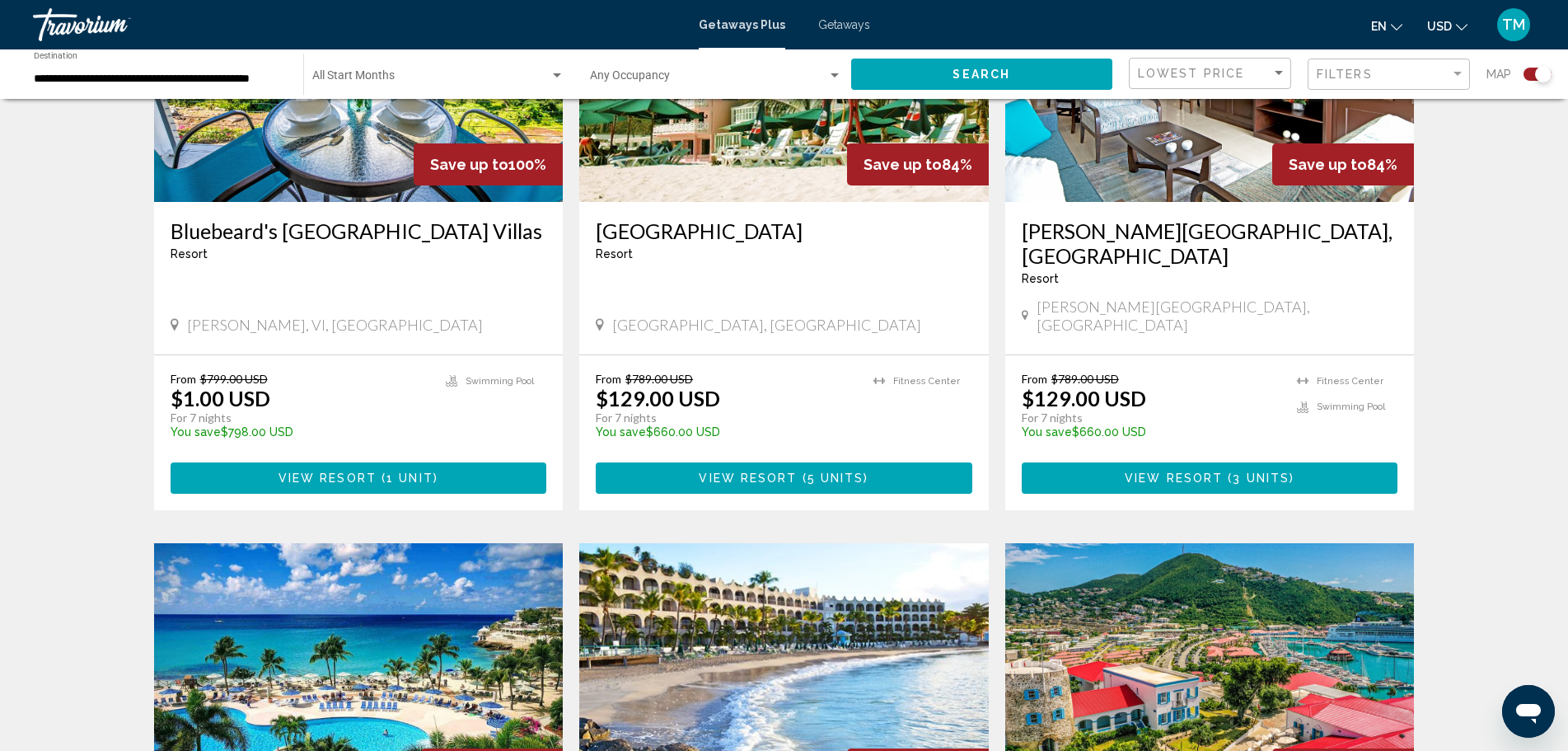
scroll to position [1567, 0]
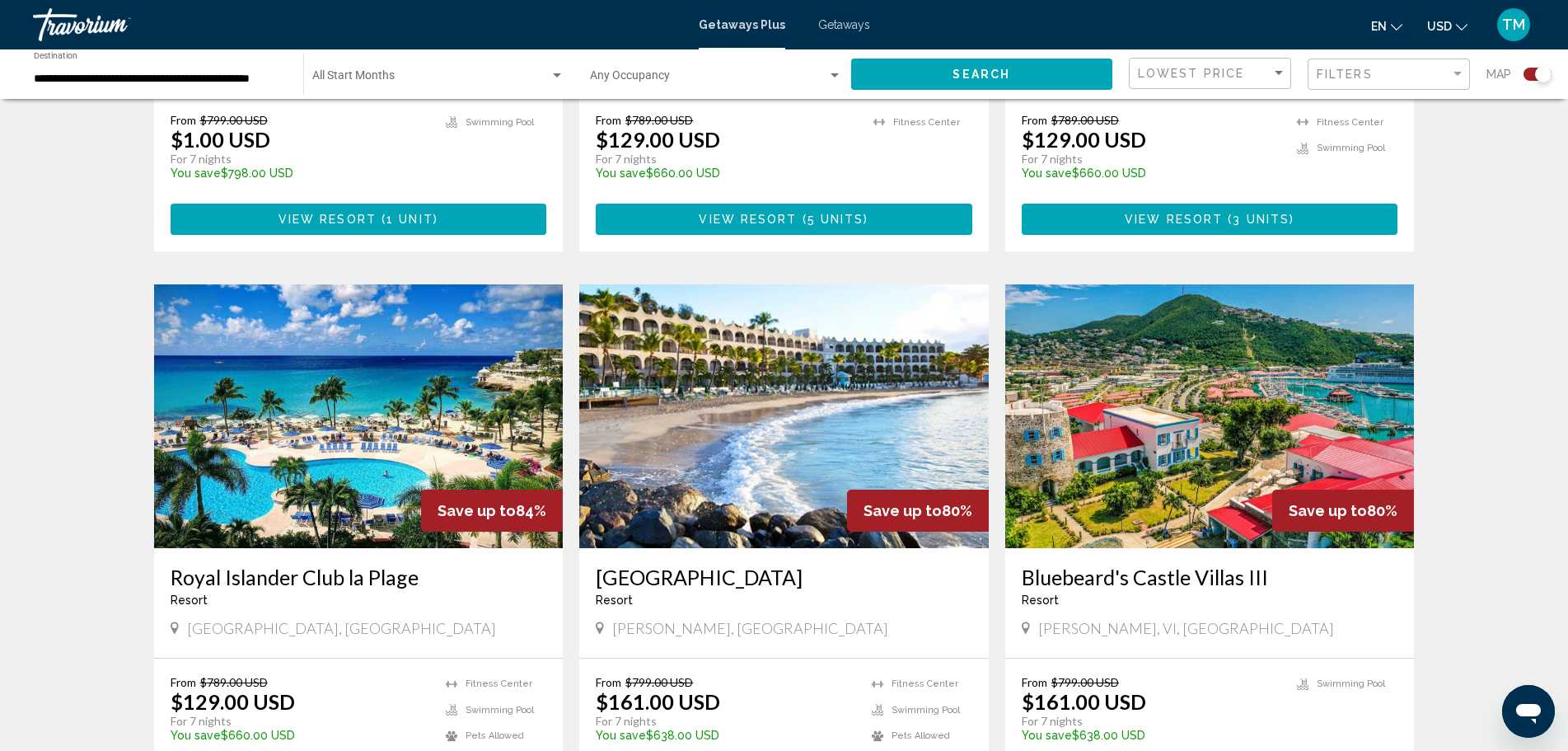
click at [1535, 722] on icon "Open messaging window" at bounding box center [1528, 715] width 25 height 20
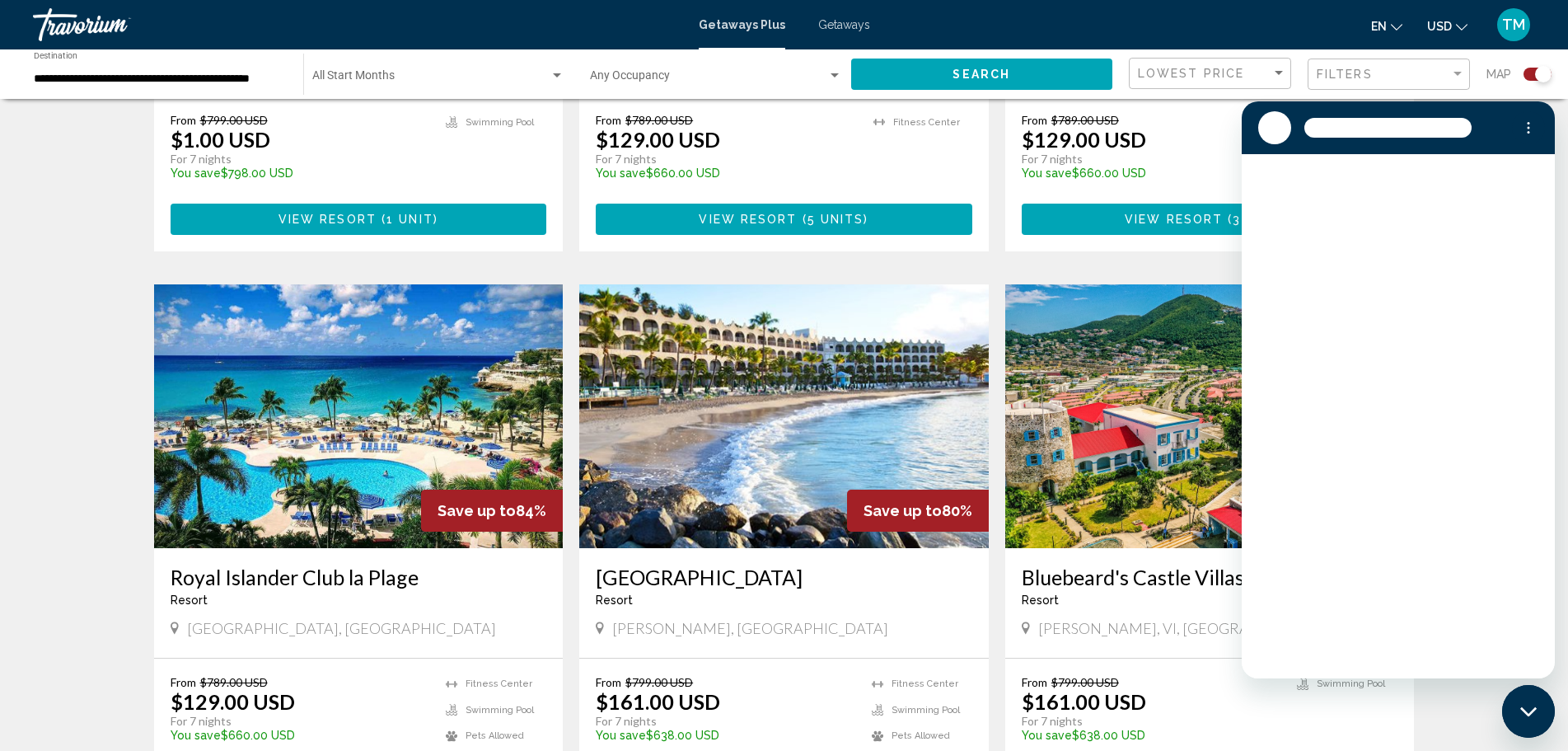
scroll to position [0, 0]
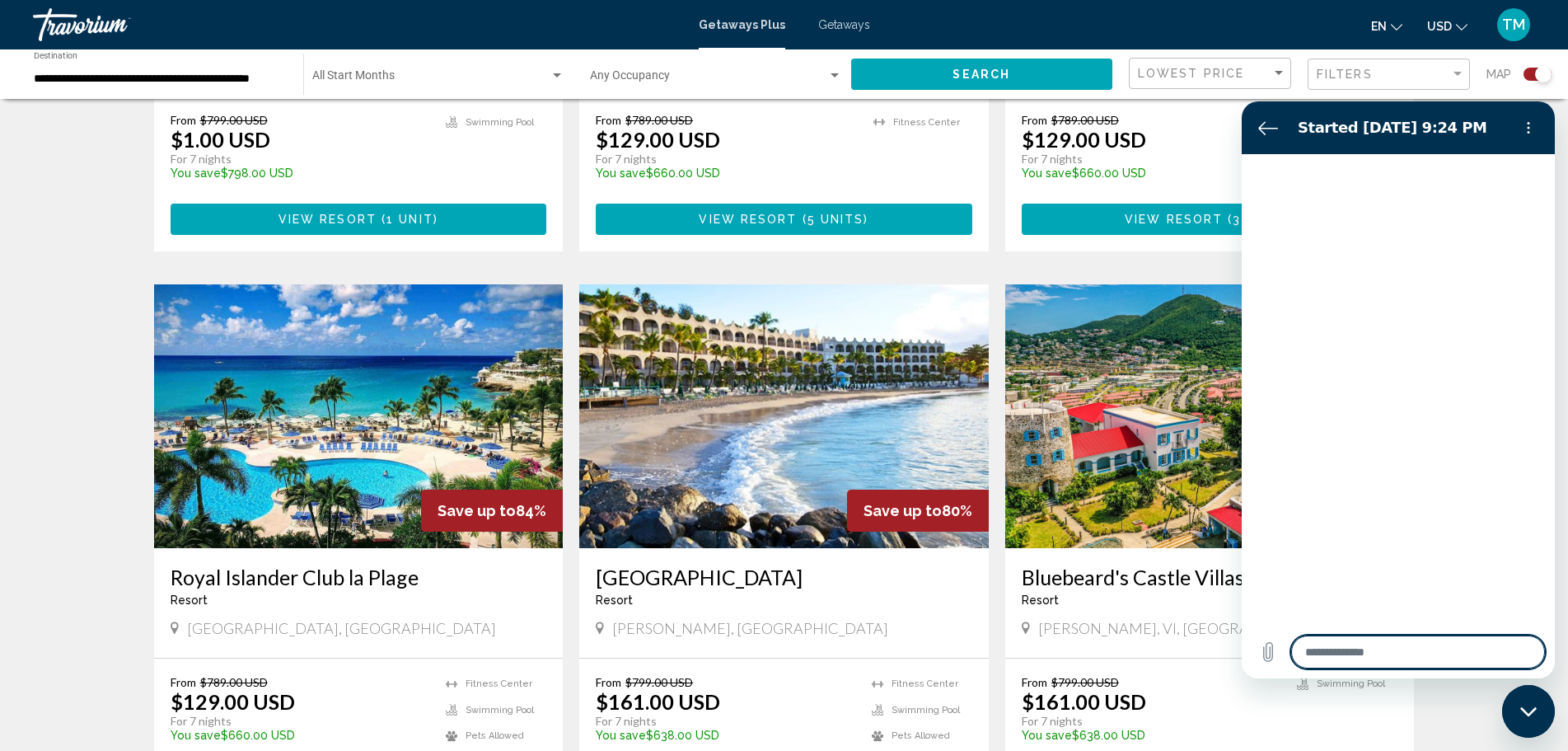
type textarea "*"
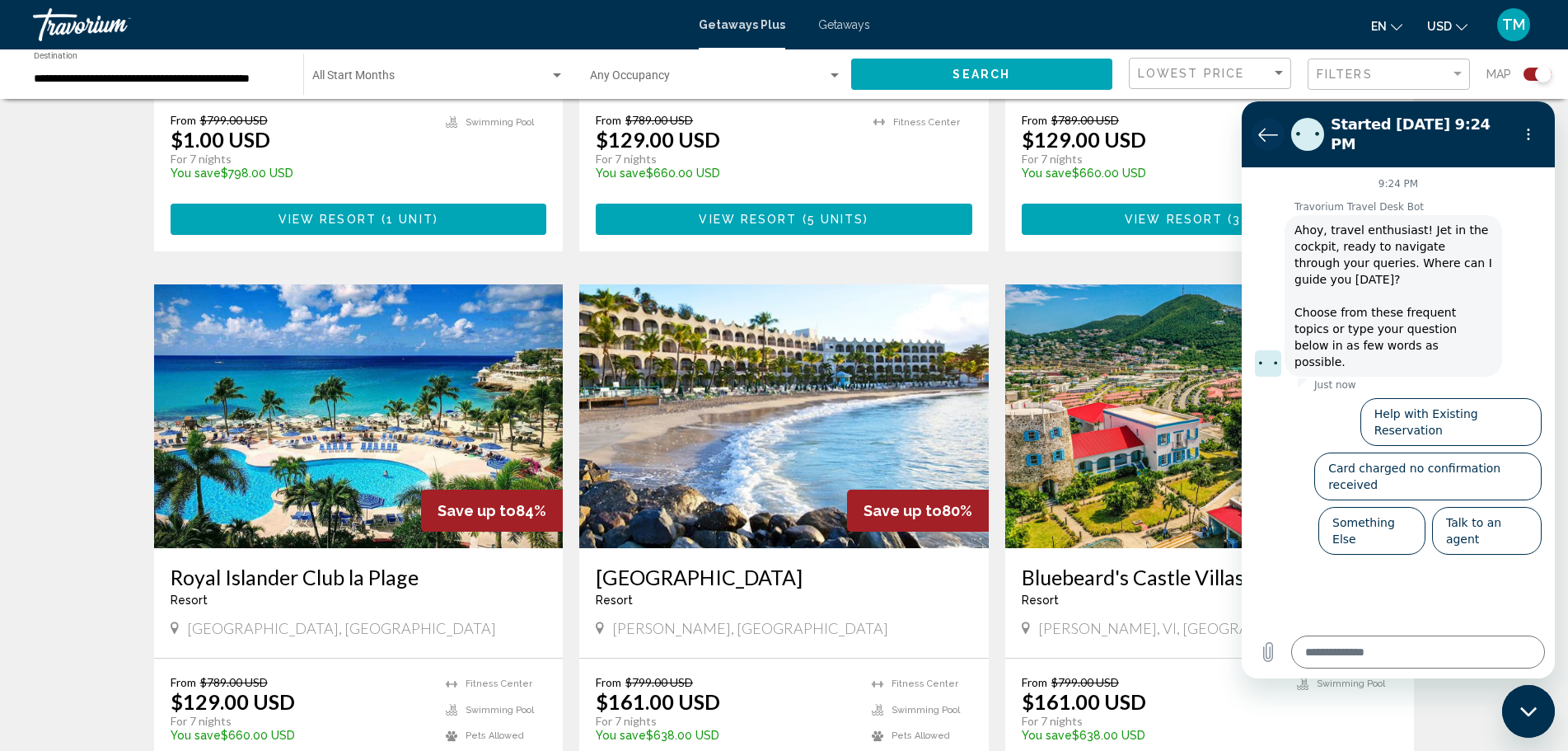
click at [1264, 126] on icon "Back to the conversation list" at bounding box center [1268, 135] width 20 height 20
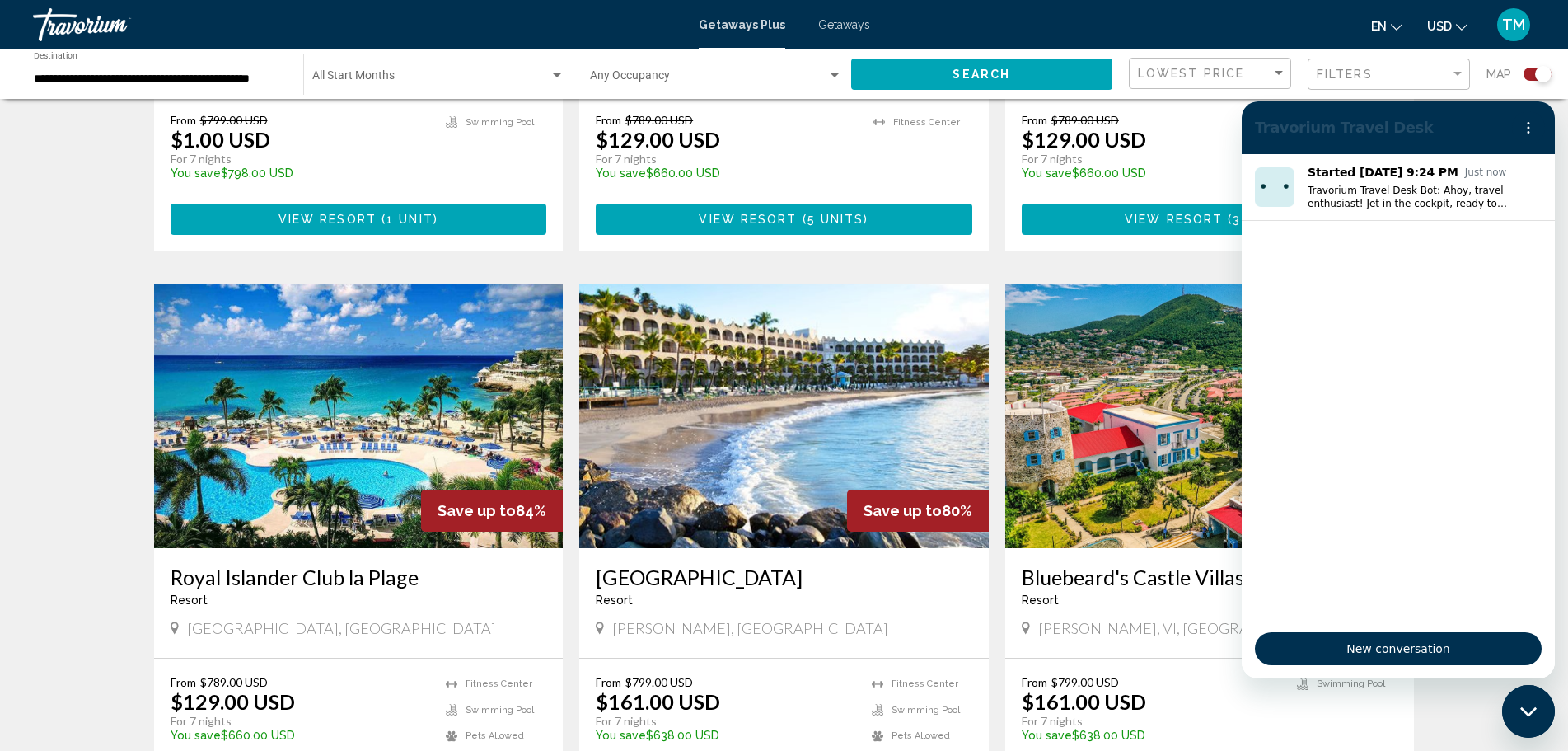
click at [92, 254] on div "← Move left → Move right ↑ Move up ↓ Move down + Zoom in - Zoom out Home Jump l…" at bounding box center [784, 4] width 1568 height 2909
click at [1535, 712] on icon "Close messaging window" at bounding box center [1529, 712] width 17 height 11
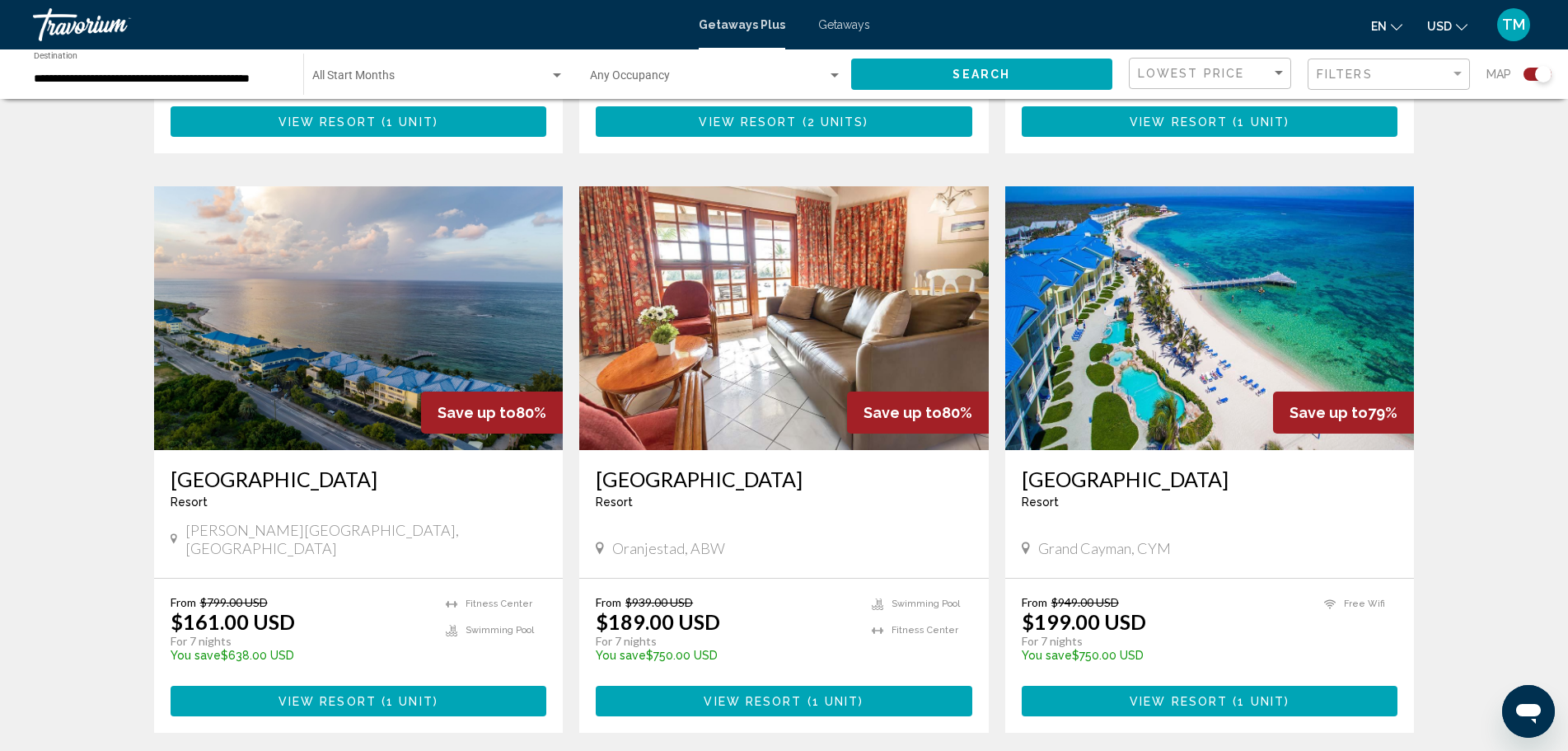
scroll to position [2309, 0]
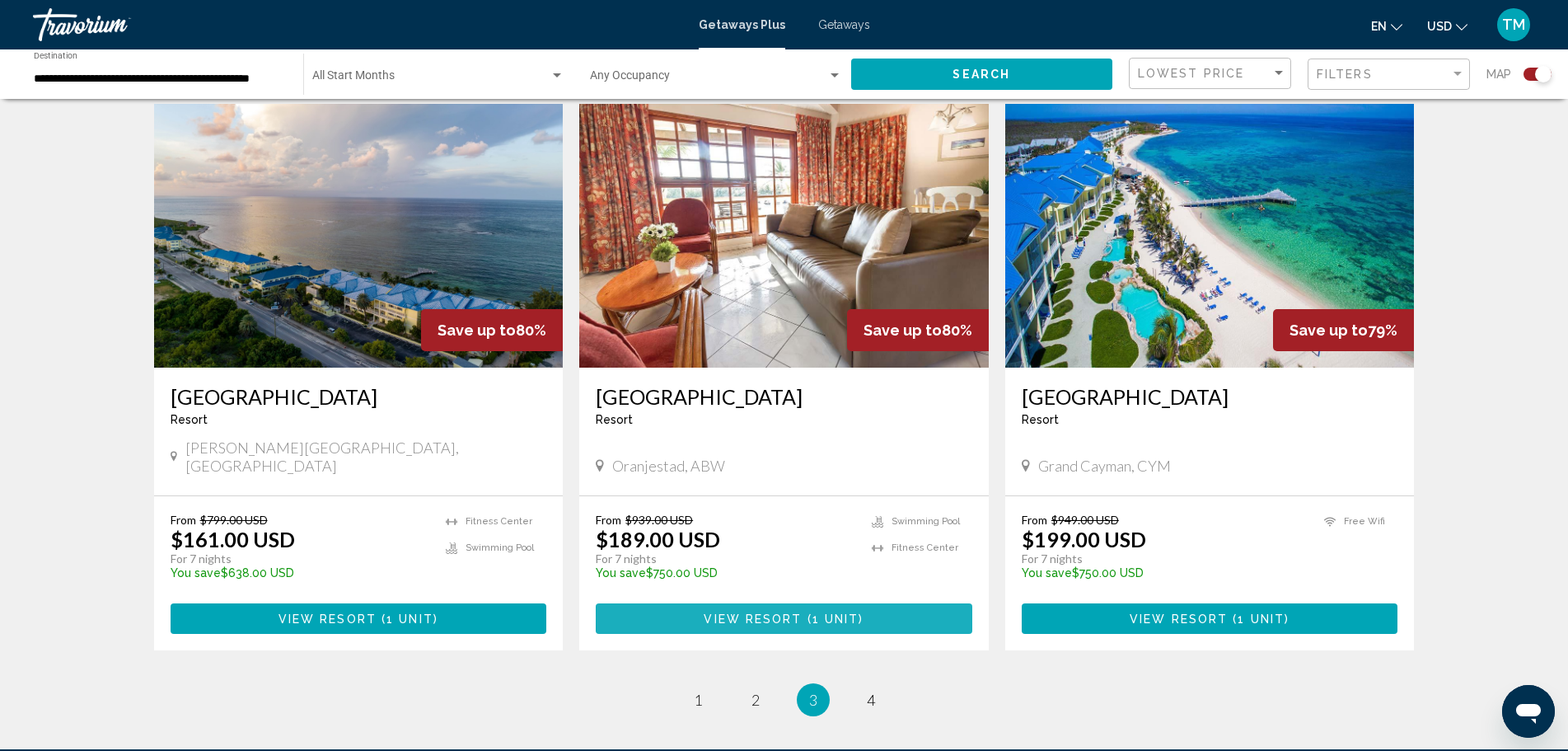
click at [923, 603] on button "View Resort ( 1 unit )" at bounding box center [784, 618] width 376 height 30
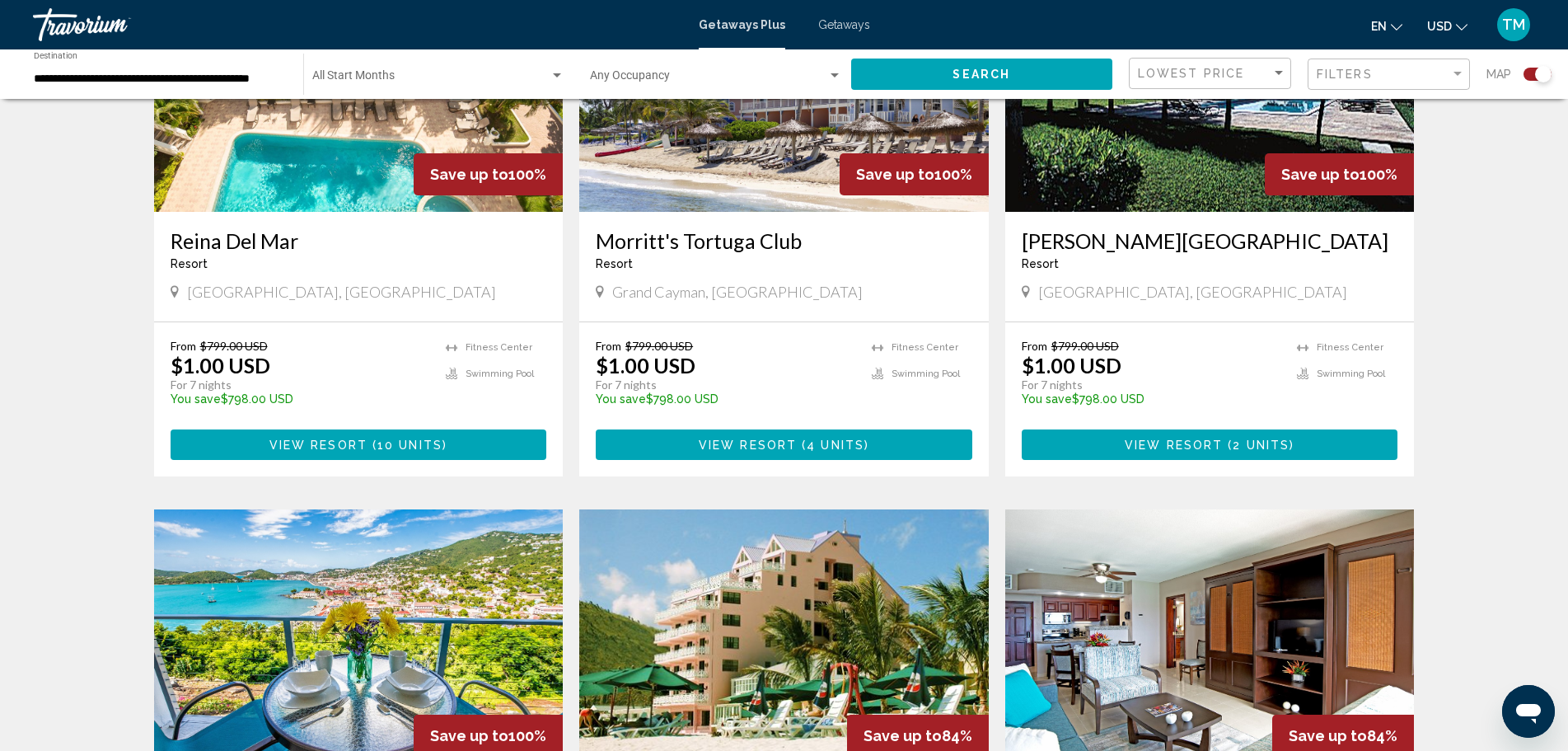
scroll to position [742, 0]
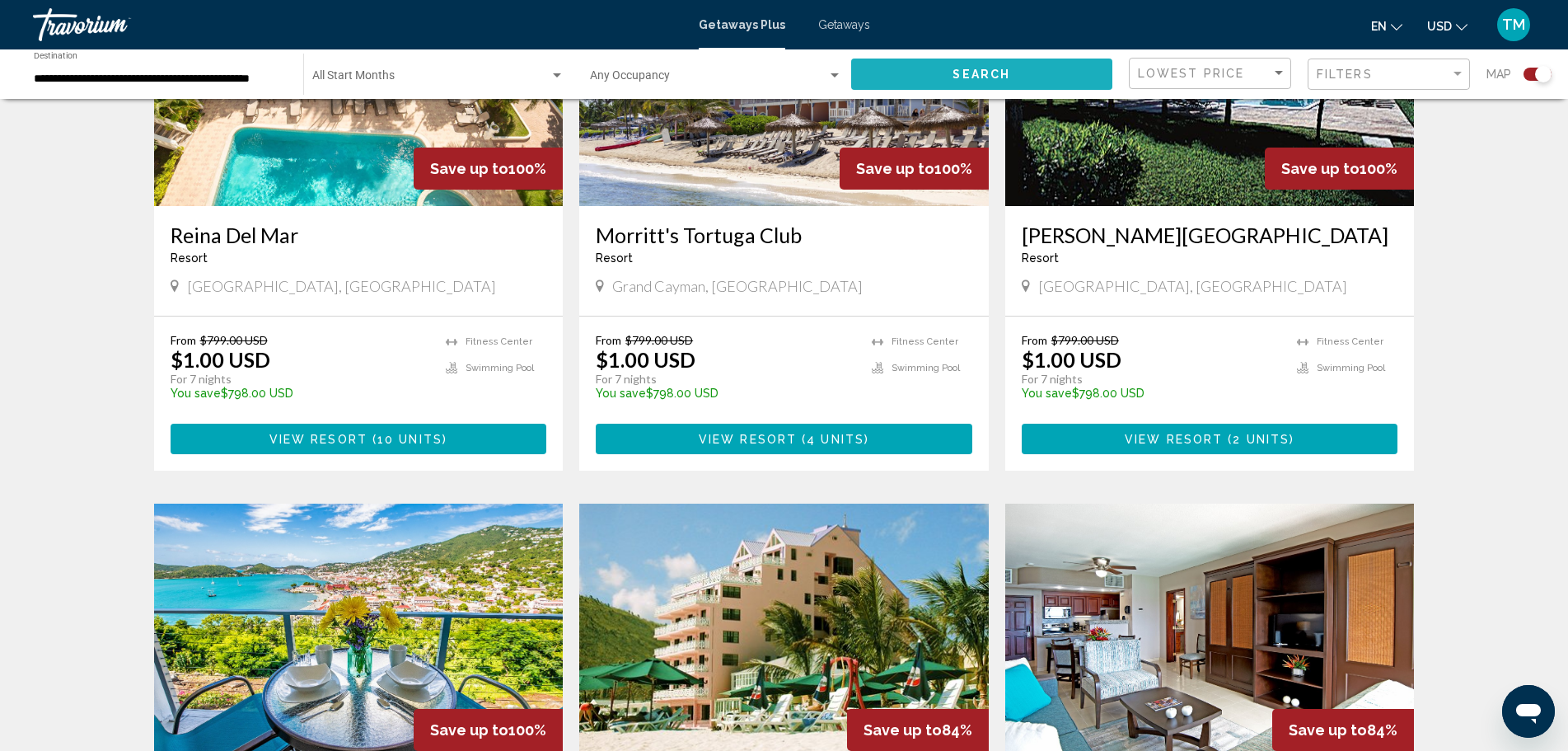
click at [1036, 80] on button "Search" at bounding box center [982, 73] width 262 height 30
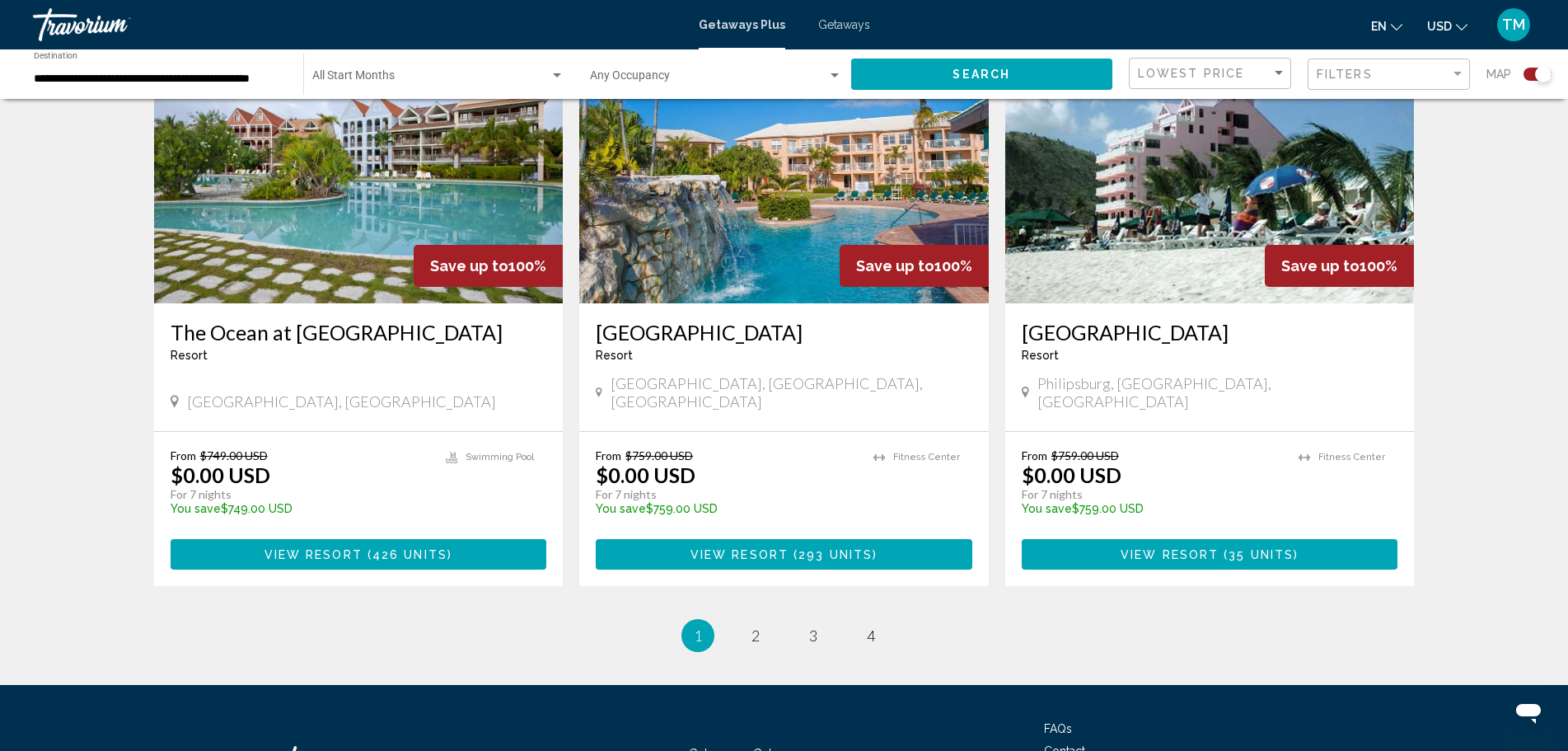
scroll to position [2473, 0]
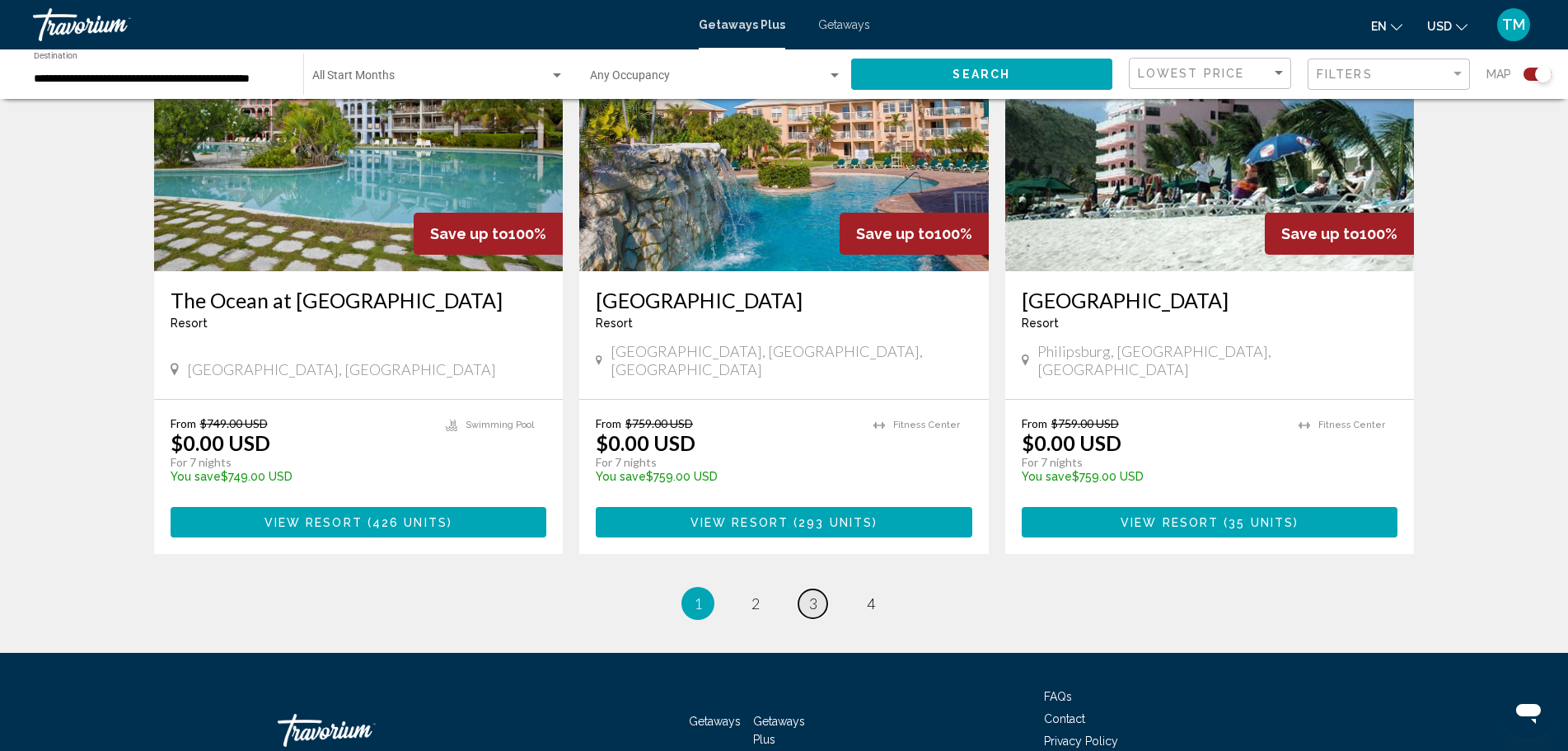
click at [805, 590] on link "page 3" at bounding box center [814, 604] width 29 height 29
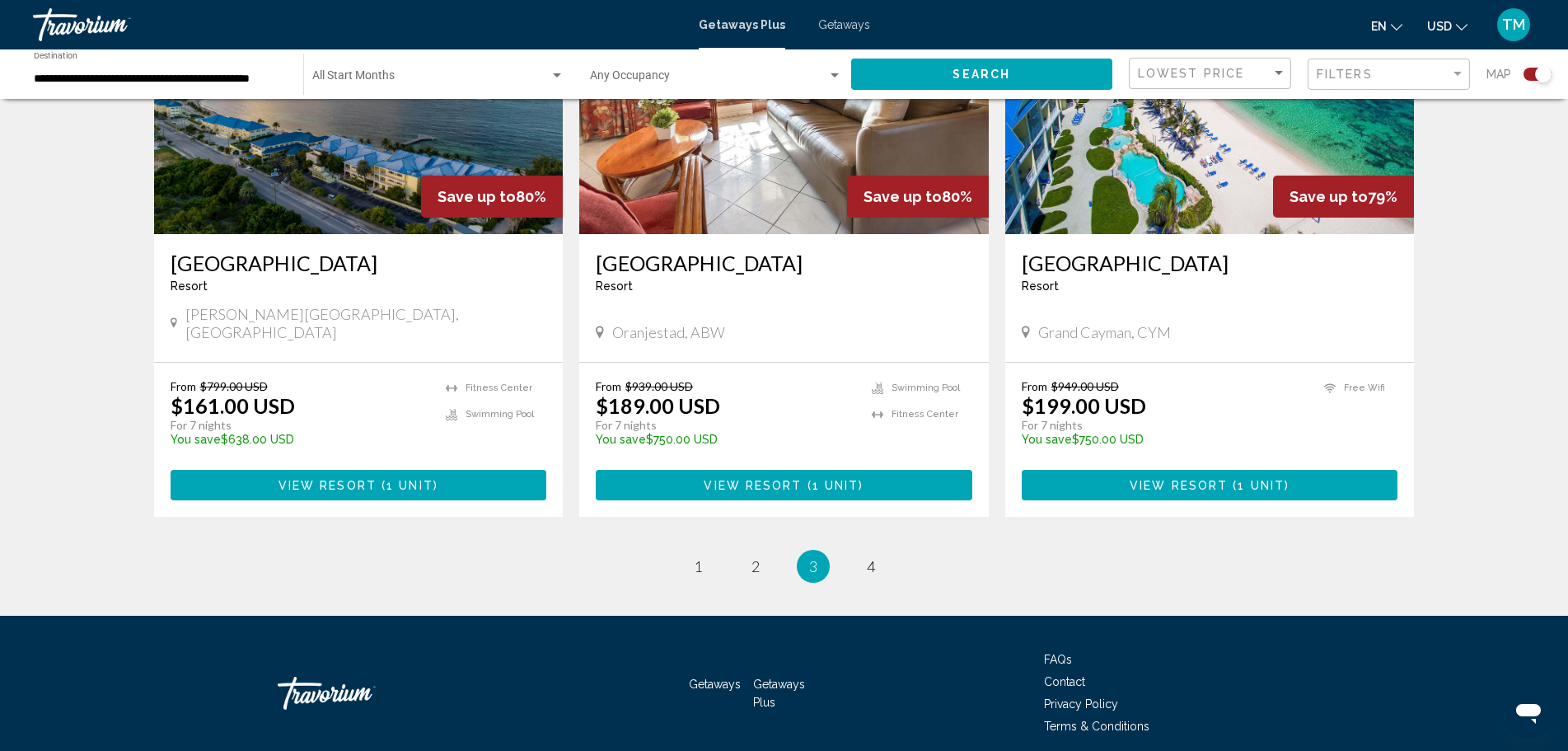
scroll to position [2448, 0]
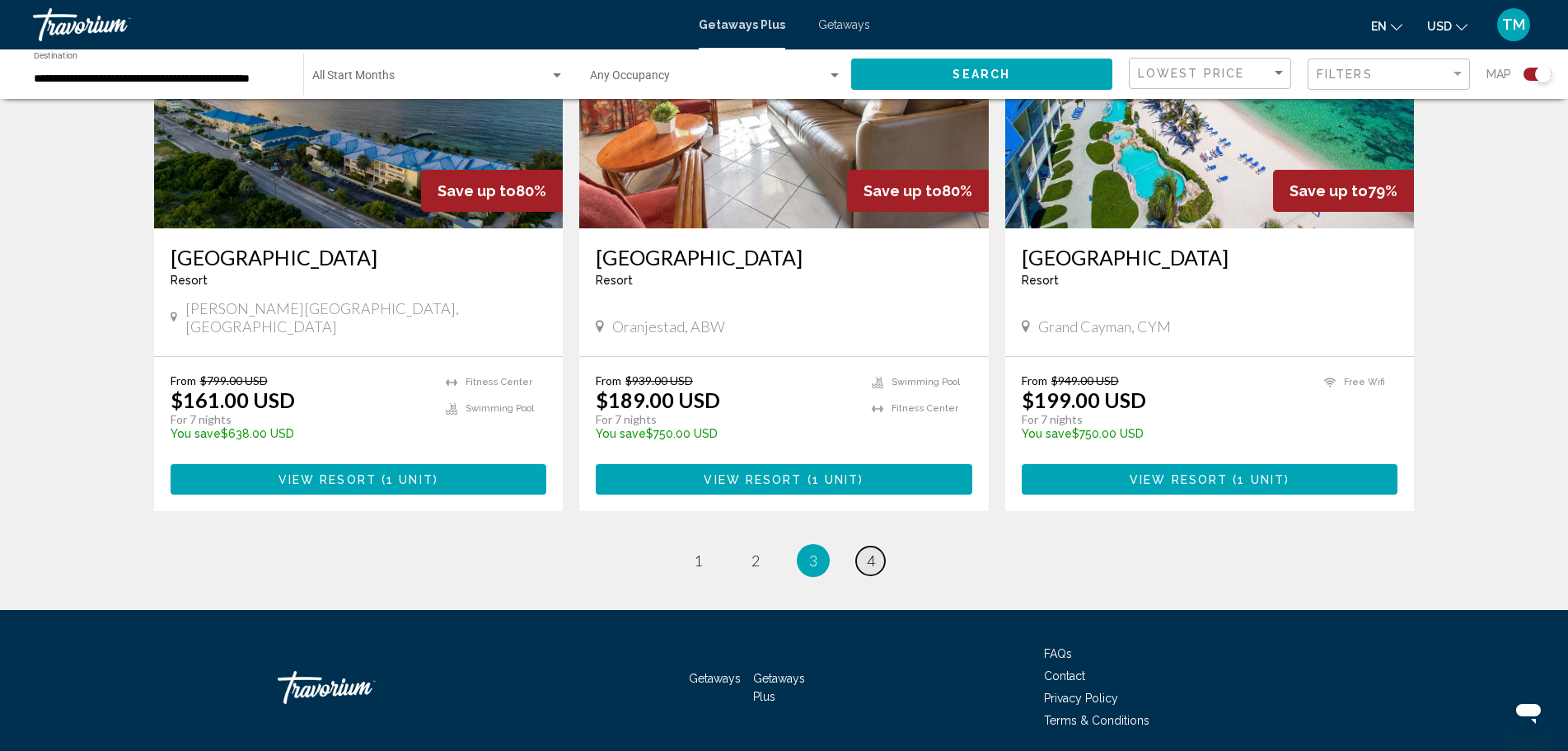
click at [870, 551] on span "4" at bounding box center [871, 561] width 8 height 18
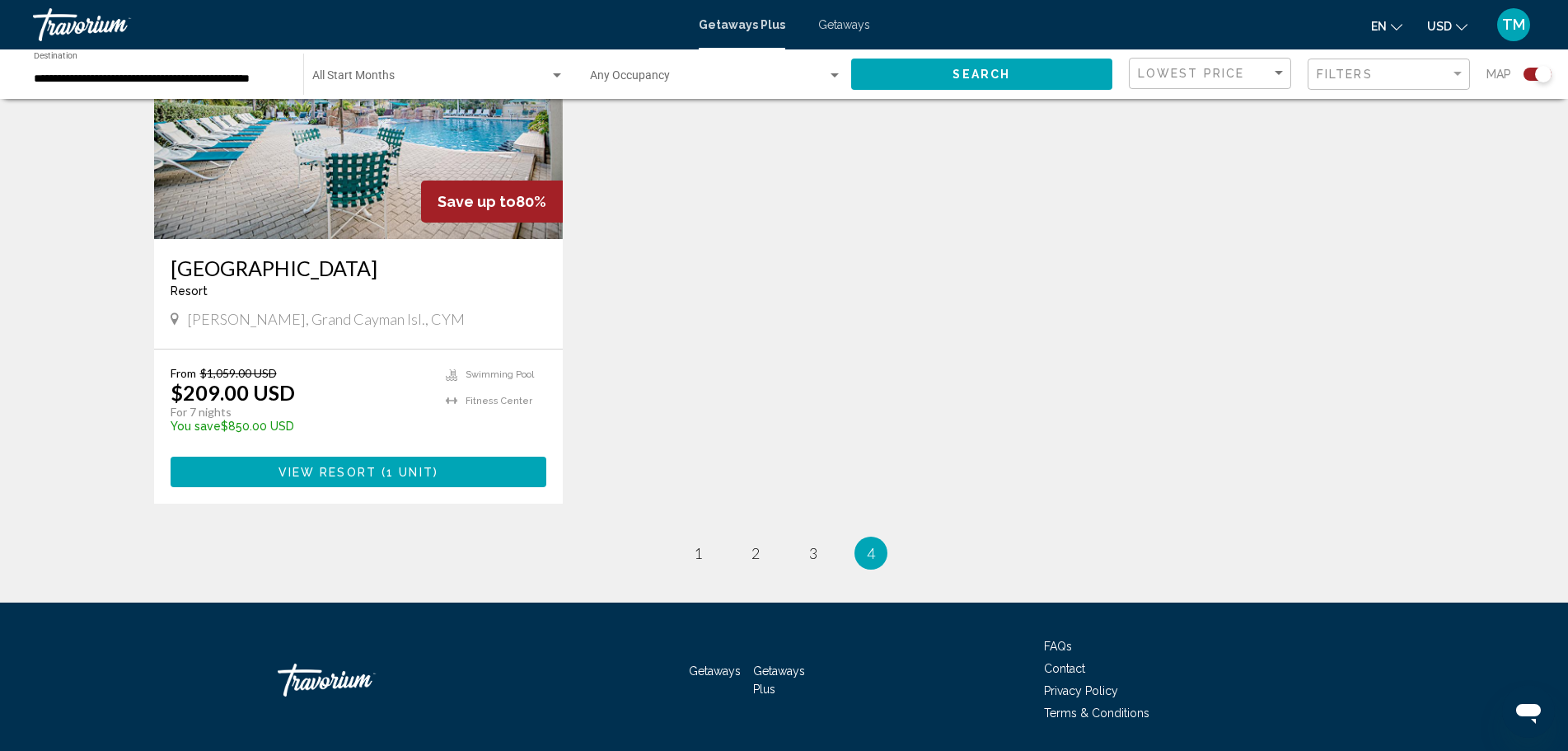
scroll to position [680, 0]
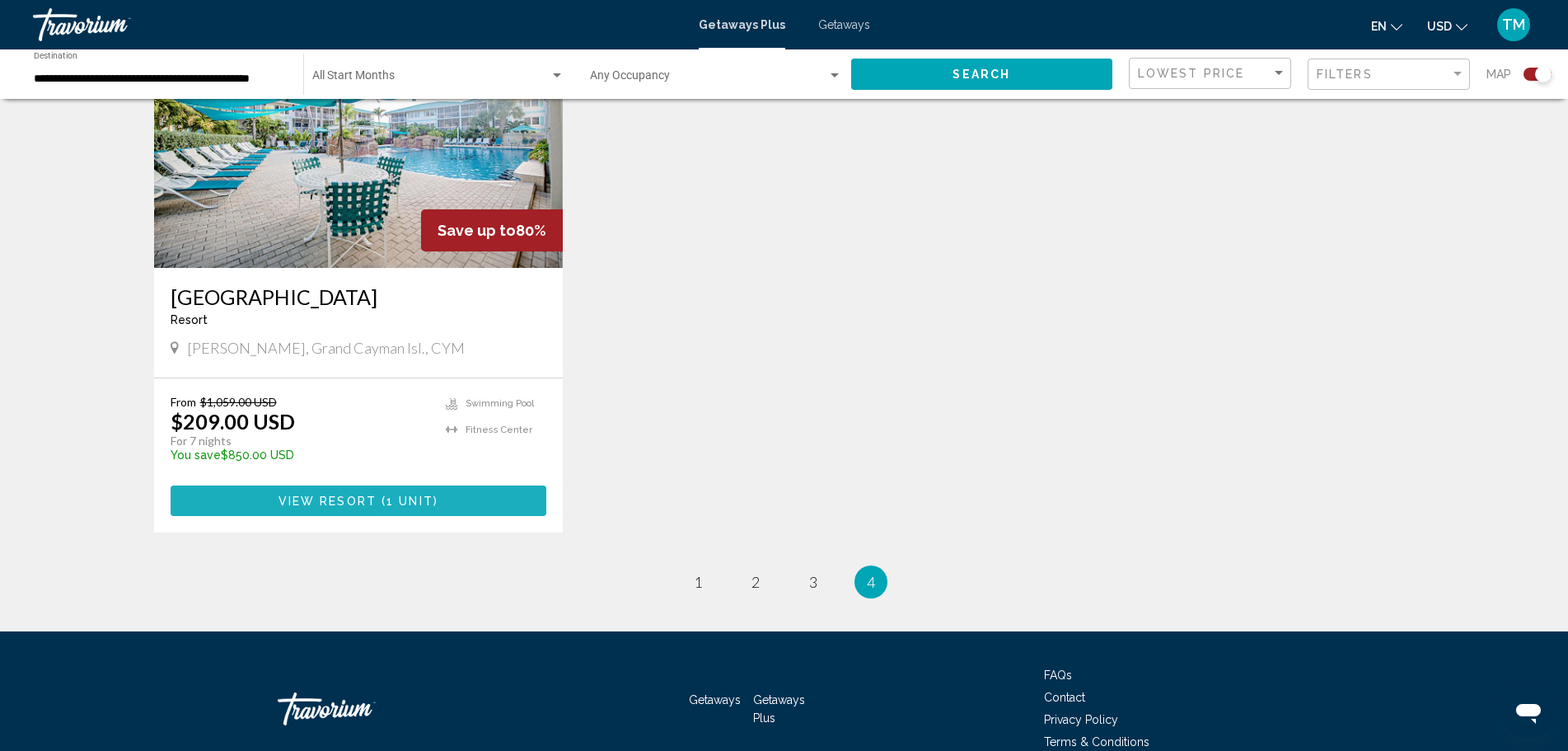
click at [512, 505] on button "View Resort ( 1 unit )" at bounding box center [358, 500] width 376 height 30
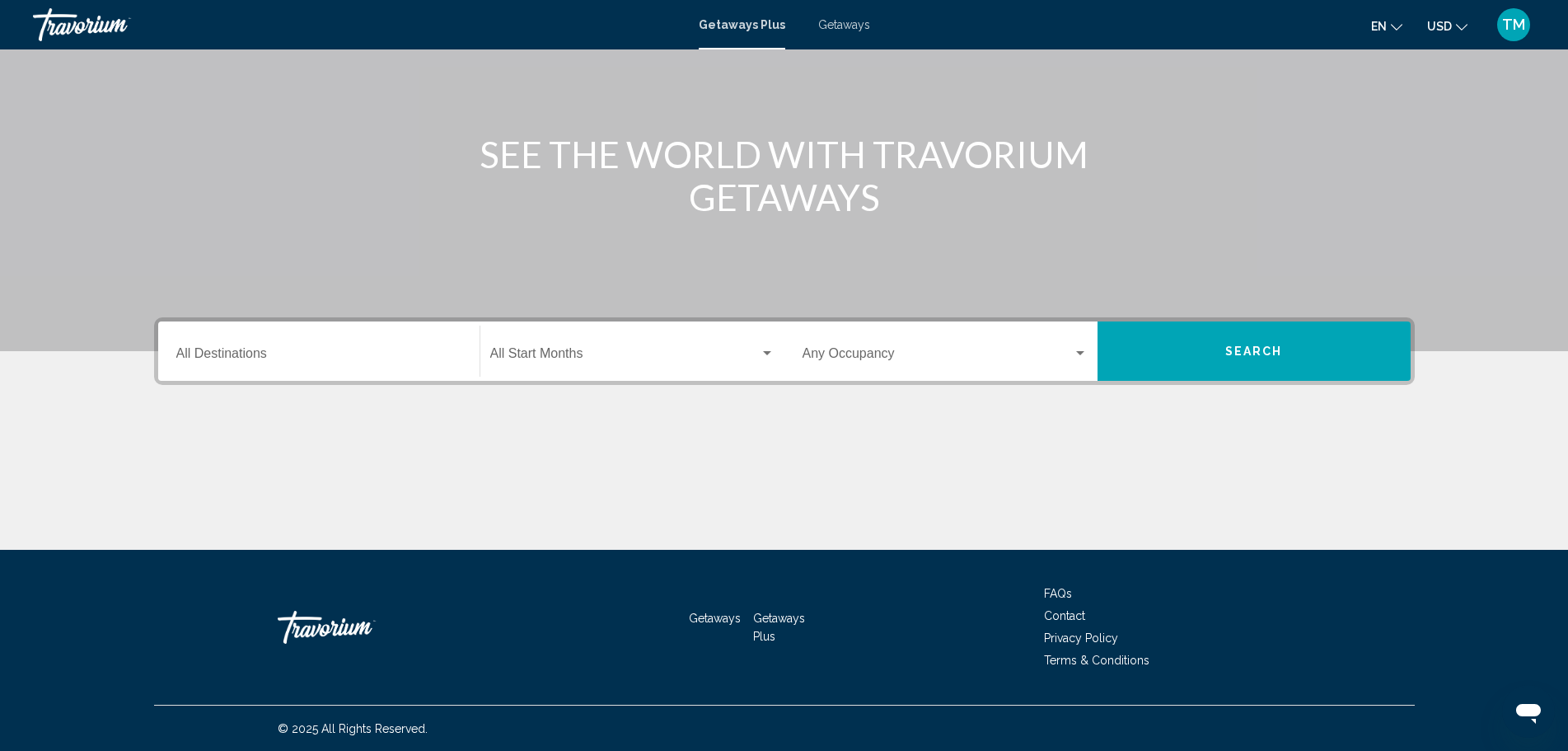
scroll to position [144, 0]
click at [346, 353] on input "Destination All Destinations" at bounding box center [319, 356] width 285 height 15
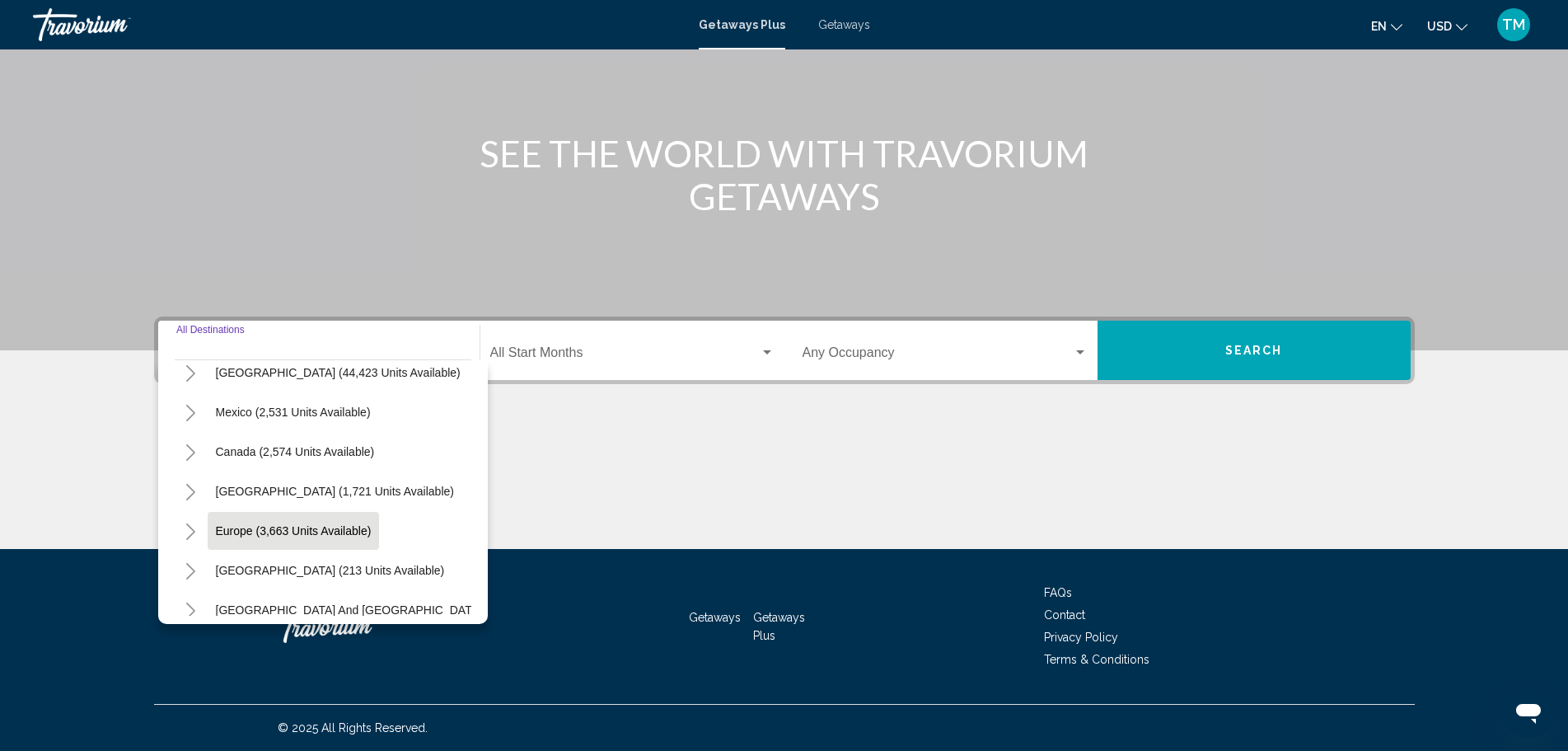
scroll to position [34, 0]
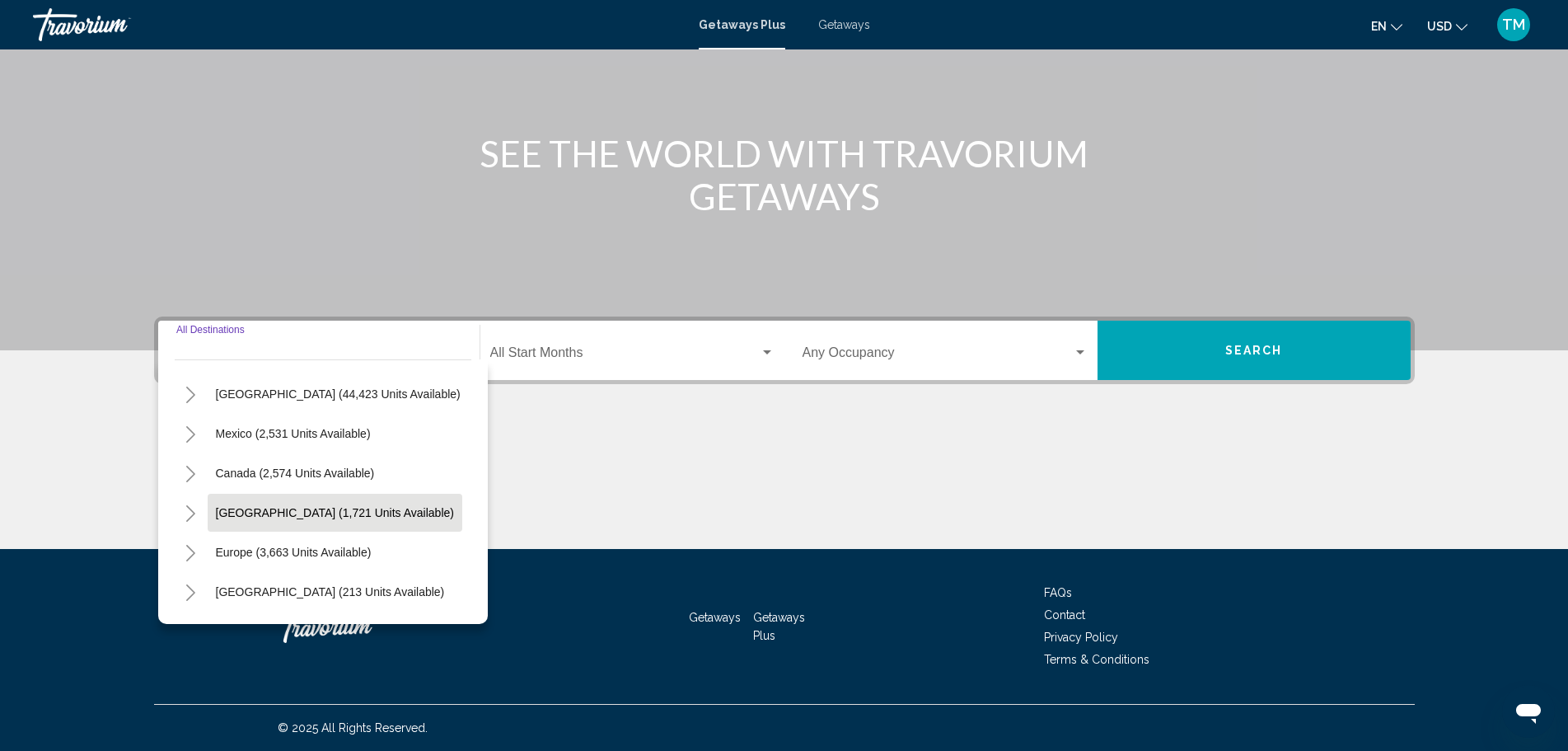
click at [308, 511] on span "[GEOGRAPHIC_DATA] (1,721 units available)" at bounding box center [334, 512] width 238 height 13
type input "**********"
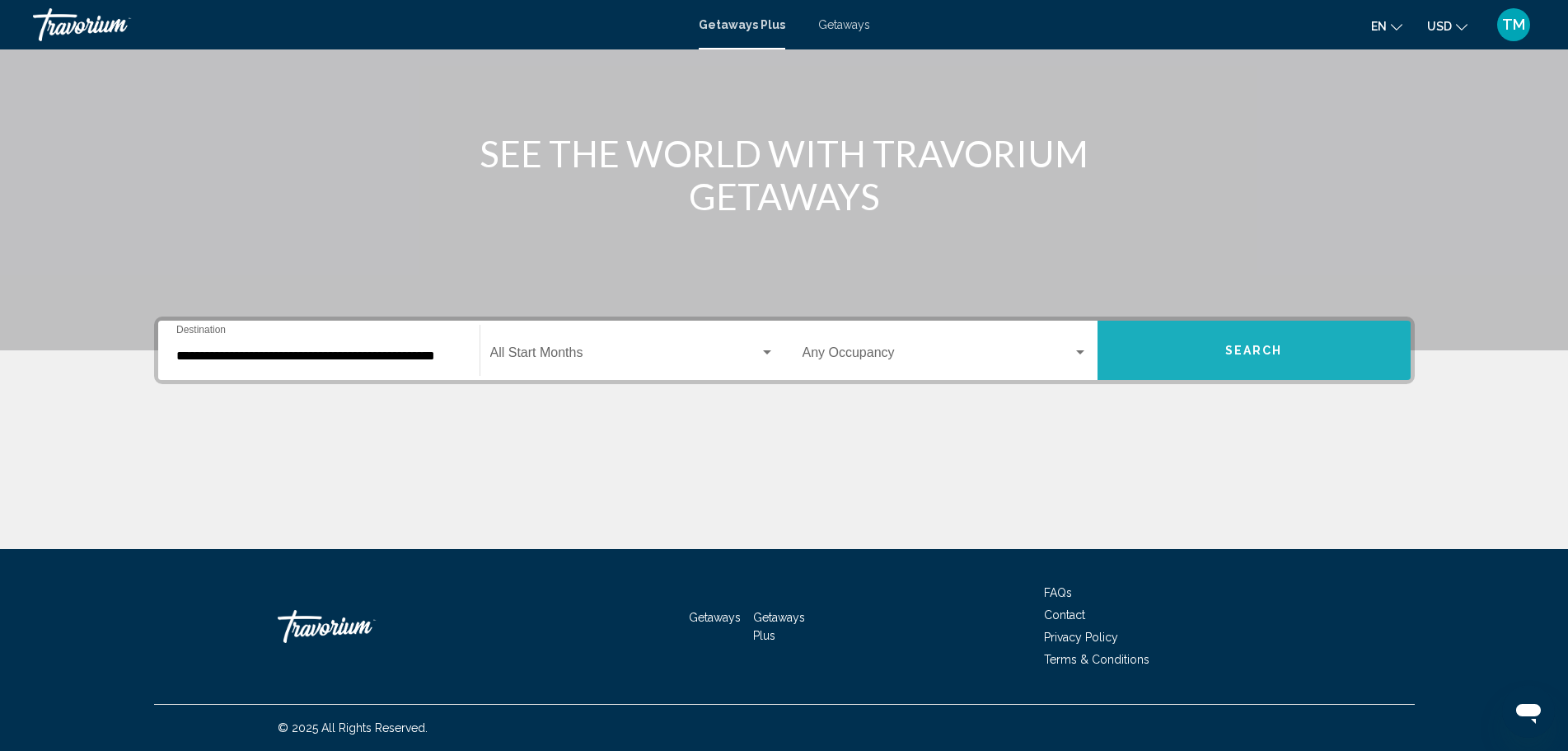
click at [1187, 352] on button "Search" at bounding box center [1255, 350] width 313 height 59
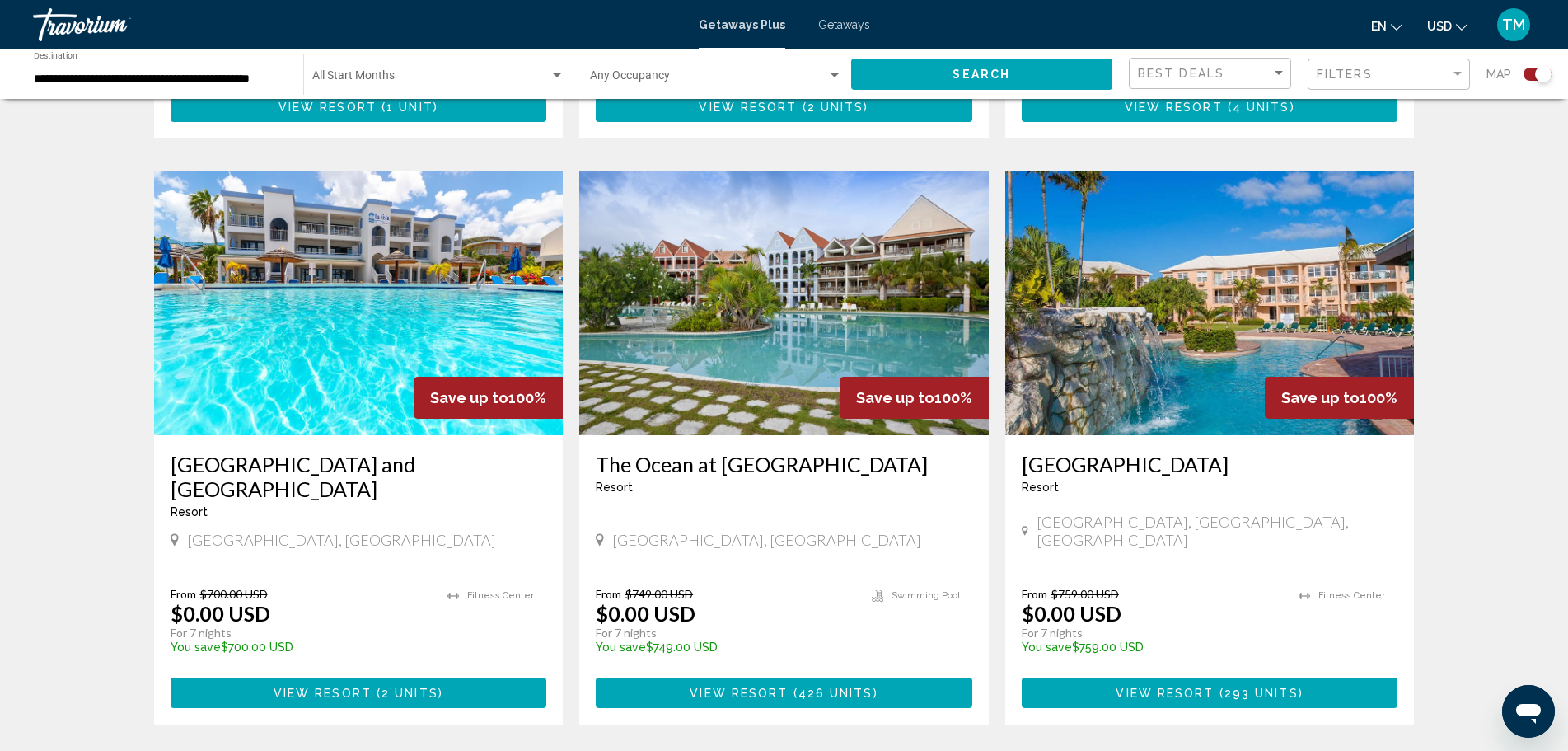
scroll to position [2473, 0]
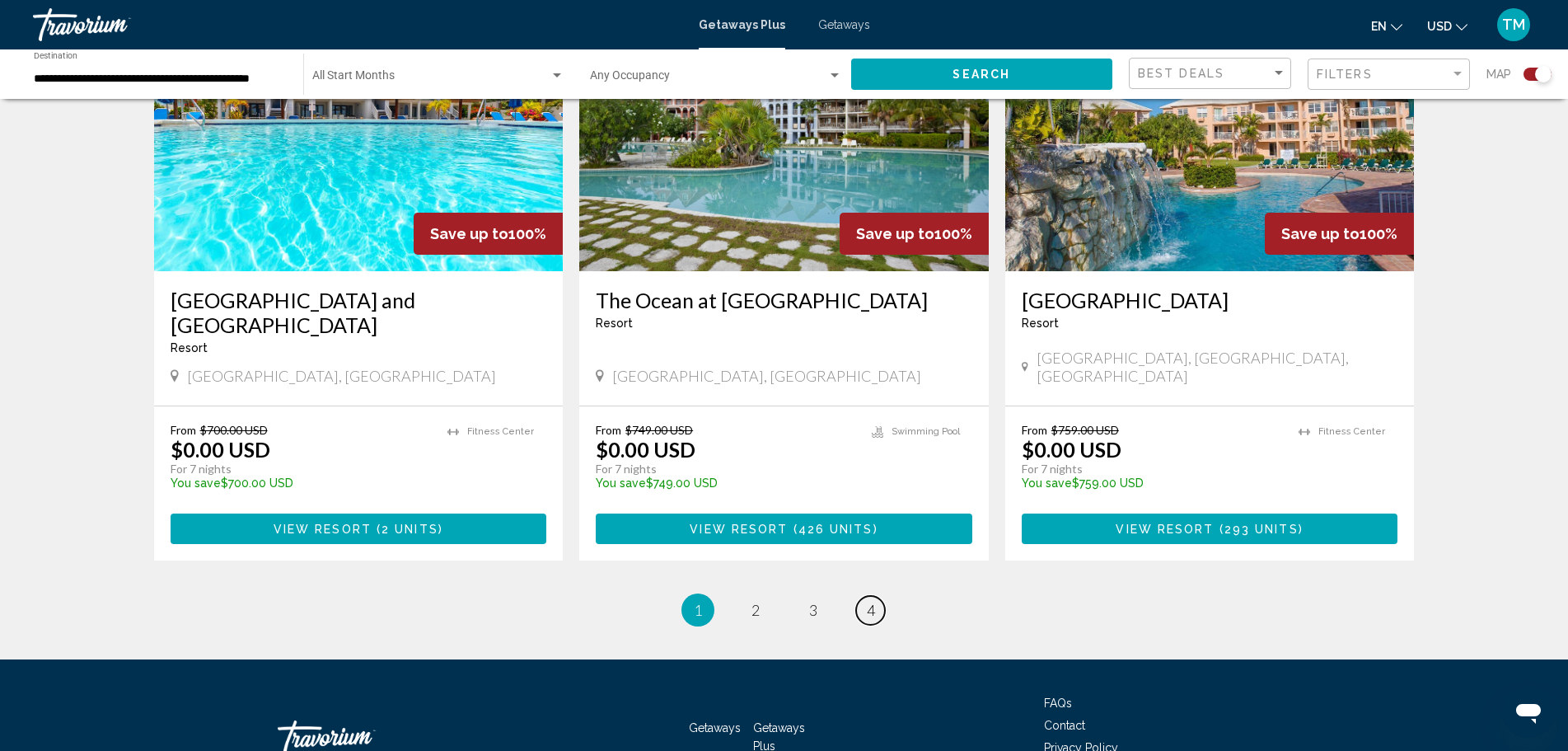
click at [864, 596] on link "page 4" at bounding box center [871, 611] width 29 height 29
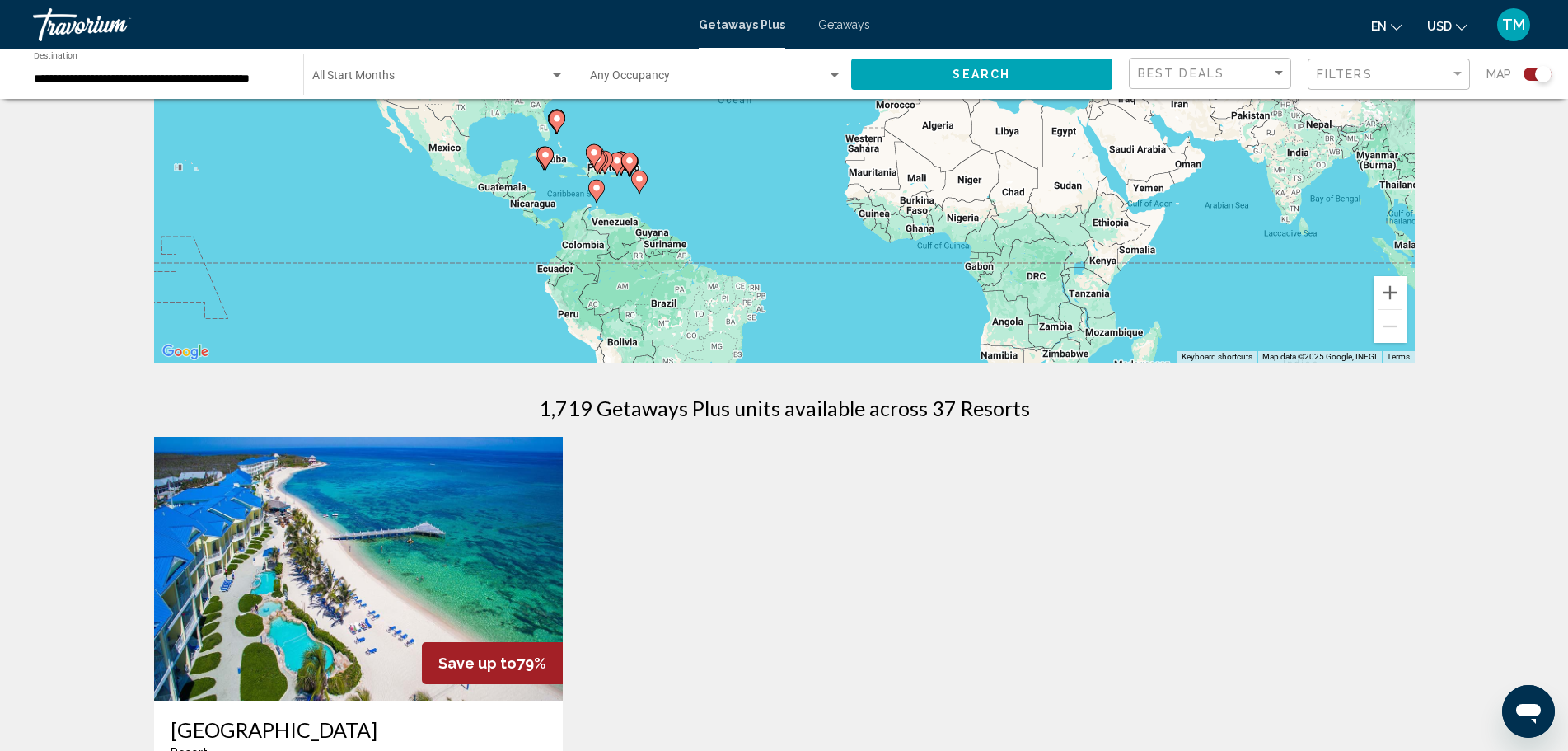
scroll to position [660, 0]
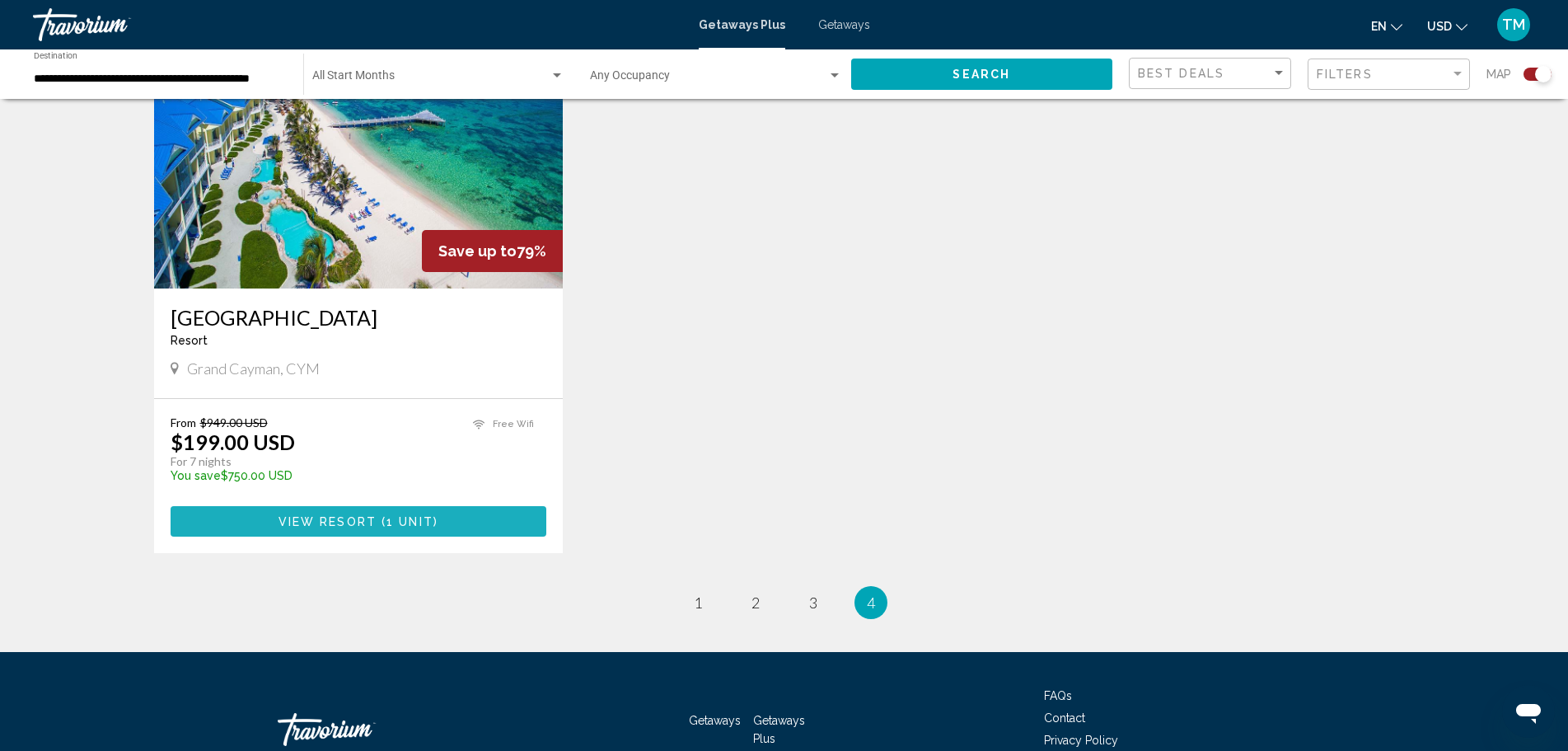
click at [479, 518] on button "View Resort ( 1 unit )" at bounding box center [358, 520] width 376 height 30
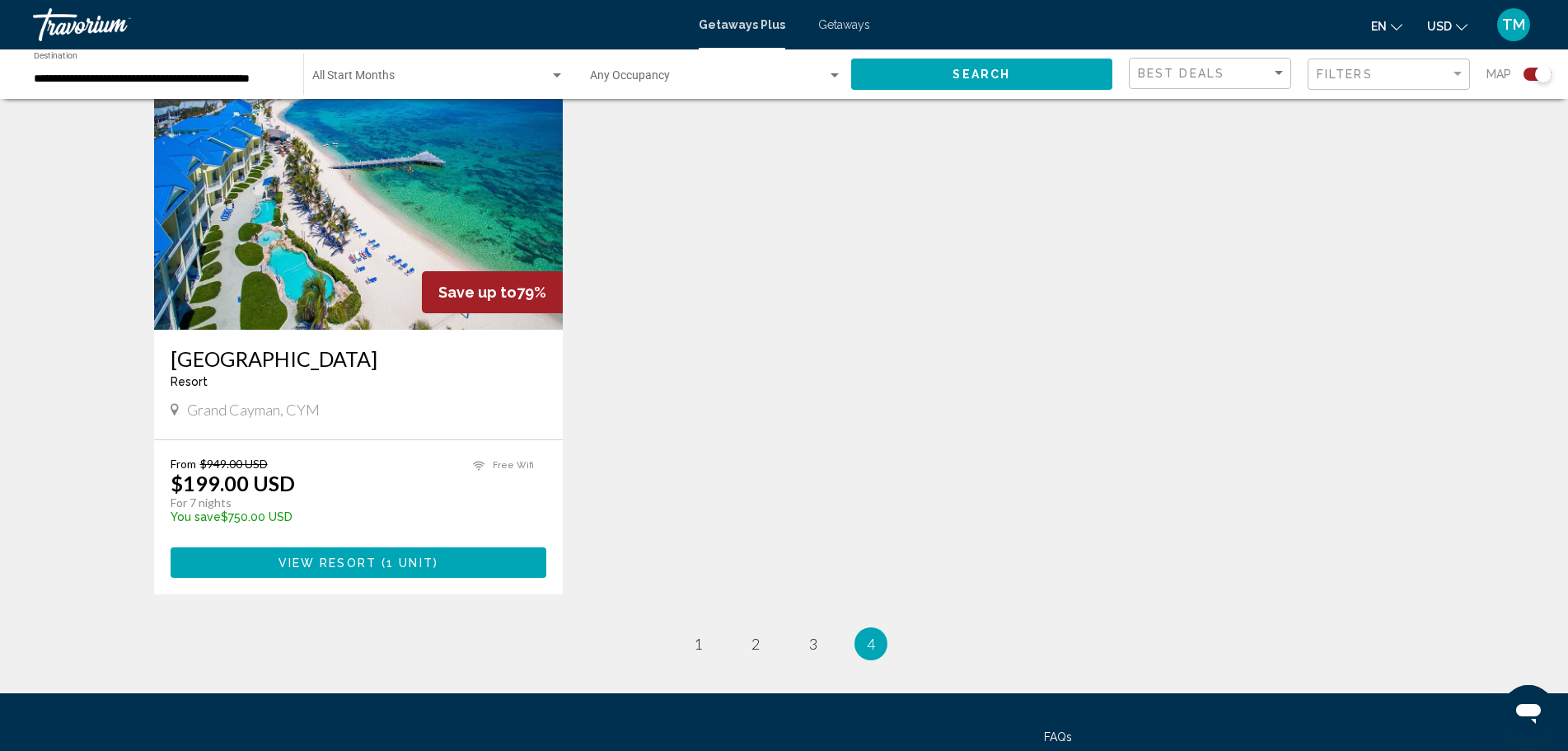
scroll to position [660, 0]
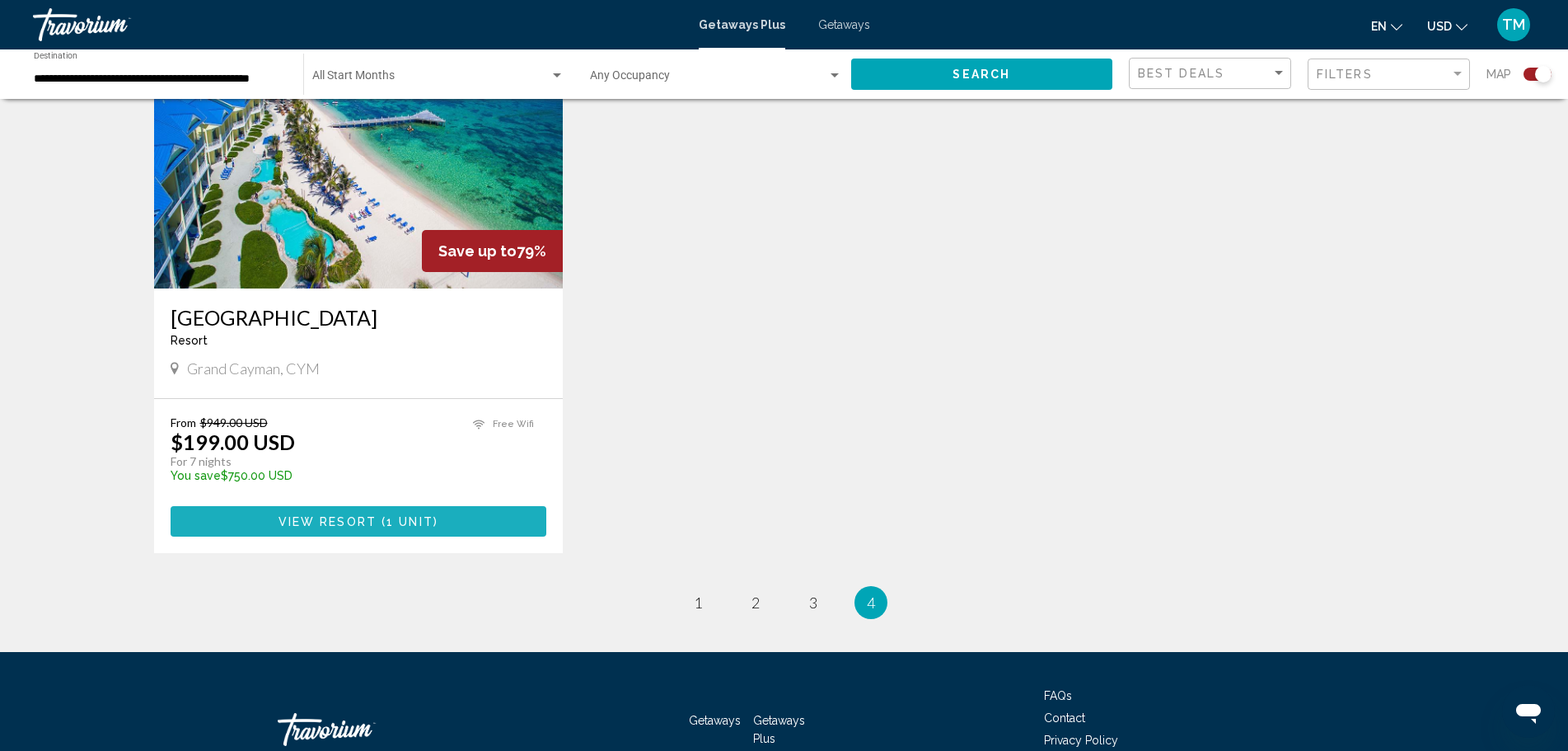
click at [507, 517] on button "View Resort ( 1 unit )" at bounding box center [358, 520] width 376 height 30
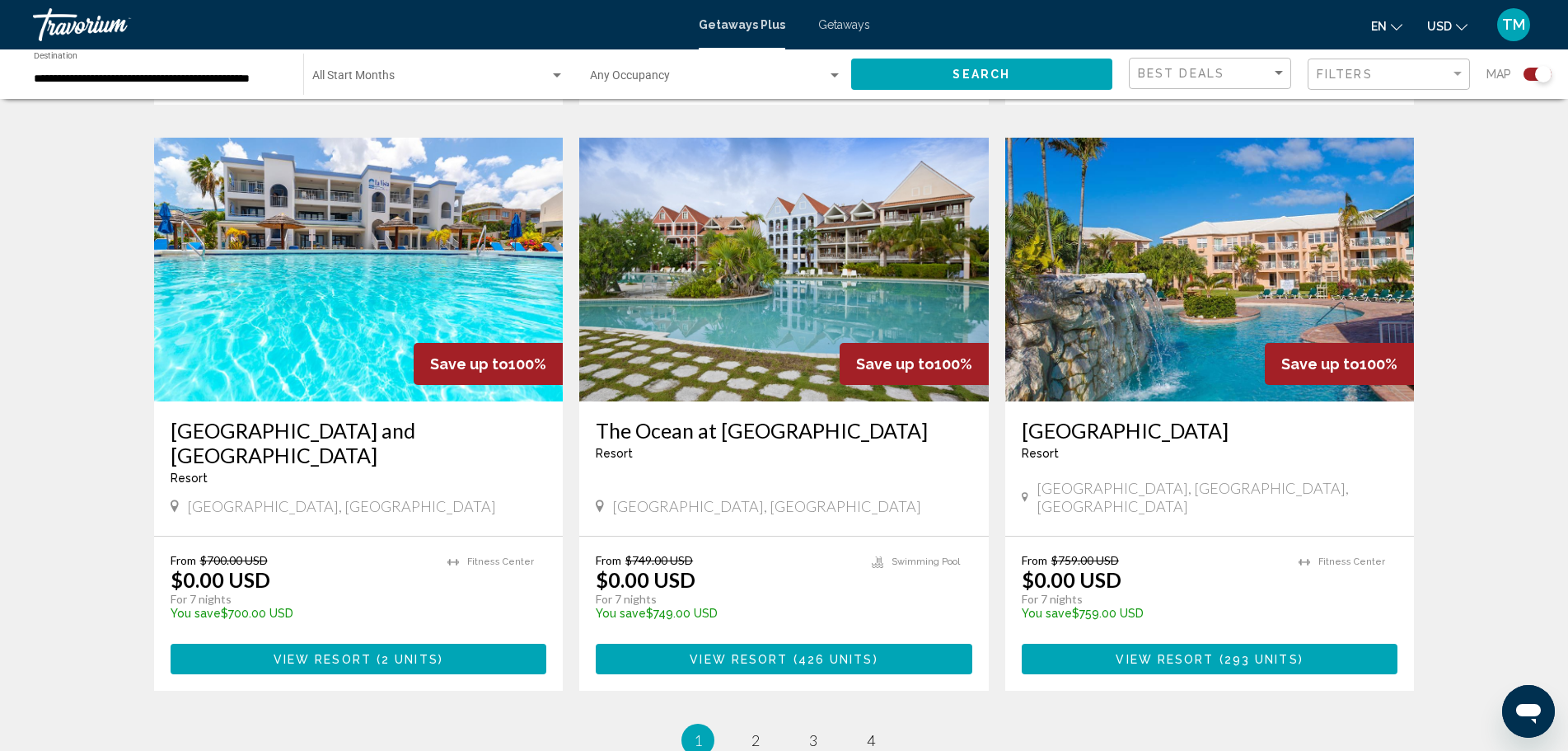
scroll to position [2473, 0]
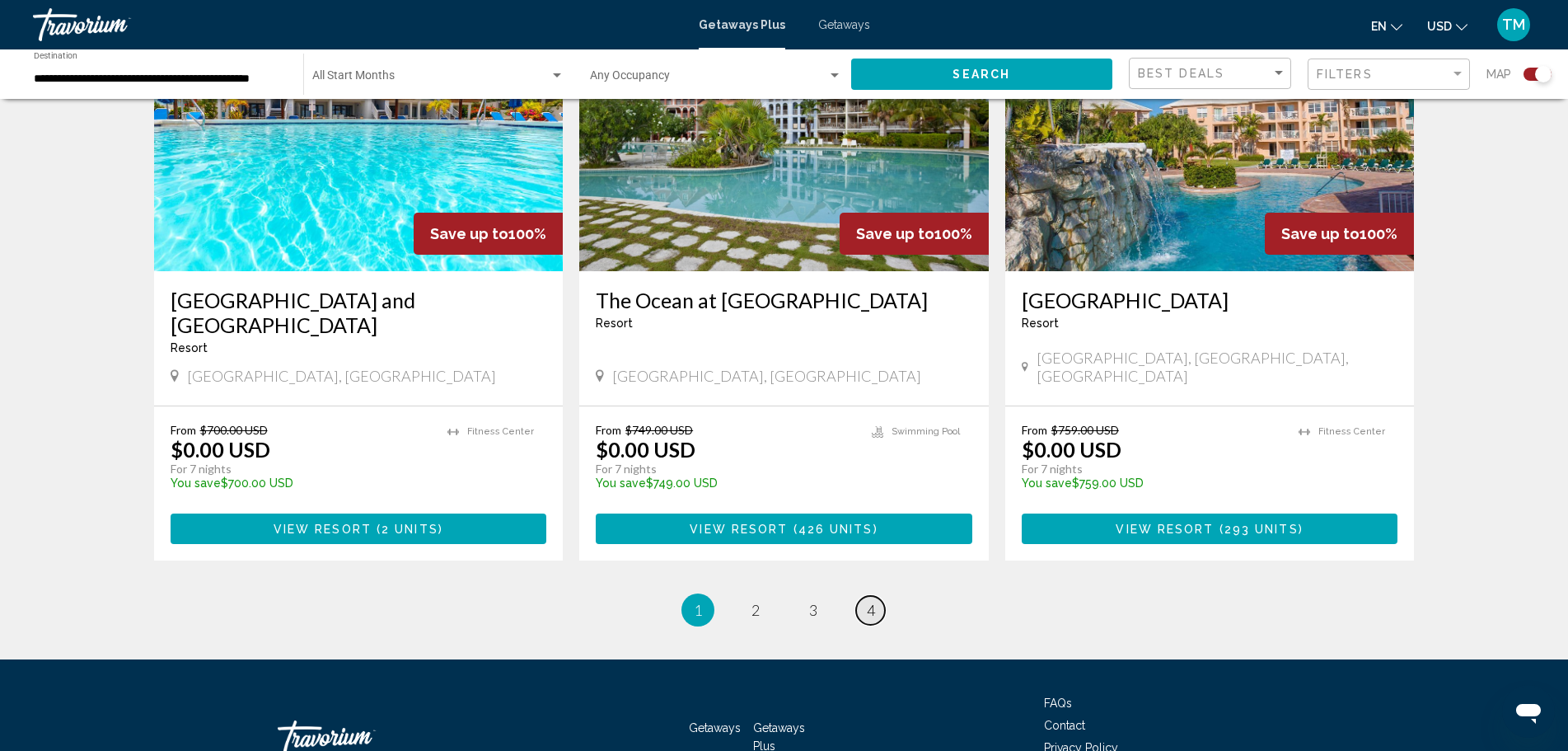
click at [870, 601] on span "4" at bounding box center [871, 610] width 8 height 18
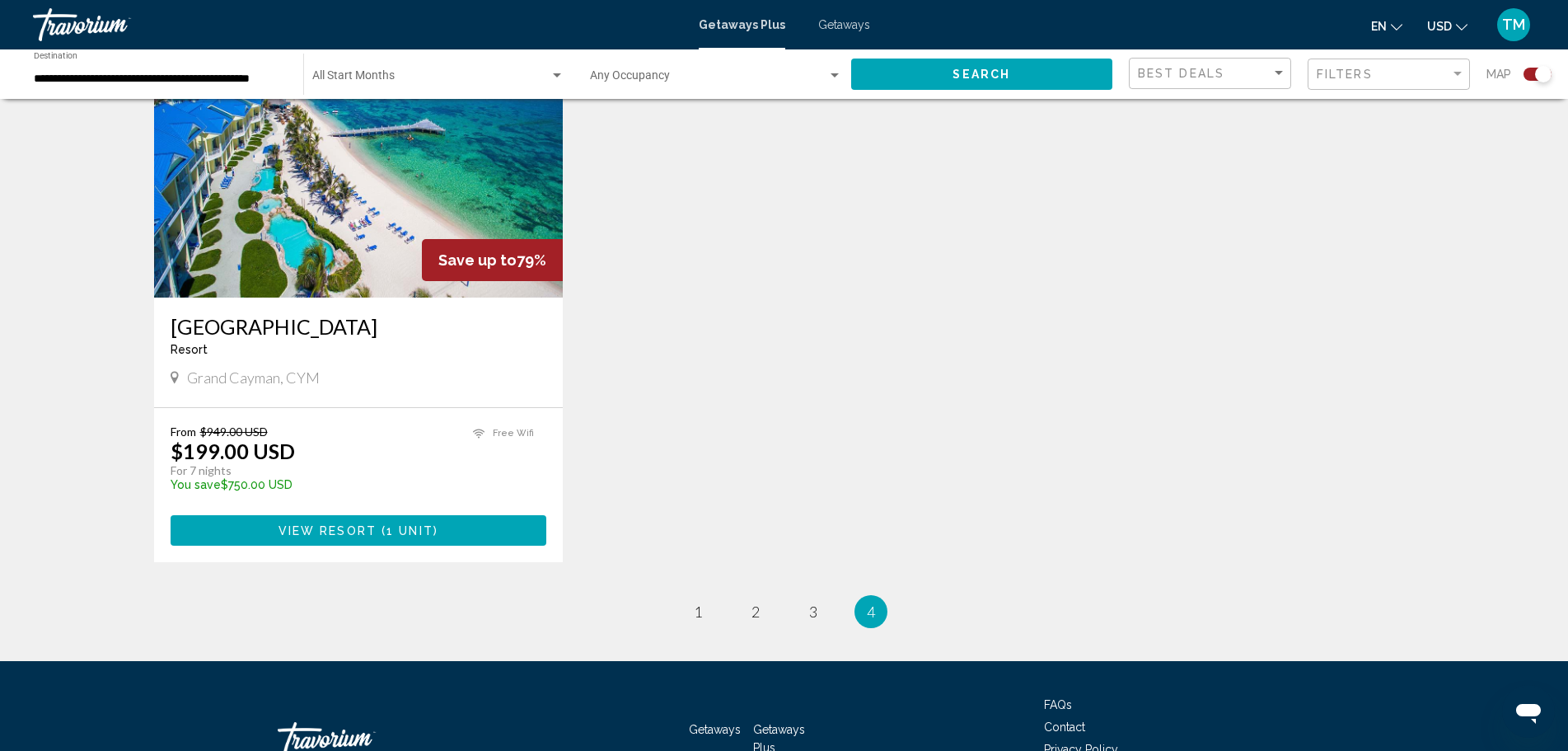
scroll to position [598, 0]
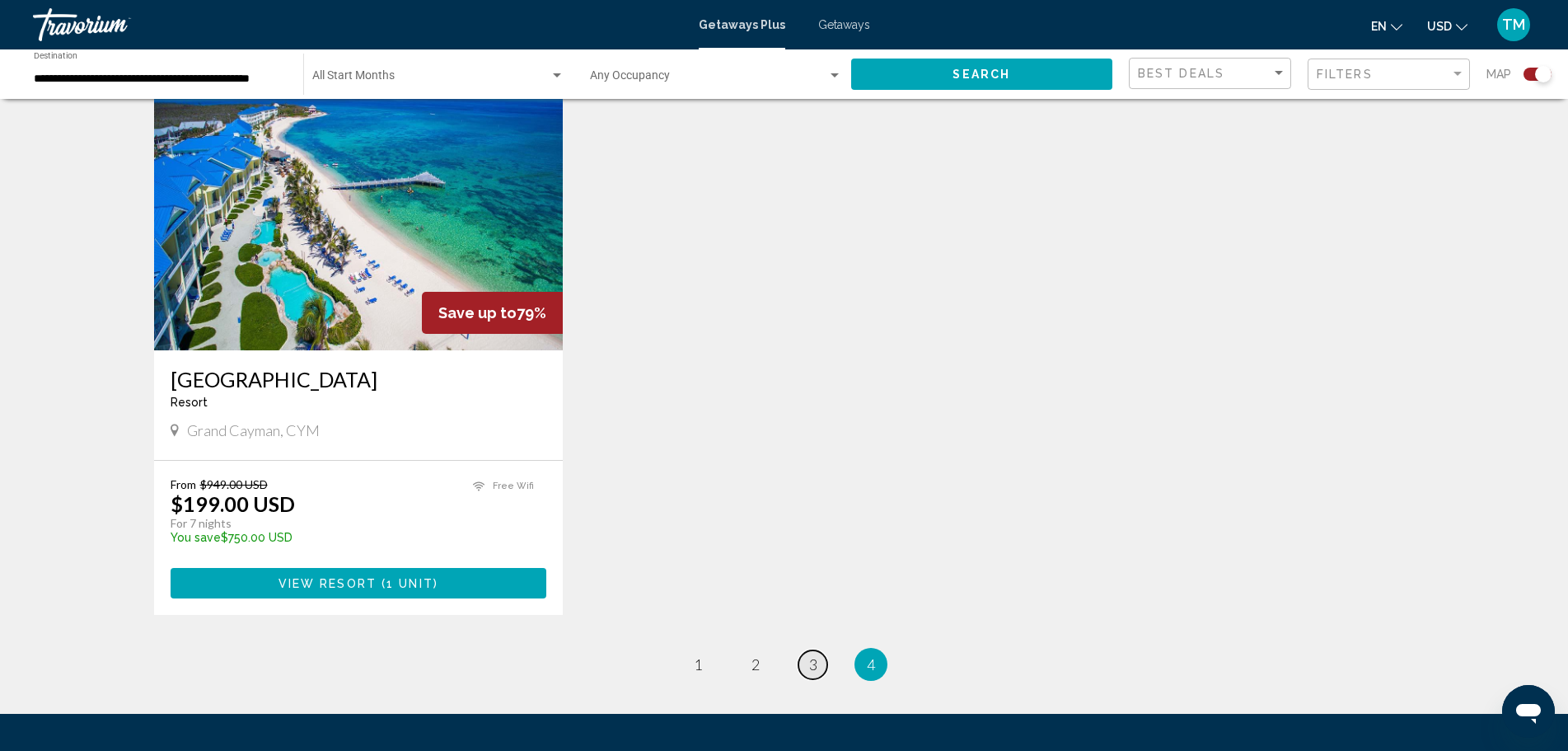
click at [823, 669] on link "page 3" at bounding box center [814, 665] width 29 height 29
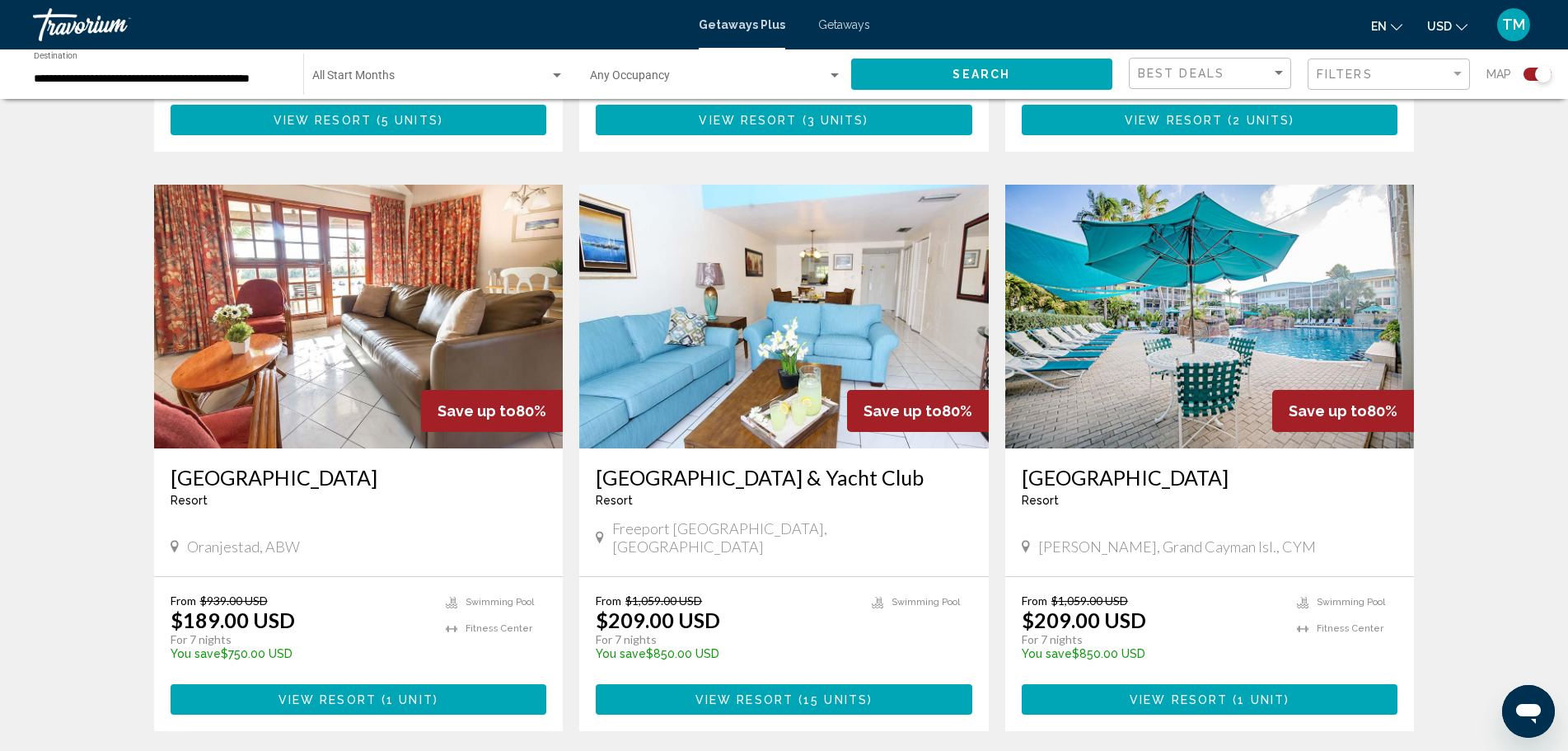
scroll to position [2448, 0]
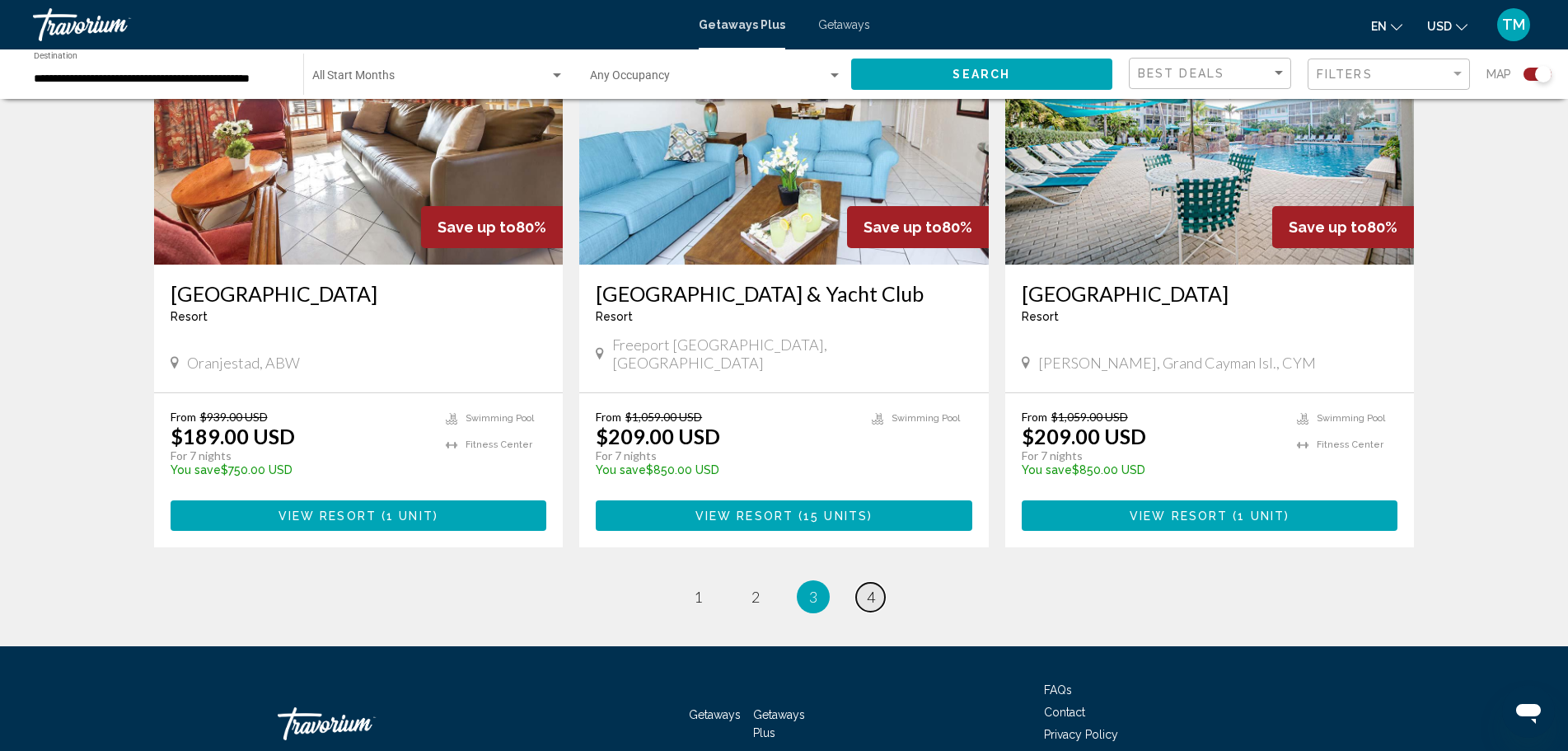
click at [865, 583] on link "page 4" at bounding box center [871, 598] width 29 height 29
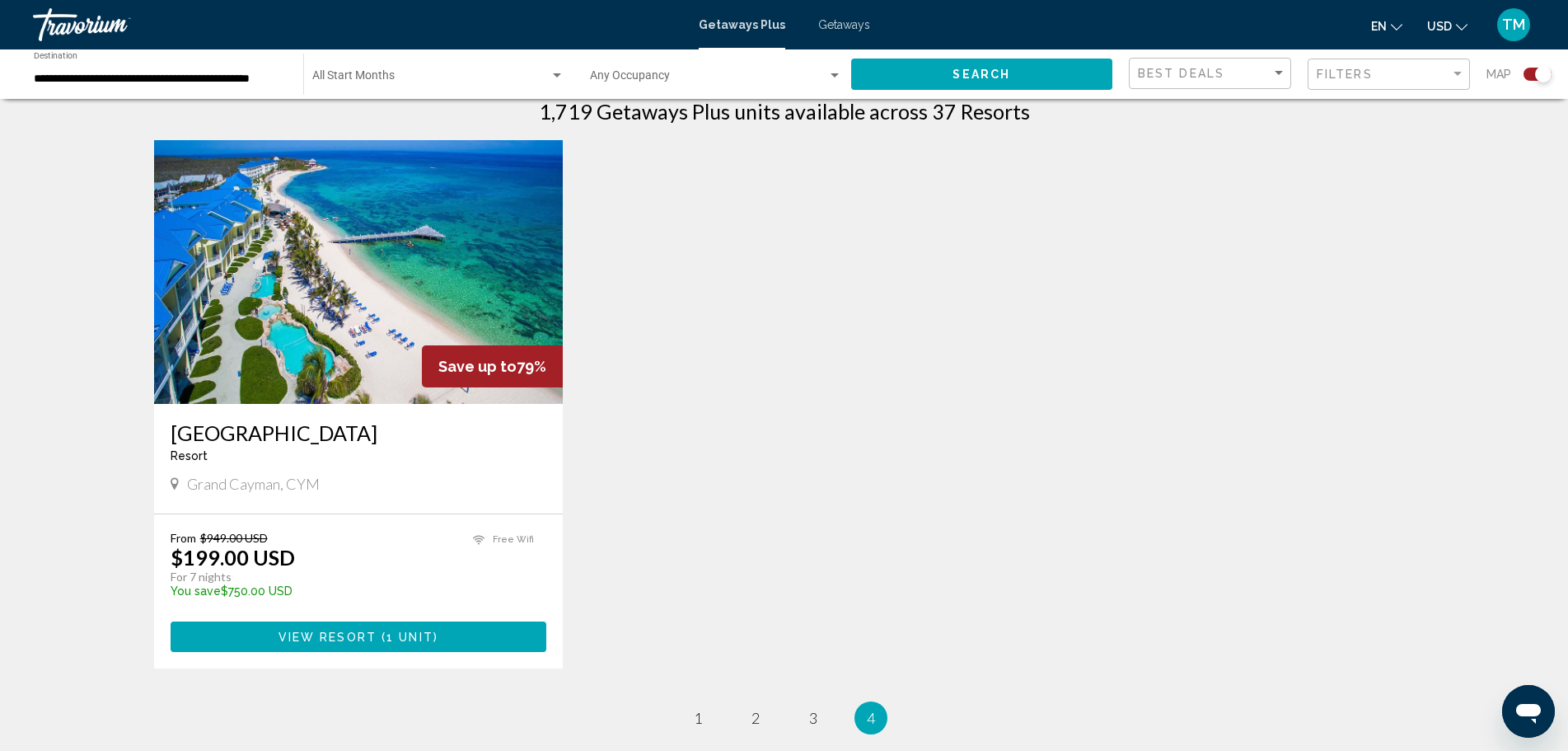
scroll to position [515, 0]
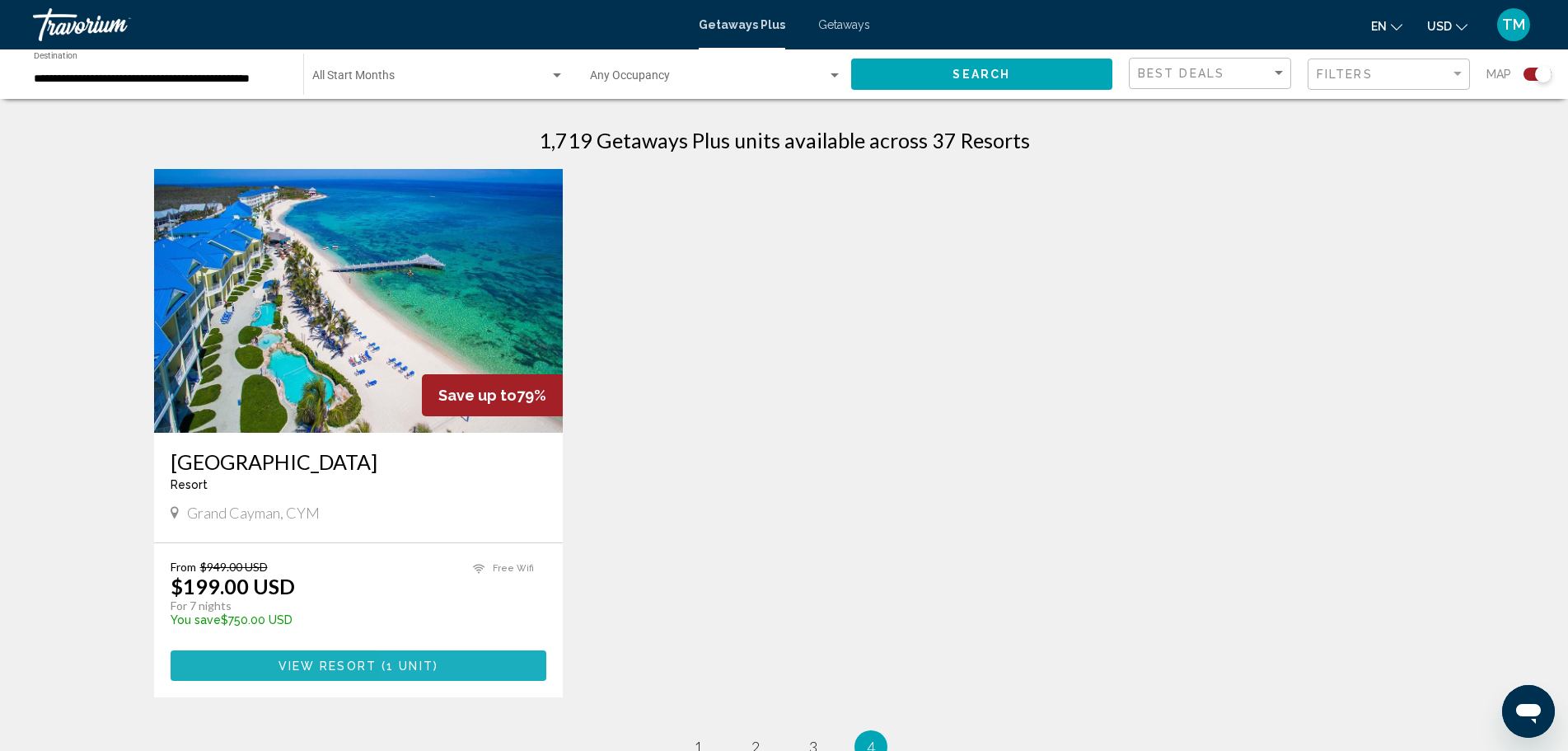
click at [510, 665] on button "View Resort ( 1 unit )" at bounding box center [358, 665] width 376 height 30
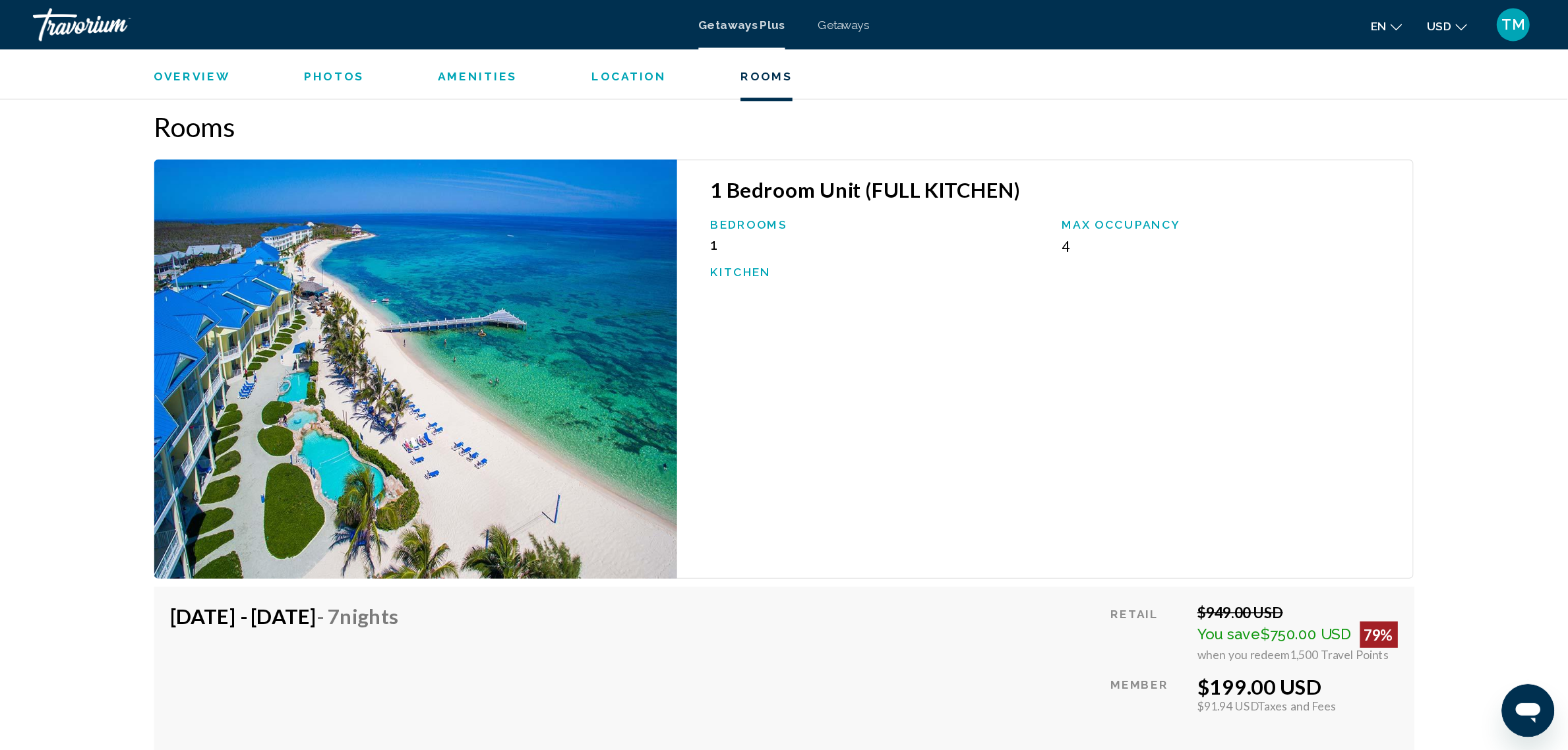
scroll to position [2044, 0]
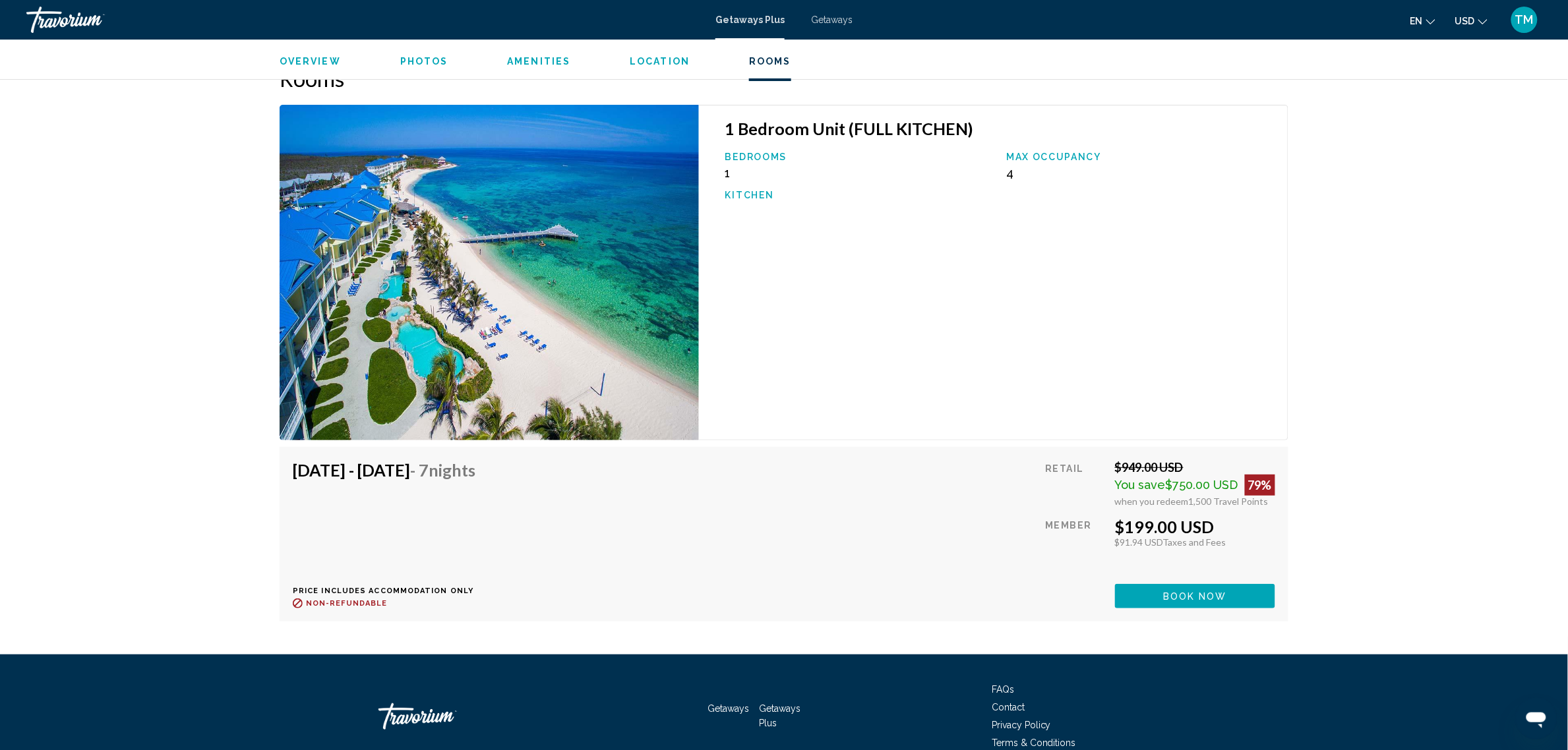
drag, startPoint x: 1258, startPoint y: 0, endPoint x: 901, endPoint y: 491, distance: 607.1
click at [897, 491] on div "[DATE] - [DATE] - 7 Nights Price includes accommodation only Refundable until :…" at bounding box center [784, 534] width 983 height 149
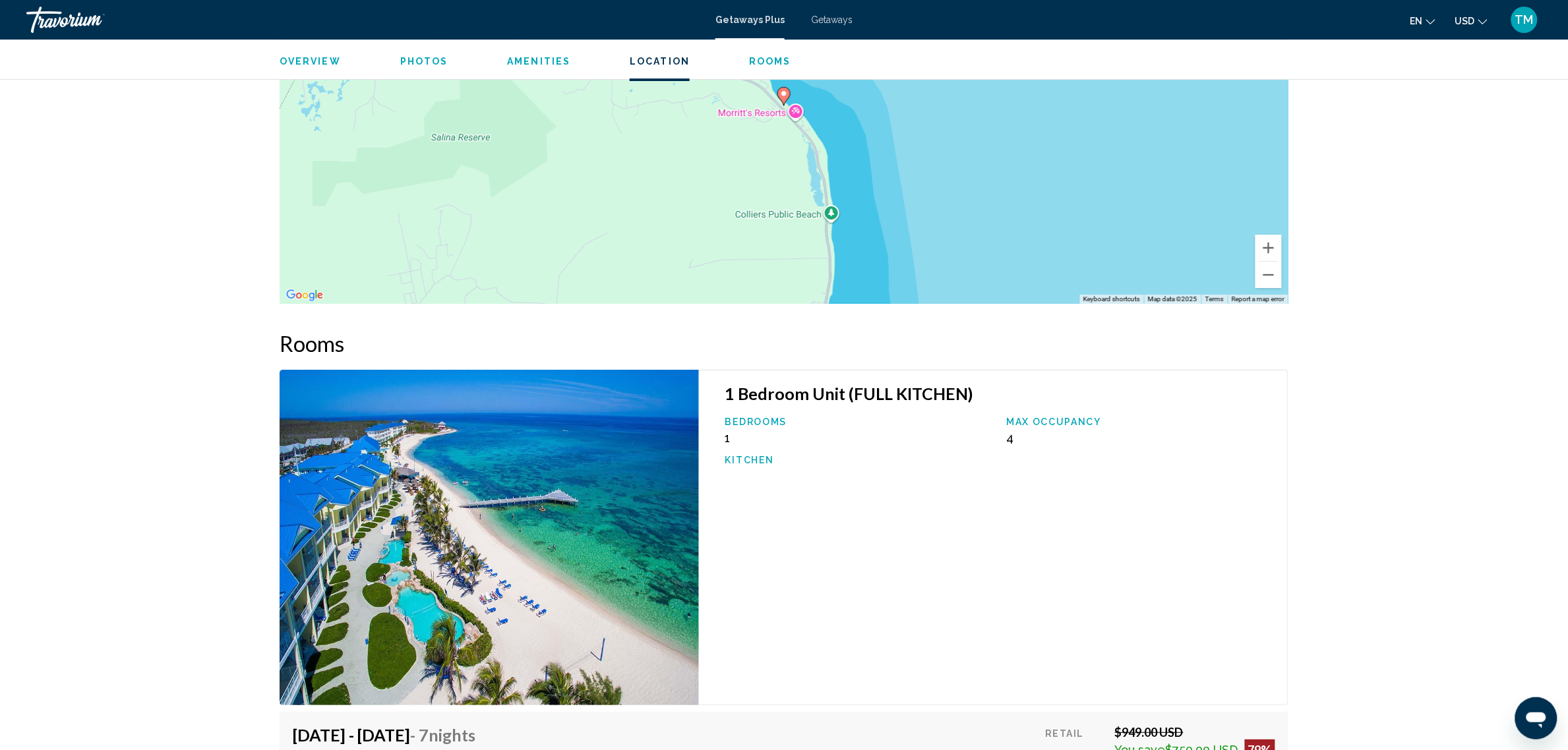
scroll to position [2109, 0]
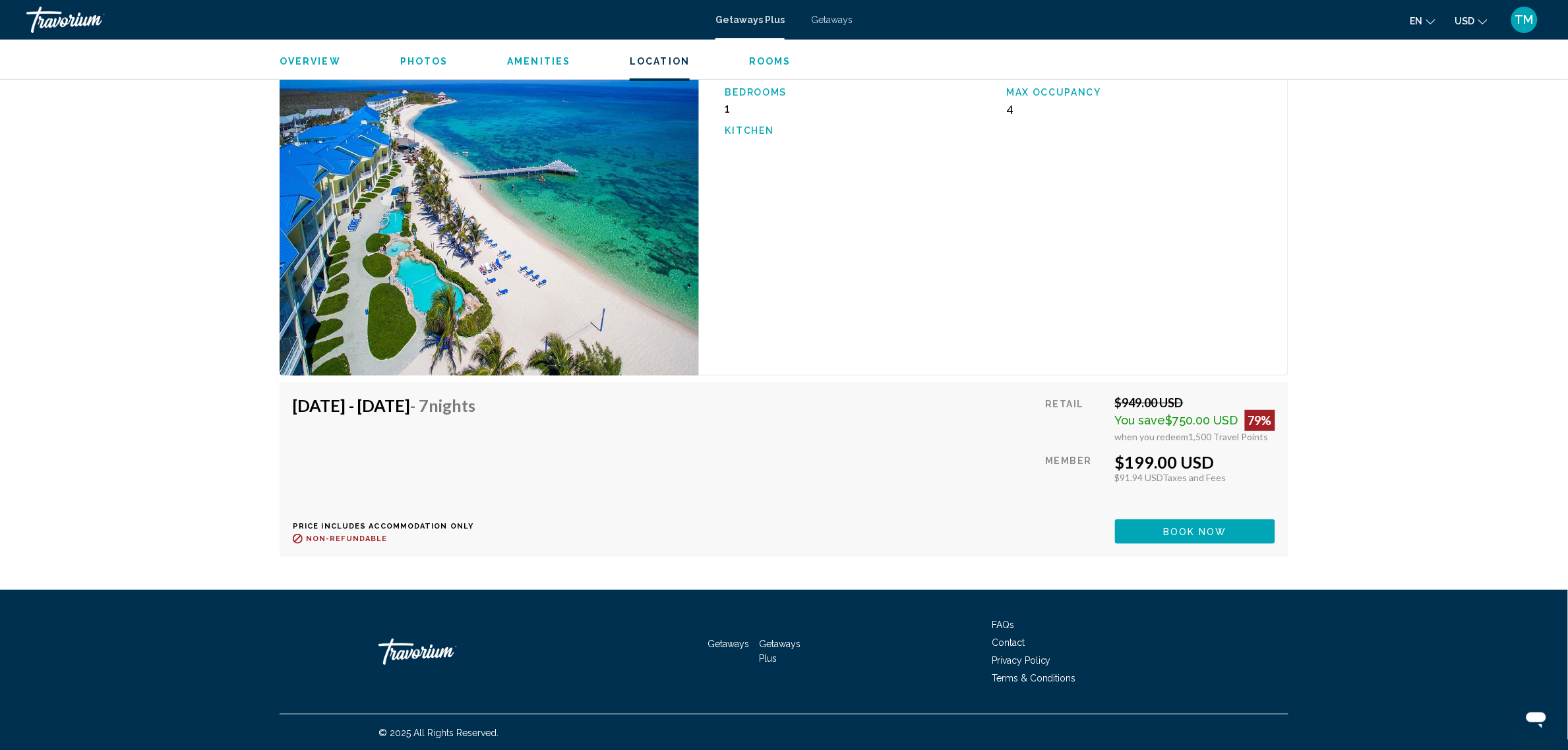
click at [1221, 531] on span "Book now" at bounding box center [1195, 532] width 64 height 10
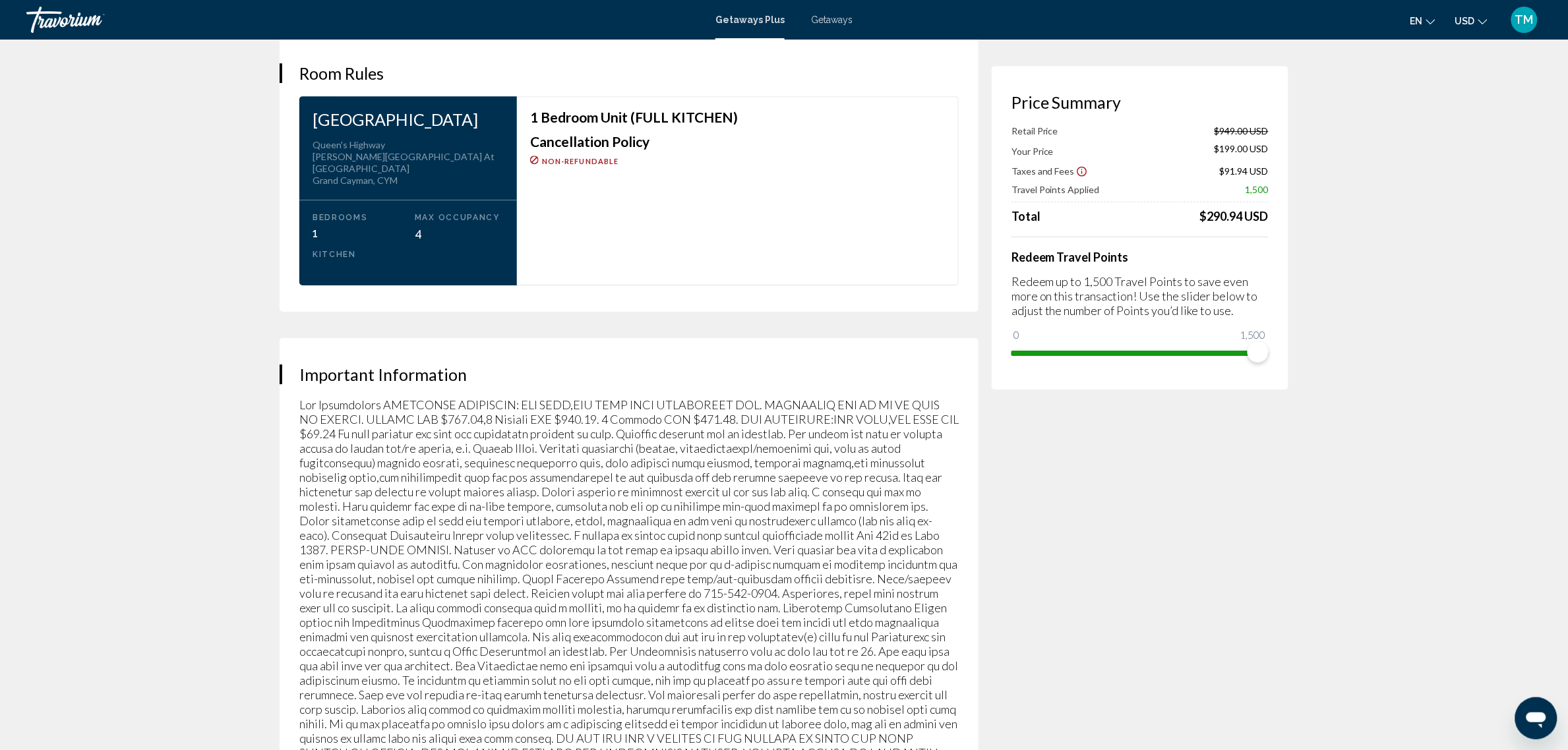
scroll to position [1896, 0]
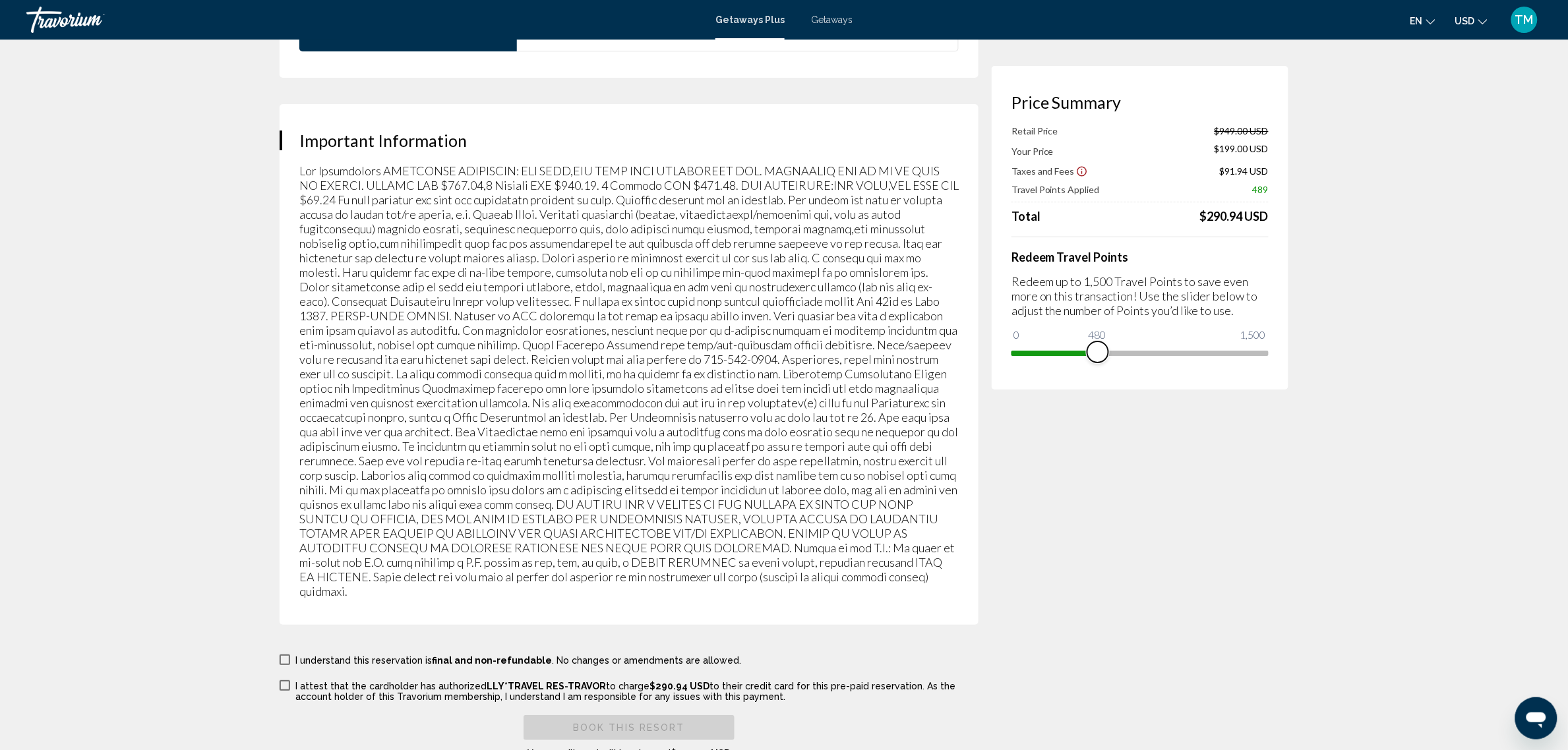
drag, startPoint x: 1260, startPoint y: 351, endPoint x: 1096, endPoint y: 353, distance: 164.0
click at [1096, 353] on span "Main content" at bounding box center [1098, 352] width 21 height 21
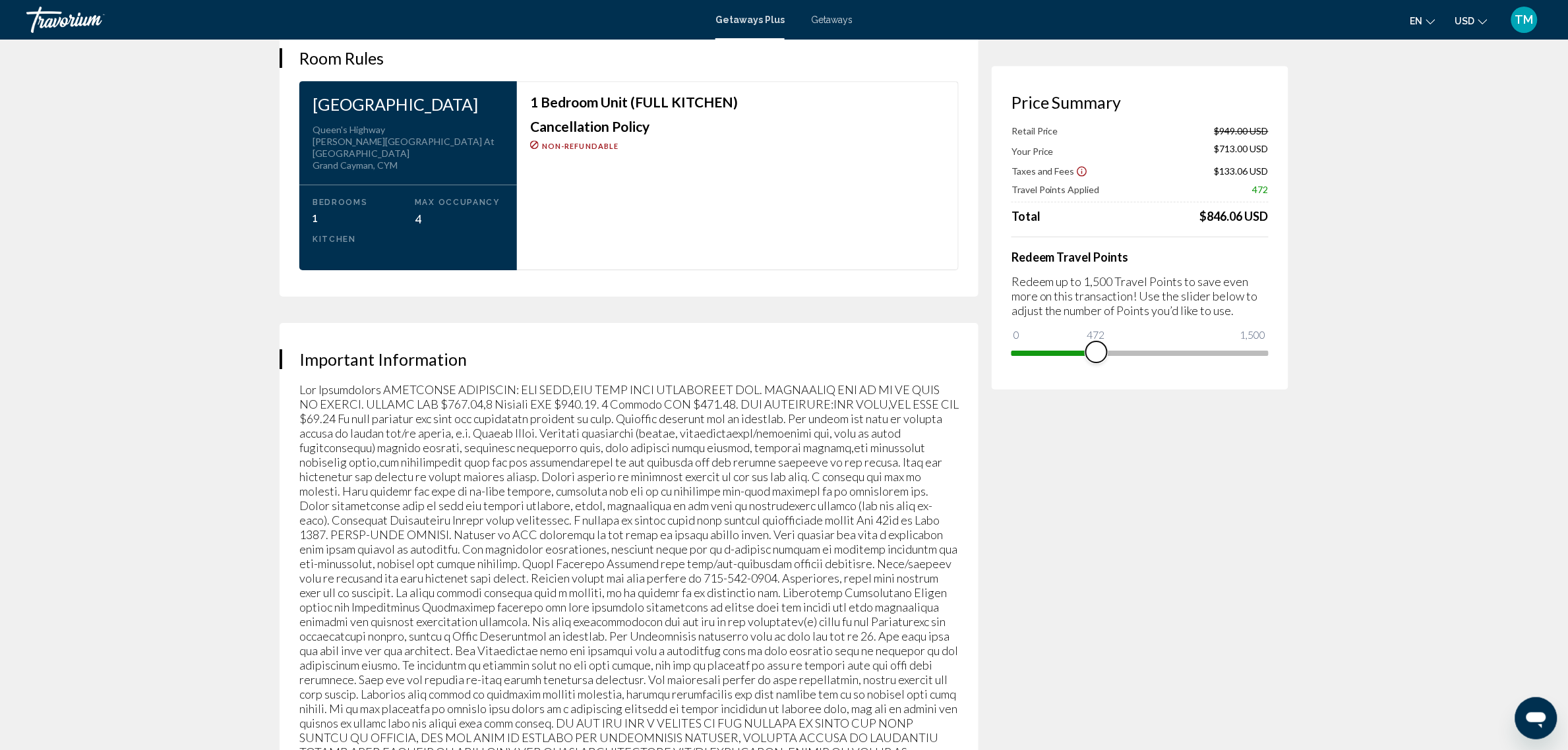
scroll to position [1648, 0]
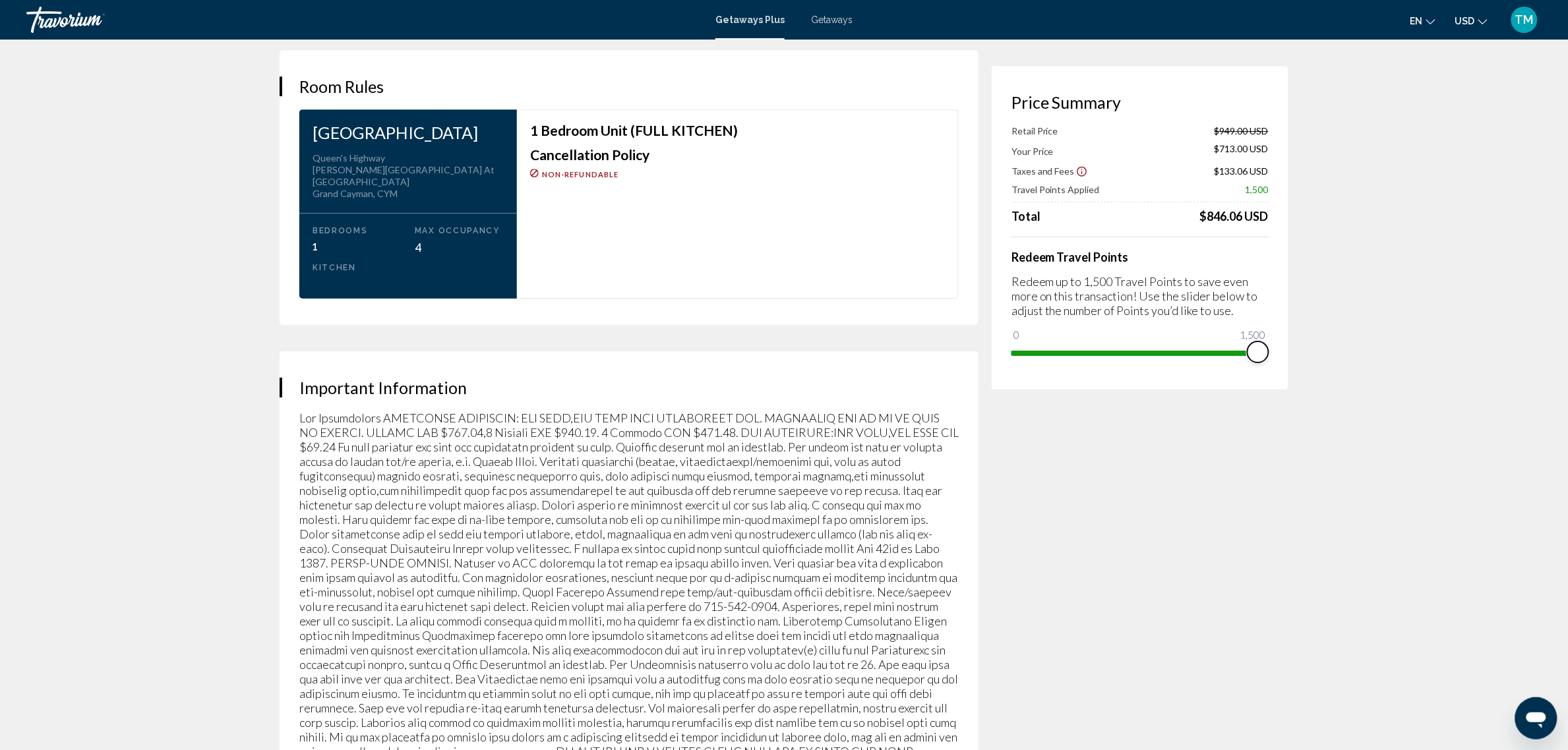
drag, startPoint x: 1102, startPoint y: 355, endPoint x: 1313, endPoint y: 392, distance: 214.2
drag, startPoint x: 1254, startPoint y: 350, endPoint x: 1026, endPoint y: 330, distance: 228.9
click at [1026, 351] on ngx-slider "0 1,500 19" at bounding box center [1140, 352] width 257 height 3
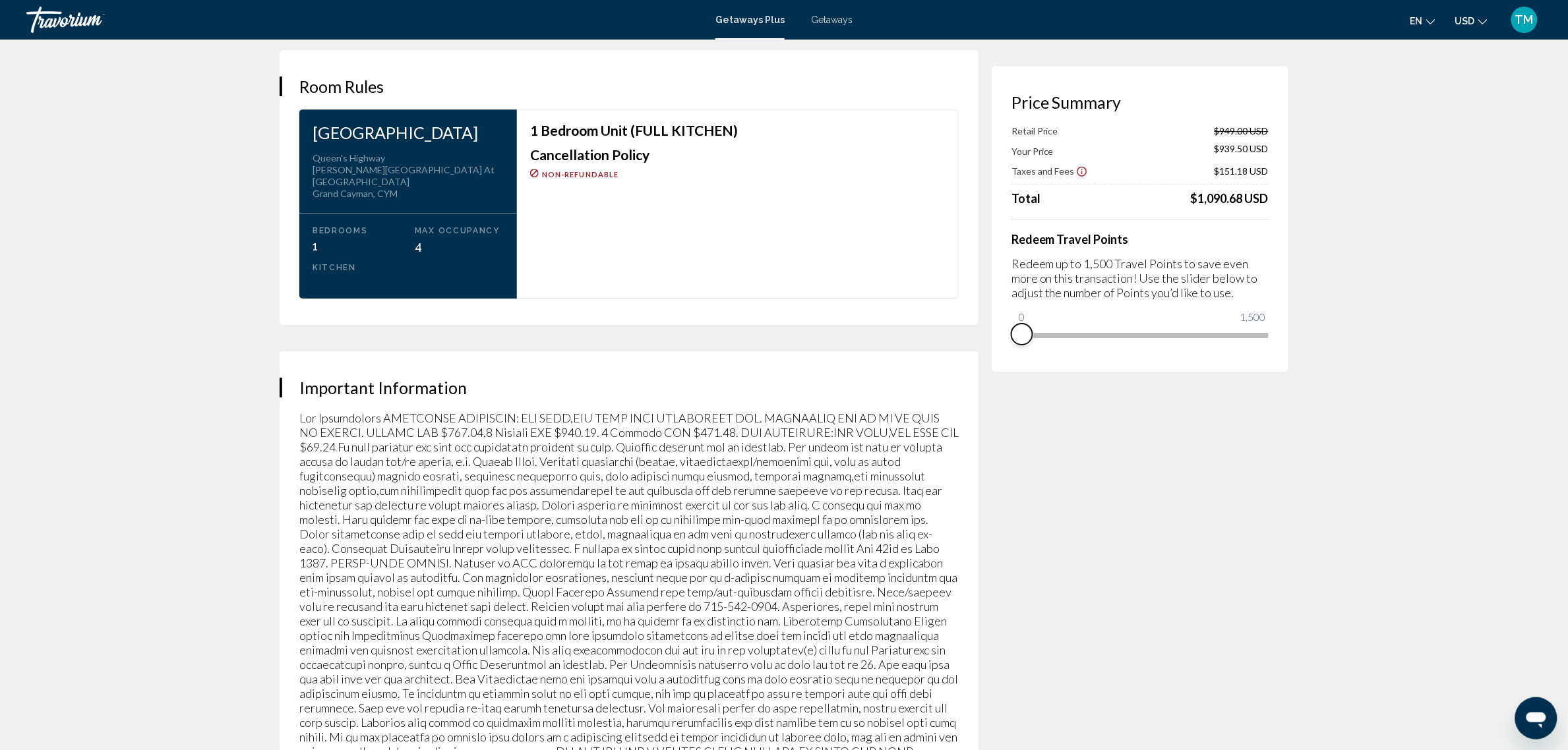
drag, startPoint x: 1020, startPoint y: 350, endPoint x: 994, endPoint y: 349, distance: 26.0
click at [994, 349] on div "Price Summary Retail Price $949.00 USD Your Price $939.50 USD Taxes and Fees $1…" at bounding box center [1139, 219] width 297 height 306
drag, startPoint x: 1021, startPoint y: 320, endPoint x: 1132, endPoint y: 341, distance: 113.0
click at [1132, 341] on span "Main content" at bounding box center [1132, 334] width 21 height 21
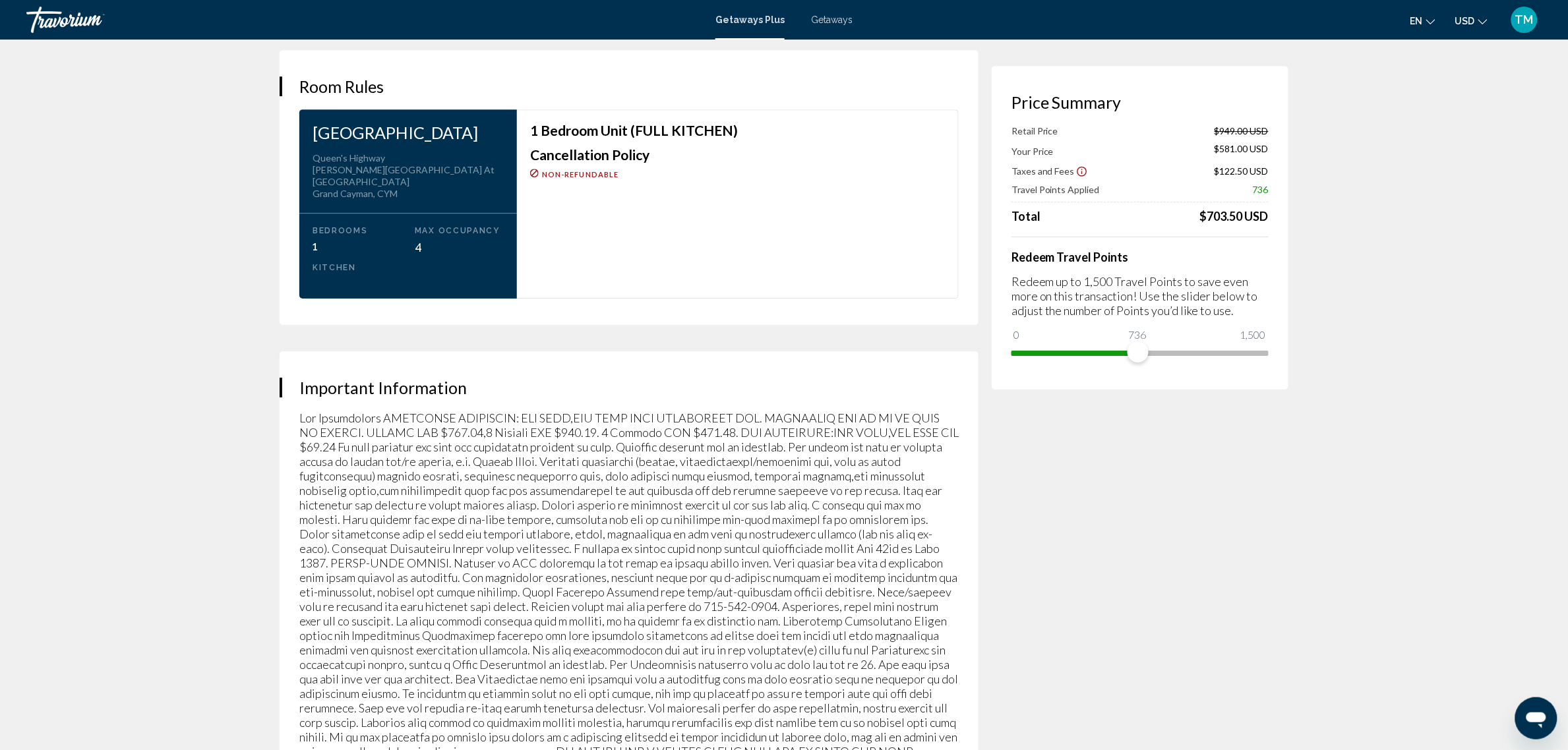
drag, startPoint x: 1138, startPoint y: 350, endPoint x: 1118, endPoint y: 399, distance: 52.9
click at [1139, 344] on span "Main content" at bounding box center [1139, 352] width 21 height 21
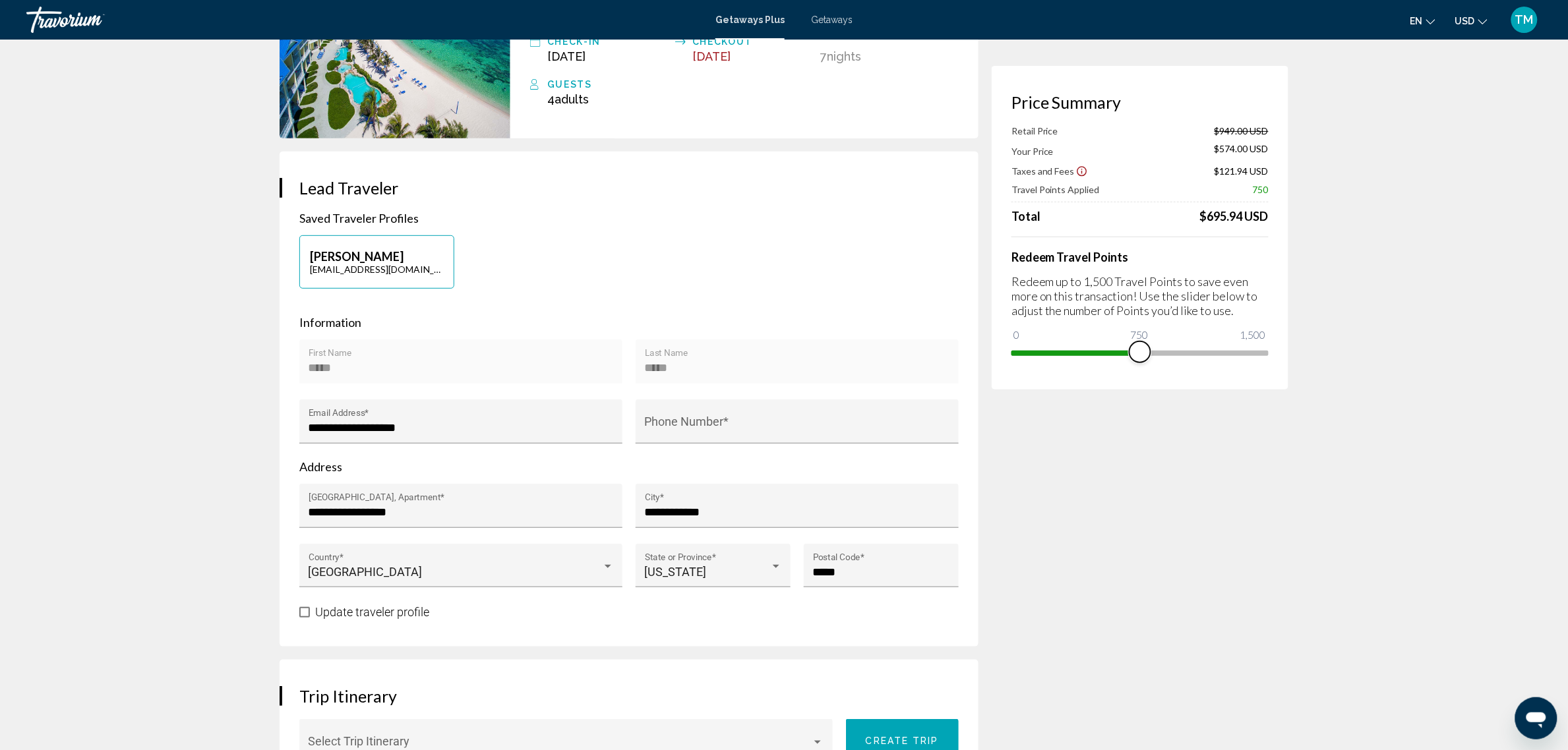
scroll to position [0, 0]
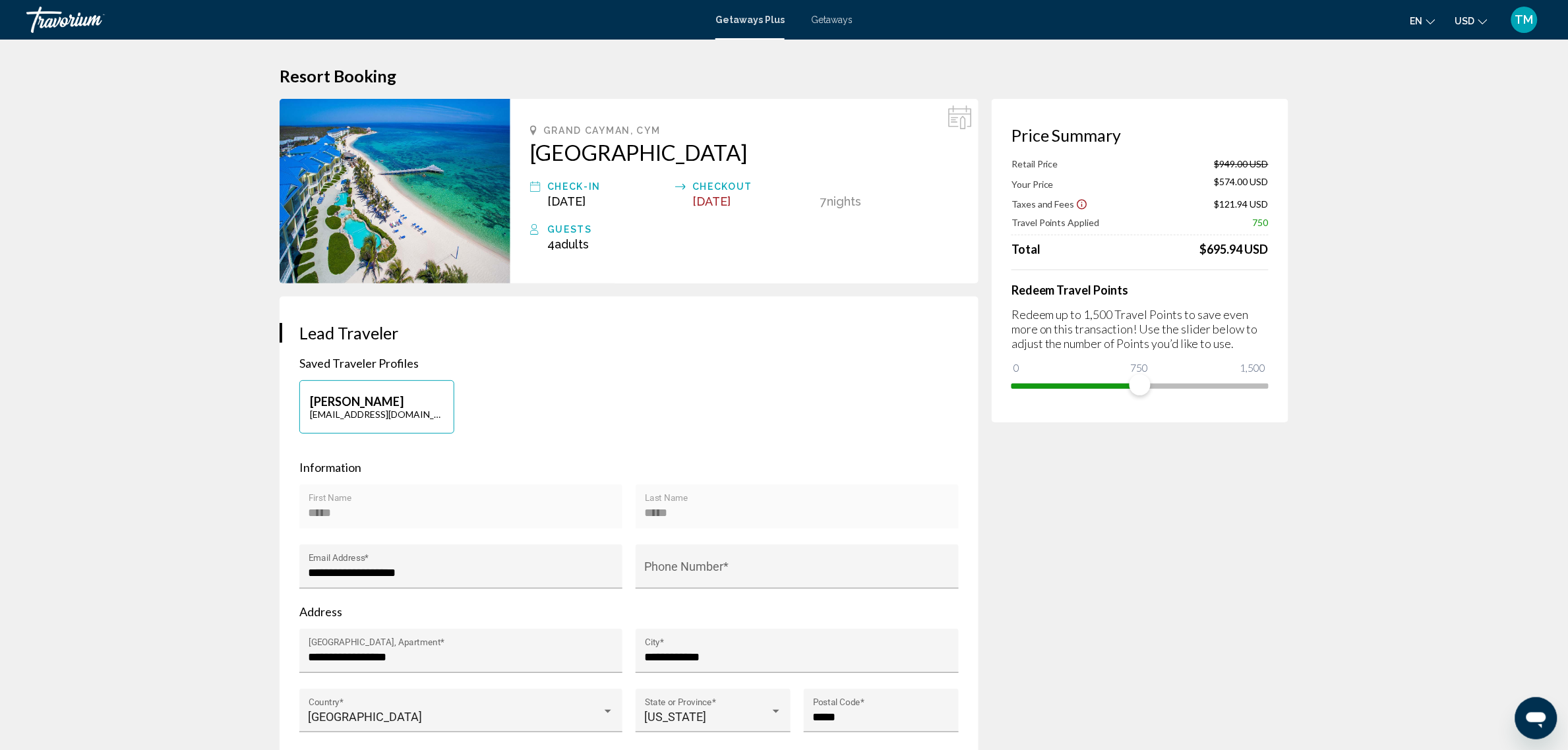
click at [1078, 204] on icon "Show Taxes and Fees disclaimer" at bounding box center [1083, 205] width 10 height 10
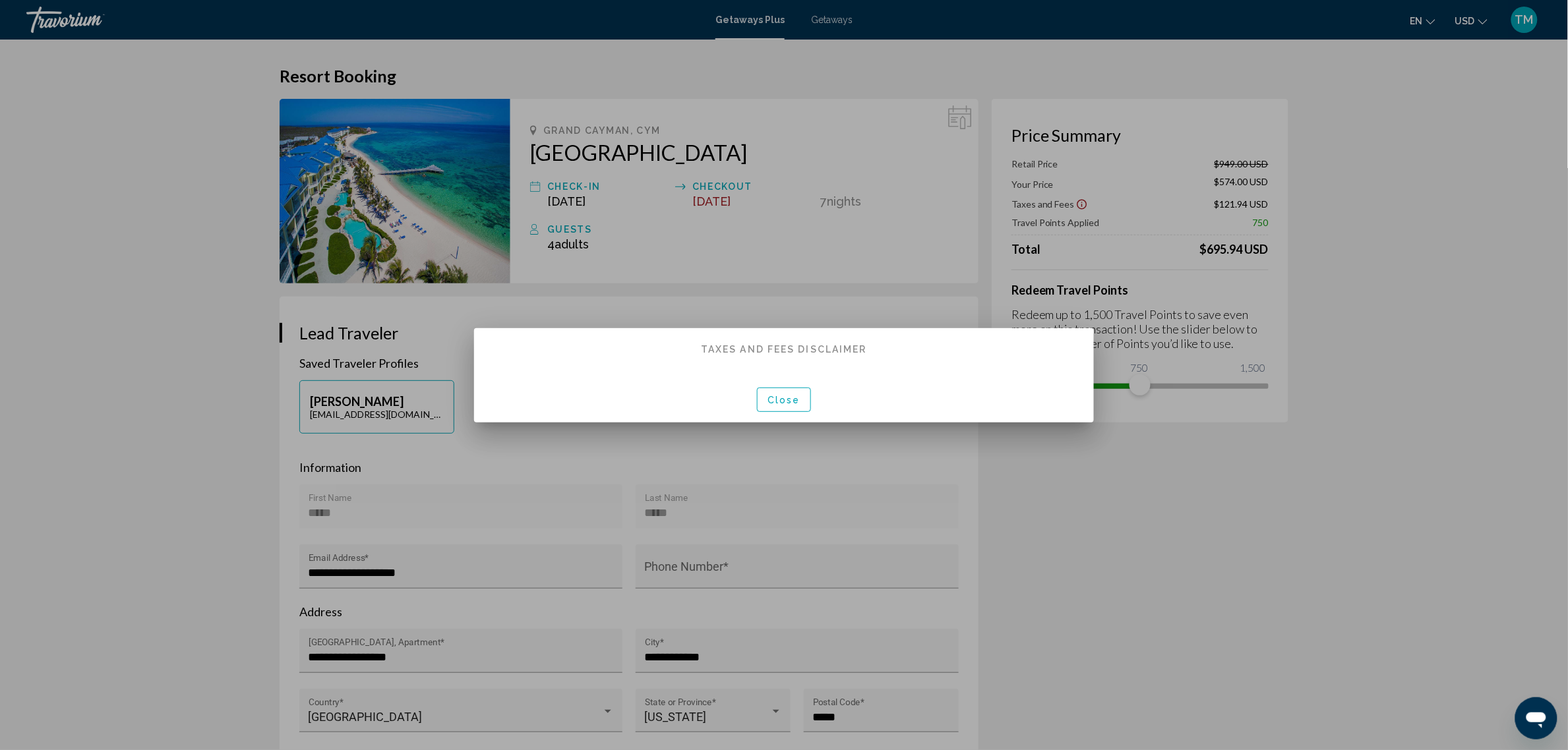
click at [1230, 563] on div at bounding box center [784, 375] width 1568 height 750
